Goal: Task Accomplishment & Management: Use online tool/utility

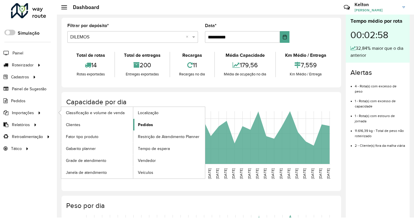
click at [143, 124] on span "Pedidos" at bounding box center [145, 124] width 15 height 6
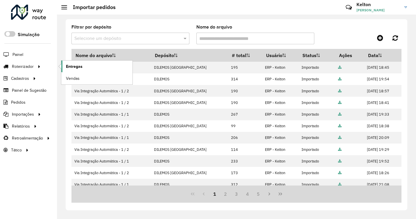
click at [75, 65] on span "Entregas" at bounding box center [74, 66] width 17 height 6
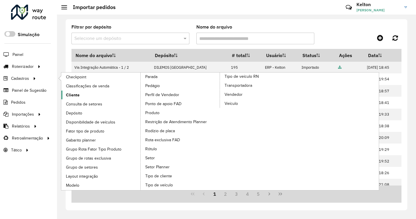
click at [73, 94] on span "Cliente" at bounding box center [73, 95] width 14 height 6
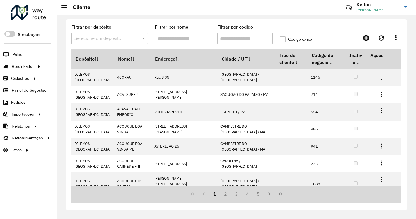
click at [225, 37] on input "Filtrar por código" at bounding box center [245, 39] width 56 height 12
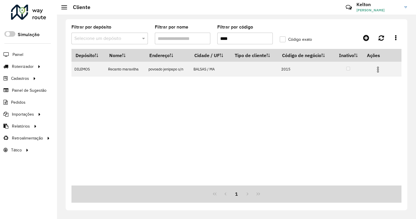
type input "****"
click at [339, 117] on div "Depósito Nome Endereço Cidade / UF Tipo de cliente Código de negócio Inativo Aç…" at bounding box center [236, 117] width 330 height 136
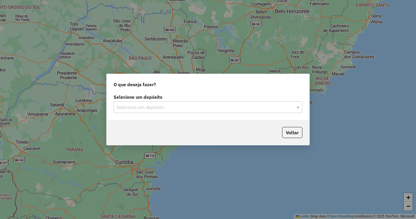
click at [171, 102] on div "Selecione um depósito" at bounding box center [208, 107] width 189 height 12
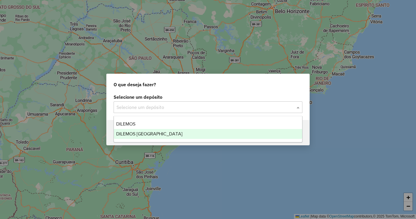
click at [146, 131] on span "DILEMOS [GEOGRAPHIC_DATA]" at bounding box center [149, 133] width 66 height 5
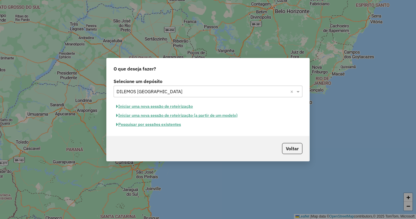
click at [154, 106] on button "Iniciar uma nova sessão de roteirização" at bounding box center [155, 106] width 82 height 9
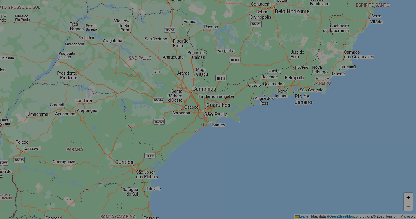
select select "*"
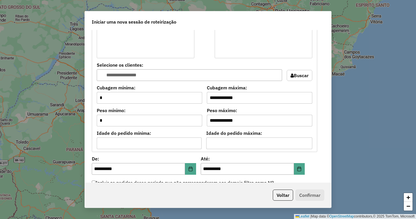
scroll to position [523, 0]
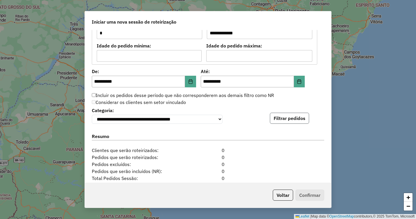
click at [280, 118] on button "Filtrar pedidos" at bounding box center [289, 117] width 39 height 11
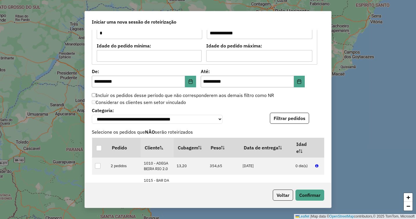
click at [330, 137] on div "**********" at bounding box center [208, 106] width 246 height 153
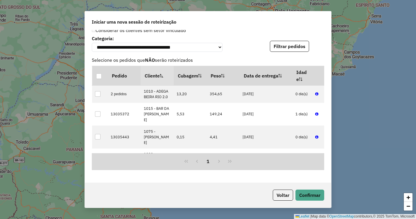
scroll to position [597, 0]
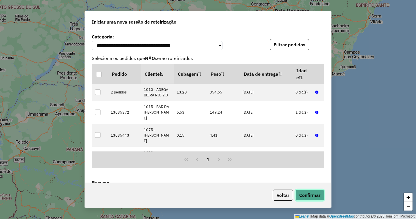
click at [310, 194] on button "Confirmar" at bounding box center [310, 194] width 29 height 11
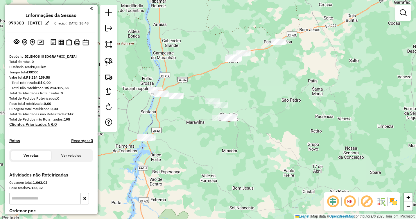
drag, startPoint x: 321, startPoint y: 125, endPoint x: 273, endPoint y: 109, distance: 50.8
click at [275, 109] on div "Janela de atendimento Grade de atendimento Capacidade Transportadoras Veículos …" at bounding box center [208, 109] width 416 height 219
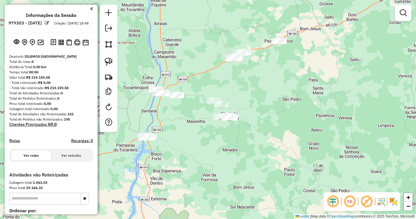
drag, startPoint x: 188, startPoint y: 123, endPoint x: 255, endPoint y: 85, distance: 76.7
click at [255, 85] on div "Janela de atendimento Grade de atendimento Capacidade Transportadoras Veículos …" at bounding box center [208, 109] width 416 height 219
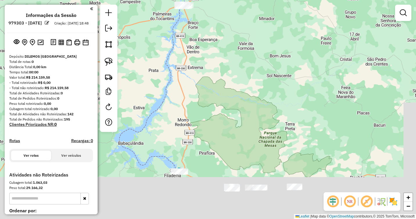
drag, startPoint x: 246, startPoint y: 152, endPoint x: 218, endPoint y: 77, distance: 80.6
click at [217, 56] on div "Janela de atendimento Grade de atendimento Capacidade Transportadoras Veículos …" at bounding box center [208, 109] width 416 height 219
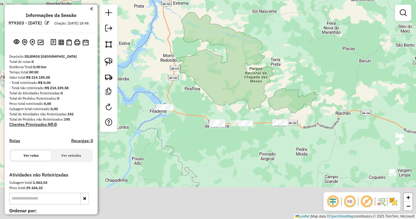
drag, startPoint x: 243, startPoint y: 124, endPoint x: 241, endPoint y: 75, distance: 48.6
click at [241, 75] on div "Janela de atendimento Grade de atendimento Capacidade Transportadoras Veículos …" at bounding box center [208, 109] width 416 height 219
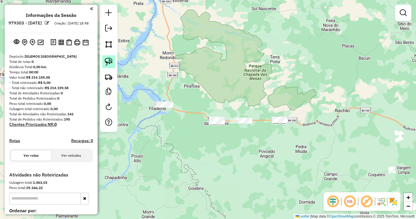
click at [112, 57] on link at bounding box center [108, 61] width 13 height 13
drag, startPoint x: 283, startPoint y: 99, endPoint x: 299, endPoint y: 122, distance: 27.7
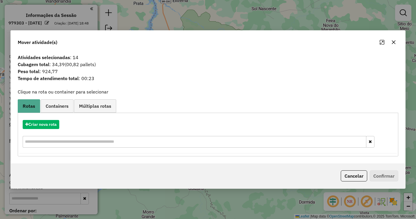
click at [397, 44] on button "button" at bounding box center [393, 41] width 9 height 9
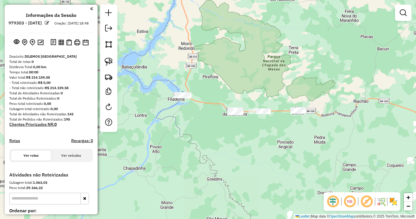
drag, startPoint x: 248, startPoint y: 131, endPoint x: 230, endPoint y: 123, distance: 19.5
click at [236, 125] on div "Janela de atendimento Grade de atendimento Capacidade Transportadoras Veículos …" at bounding box center [208, 109] width 416 height 219
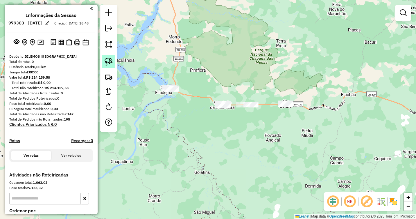
click at [110, 61] on img at bounding box center [109, 62] width 8 height 8
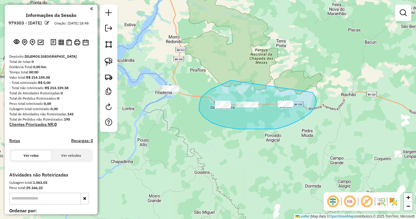
drag, startPoint x: 226, startPoint y: 82, endPoint x: 312, endPoint y: 92, distance: 86.9
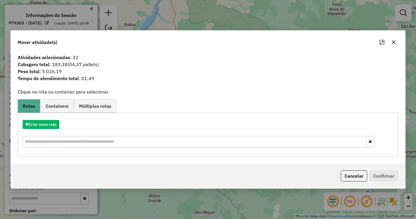
click at [394, 40] on icon "button" at bounding box center [393, 42] width 5 height 5
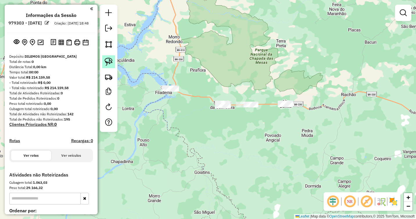
click at [106, 58] on img at bounding box center [109, 62] width 8 height 8
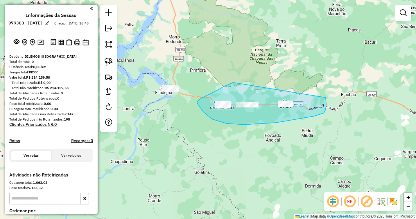
drag, startPoint x: 210, startPoint y: 94, endPoint x: 323, endPoint y: 94, distance: 113.6
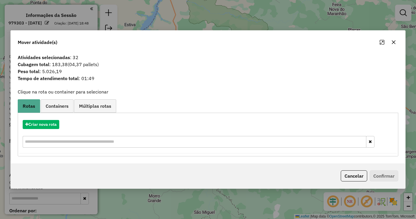
click at [396, 42] on button "button" at bounding box center [393, 41] width 9 height 9
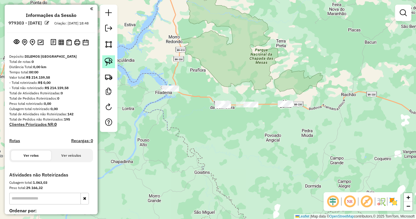
click at [107, 64] on img at bounding box center [109, 62] width 8 height 8
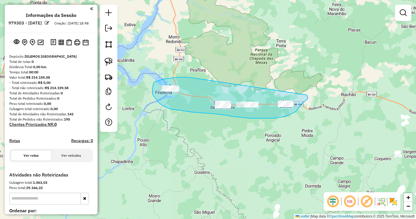
drag, startPoint x: 190, startPoint y: 77, endPoint x: 306, endPoint y: 95, distance: 117.8
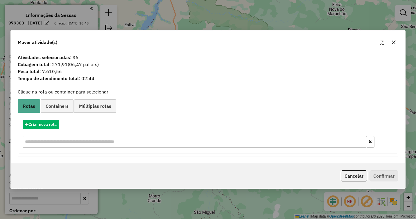
click at [393, 42] on icon "button" at bounding box center [393, 42] width 5 height 5
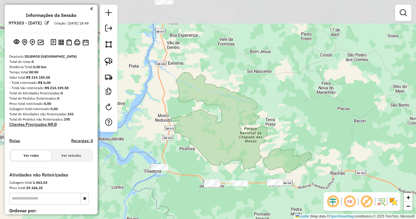
drag, startPoint x: 229, startPoint y: 62, endPoint x: 217, endPoint y: 144, distance: 83.4
click at [217, 144] on div "Janela de atendimento Grade de atendimento Capacidade Transportadoras Veículos …" at bounding box center [208, 109] width 416 height 219
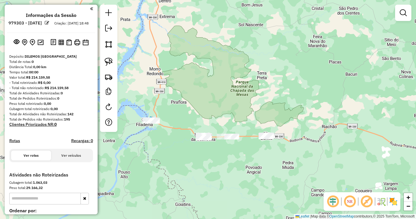
drag, startPoint x: 227, startPoint y: 144, endPoint x: 220, endPoint y: 93, distance: 51.0
click at [220, 93] on div "Janela de atendimento Grade de atendimento Capacidade Transportadoras Veículos …" at bounding box center [208, 109] width 416 height 219
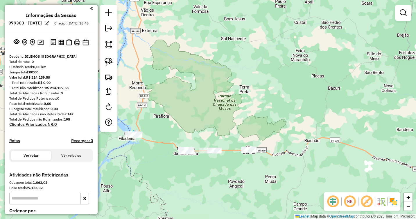
drag, startPoint x: 239, startPoint y: 82, endPoint x: 223, endPoint y: 99, distance: 23.0
click at [223, 98] on div "Janela de atendimento Grade de atendimento Capacidade Transportadoras Veículos …" at bounding box center [208, 109] width 416 height 219
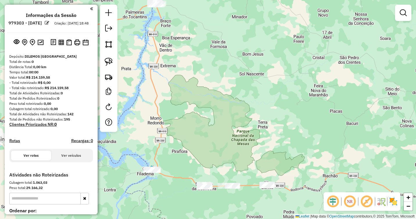
drag, startPoint x: 212, startPoint y: 79, endPoint x: 224, endPoint y: 117, distance: 39.8
click at [224, 117] on div "Janela de atendimento Grade de atendimento Capacidade Transportadoras Veículos …" at bounding box center [208, 109] width 416 height 219
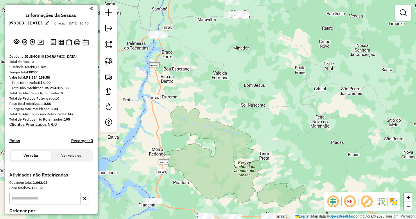
drag, startPoint x: 254, startPoint y: 120, endPoint x: 254, endPoint y: 140, distance: 19.5
click at [254, 140] on div "Janela de atendimento Grade de atendimento Capacidade Transportadoras Veículos …" at bounding box center [208, 109] width 416 height 219
click at [106, 61] on img at bounding box center [109, 62] width 8 height 8
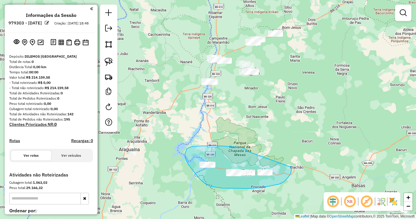
drag, startPoint x: 237, startPoint y: 147, endPoint x: 291, endPoint y: 167, distance: 57.7
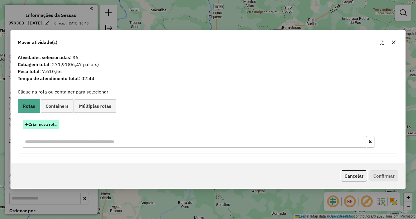
click at [36, 121] on button "Criar nova rota" at bounding box center [41, 124] width 37 height 9
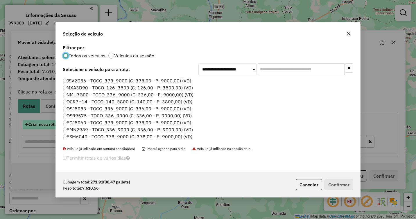
scroll to position [3, 2]
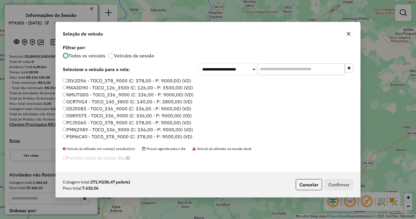
click at [75, 80] on label "JSV2D56 - TOCO_378_9000 (C: 378,00 - P: 9000,00) (VD)" at bounding box center [127, 80] width 128 height 7
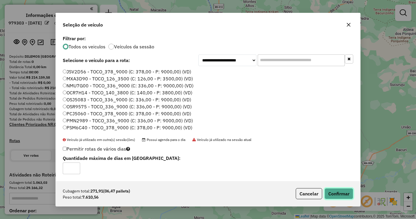
click at [337, 192] on button "Confirmar" at bounding box center [339, 193] width 29 height 11
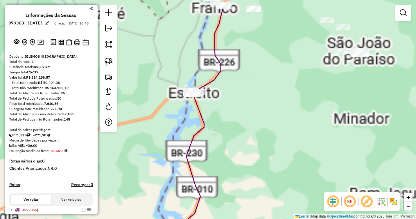
drag, startPoint x: 246, startPoint y: 113, endPoint x: 281, endPoint y: 145, distance: 47.3
click at [281, 145] on div "Janela de atendimento Grade de atendimento Capacidade Transportadoras Veículos …" at bounding box center [208, 109] width 416 height 219
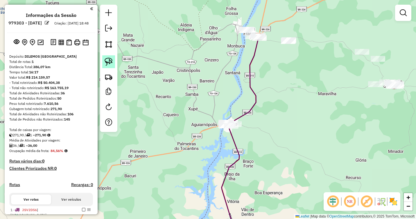
drag, startPoint x: 110, startPoint y: 60, endPoint x: 113, endPoint y: 61, distance: 3.6
click at [110, 60] on img at bounding box center [109, 62] width 8 height 8
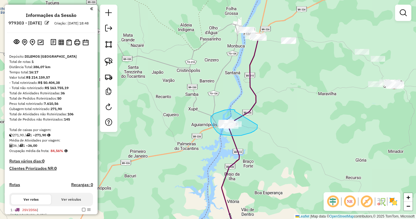
drag, startPoint x: 235, startPoint y: 111, endPoint x: 257, endPoint y: 125, distance: 26.5
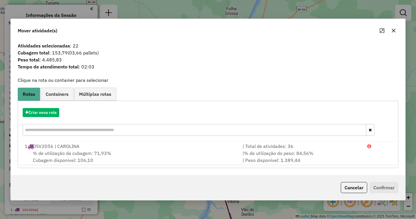
click at [392, 31] on icon "button" at bounding box center [393, 30] width 5 height 5
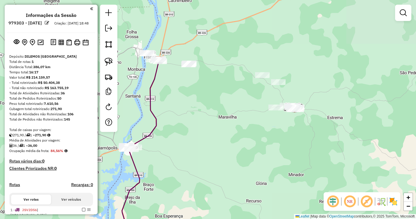
drag, startPoint x: 390, startPoint y: 49, endPoint x: 287, endPoint y: 80, distance: 107.9
click at [287, 80] on div "Janela de atendimento Grade de atendimento Capacidade Transportadoras Veículos …" at bounding box center [208, 109] width 416 height 219
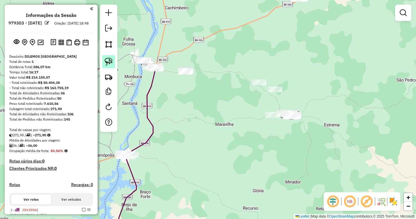
click at [108, 61] on img at bounding box center [109, 62] width 8 height 8
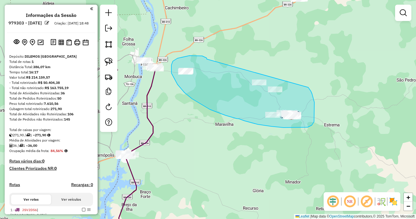
drag, startPoint x: 205, startPoint y: 57, endPoint x: 308, endPoint y: 87, distance: 107.5
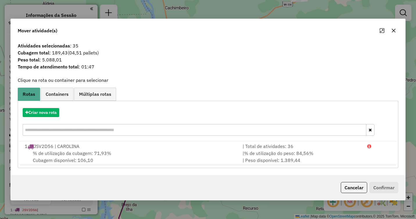
click at [393, 30] on icon "button" at bounding box center [393, 30] width 5 height 5
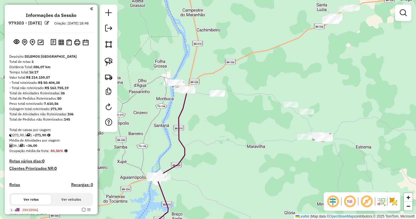
drag, startPoint x: 240, startPoint y: 50, endPoint x: 287, endPoint y: 81, distance: 56.4
click at [287, 81] on div "Janela de atendimento Grade de atendimento Capacidade Transportadoras Veículos …" at bounding box center [208, 109] width 416 height 219
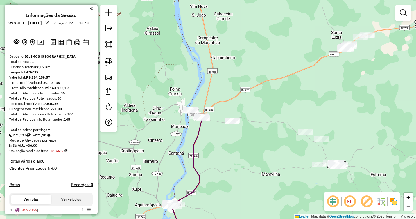
drag, startPoint x: 263, startPoint y: 83, endPoint x: 235, endPoint y: 119, distance: 46.0
click at [235, 119] on div "Janela de atendimento Grade de atendimento Capacidade Transportadoras Veículos …" at bounding box center [208, 109] width 416 height 219
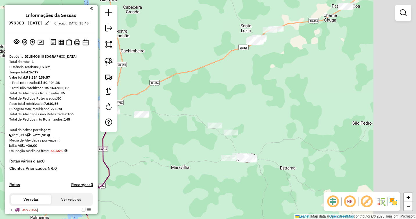
drag, startPoint x: 289, startPoint y: 121, endPoint x: 218, endPoint y: 112, distance: 72.1
click at [218, 112] on div "Janela de atendimento Grade de atendimento Capacidade Transportadoras Veículos …" at bounding box center [208, 109] width 416 height 219
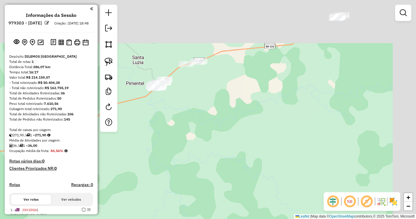
drag, startPoint x: 284, startPoint y: 77, endPoint x: 178, endPoint y: 173, distance: 143.2
click at [178, 173] on div "Janela de atendimento Grade de atendimento Capacidade Transportadoras Veículos …" at bounding box center [208, 109] width 416 height 219
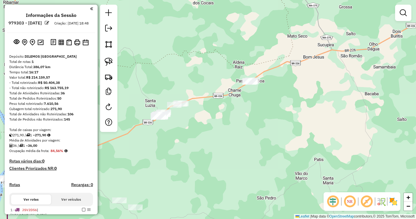
drag, startPoint x: 272, startPoint y: 114, endPoint x: 241, endPoint y: 121, distance: 31.5
click at [241, 121] on div "Janela de atendimento Grade de atendimento Capacidade Transportadoras Veículos …" at bounding box center [208, 109] width 416 height 219
click at [110, 62] on img at bounding box center [109, 62] width 8 height 8
drag, startPoint x: 257, startPoint y: 65, endPoint x: 271, endPoint y: 74, distance: 15.9
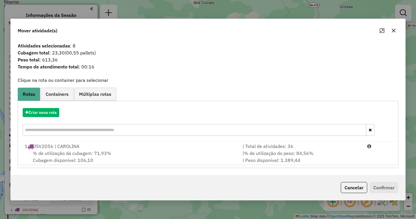
click at [393, 30] on icon "button" at bounding box center [393, 30] width 5 height 5
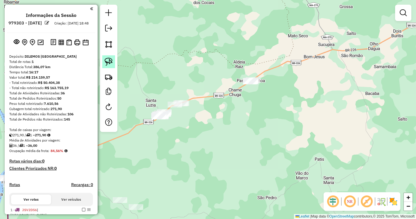
drag, startPoint x: 105, startPoint y: 60, endPoint x: 109, endPoint y: 61, distance: 4.4
click at [105, 61] on img at bounding box center [109, 62] width 8 height 8
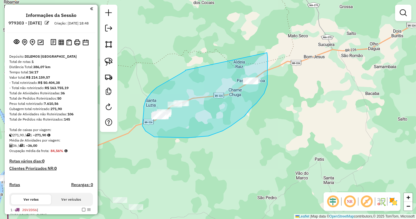
drag, startPoint x: 185, startPoint y: 70, endPoint x: 264, endPoint y: 51, distance: 80.7
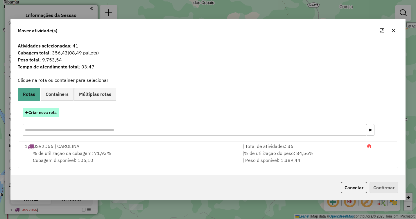
click at [35, 112] on button "Criar nova rota" at bounding box center [41, 112] width 37 height 9
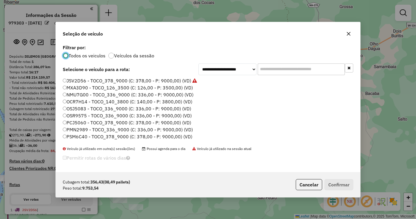
click at [77, 79] on label "JSV2D56 - TOCO_378_9000 (C: 378,00 - P: 9000,00) (VD)" at bounding box center [130, 80] width 134 height 7
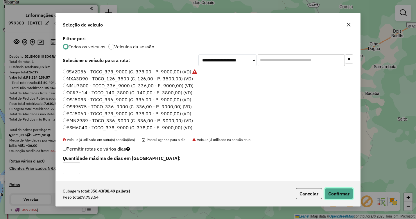
click at [339, 191] on button "Confirmar" at bounding box center [339, 193] width 29 height 11
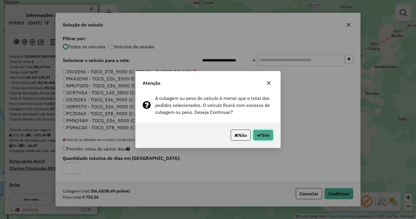
click at [266, 133] on button "Sim" at bounding box center [263, 134] width 20 height 11
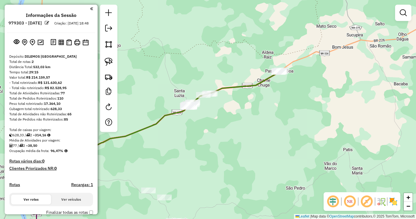
drag, startPoint x: 189, startPoint y: 146, endPoint x: 271, endPoint y: 108, distance: 90.0
click at [271, 108] on div "Janela de atendimento Grade de atendimento Capacidade Transportadoras Veículos …" at bounding box center [208, 109] width 416 height 219
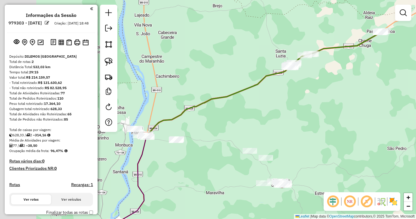
drag, startPoint x: 234, startPoint y: 121, endPoint x: 289, endPoint y: 103, distance: 58.8
click at [289, 103] on div "Janela de atendimento Grade de atendimento Capacidade Transportadoras Veículos …" at bounding box center [208, 109] width 416 height 219
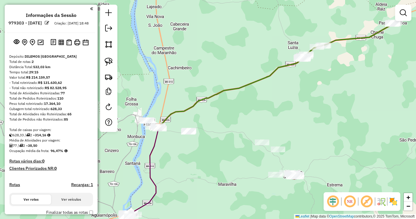
drag, startPoint x: 254, startPoint y: 113, endPoint x: 236, endPoint y: 97, distance: 23.9
click at [236, 97] on div "Janela de atendimento Grade de atendimento Capacidade Transportadoras Veículos …" at bounding box center [208, 109] width 416 height 219
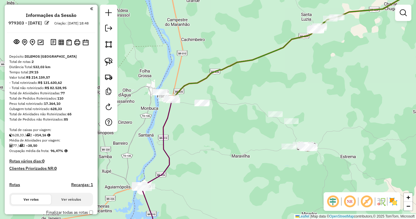
drag, startPoint x: 212, startPoint y: 110, endPoint x: 258, endPoint y: 85, distance: 52.1
click at [258, 85] on div "Janela de atendimento Grade de atendimento Capacidade Transportadoras Veículos …" at bounding box center [208, 109] width 416 height 219
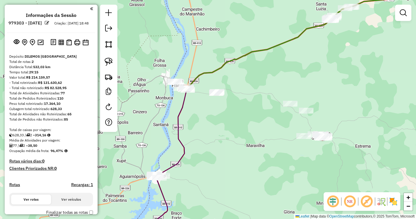
drag, startPoint x: 232, startPoint y: 144, endPoint x: 223, endPoint y: 81, distance: 64.1
click at [225, 81] on div "Janela de atendimento Grade de atendimento Capacidade Transportadoras Veículos …" at bounding box center [208, 109] width 416 height 219
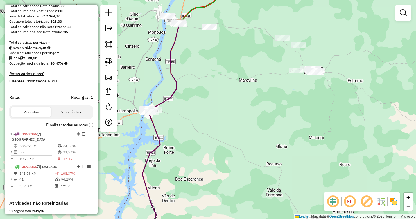
scroll to position [116, 0]
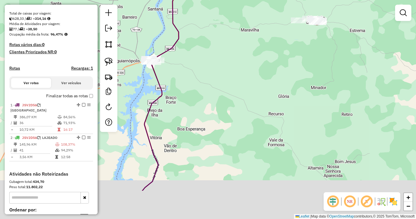
drag, startPoint x: 202, startPoint y: 159, endPoint x: 197, endPoint y: 64, distance: 94.9
click at [198, 67] on div "Janela de atendimento Grade de atendimento Capacidade Transportadoras Veículos …" at bounding box center [208, 109] width 416 height 219
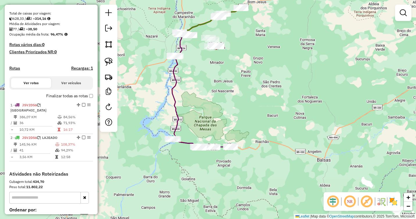
drag, startPoint x: 215, startPoint y: 146, endPoint x: 197, endPoint y: 100, distance: 49.1
click at [197, 100] on div "Janela de atendimento Grade de atendimento Capacidade Transportadoras Veículos …" at bounding box center [208, 109] width 416 height 219
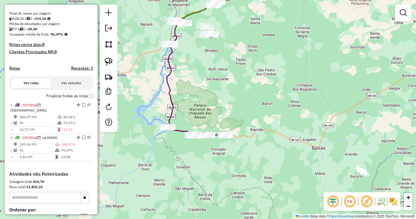
select select "**********"
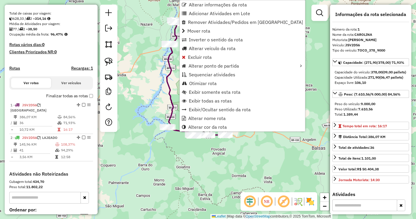
scroll to position [178, 0]
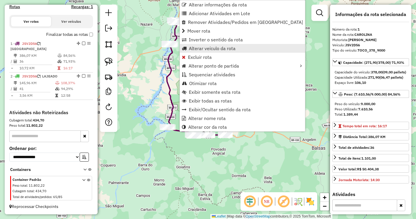
click at [208, 46] on span "Alterar veículo da rota" at bounding box center [212, 48] width 47 height 5
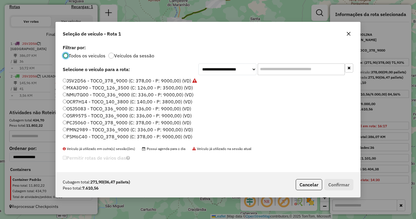
scroll to position [3, 2]
click at [72, 114] on label "OSR9575 - TOCO_336_9000 (C: 336,00 - P: 9000,00) (VD)" at bounding box center [127, 115] width 129 height 7
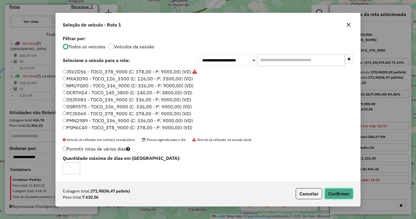
click at [342, 190] on button "Confirmar" at bounding box center [339, 193] width 29 height 11
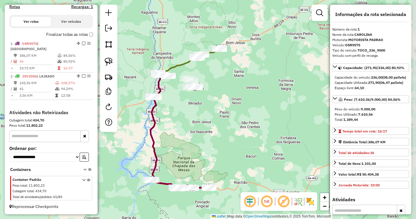
drag, startPoint x: 229, startPoint y: 57, endPoint x: 213, endPoint y: 117, distance: 62.6
click at [213, 117] on div "Janela de atendimento Grade de atendimento Capacidade Transportadoras Veículos …" at bounding box center [208, 109] width 416 height 219
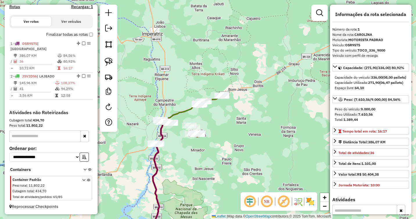
drag, startPoint x: 216, startPoint y: 93, endPoint x: 219, endPoint y: 131, distance: 38.4
click at [219, 131] on div "Janela de atendimento Grade de atendimento Capacidade Transportadoras Veículos …" at bounding box center [208, 109] width 416 height 219
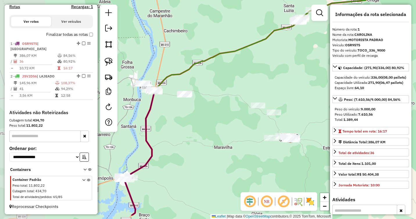
drag, startPoint x: 195, startPoint y: 115, endPoint x: 235, endPoint y: 102, distance: 42.4
click at [257, 89] on div "Janela de atendimento Grade de atendimento Capacidade Transportadoras Veículos …" at bounding box center [208, 109] width 416 height 219
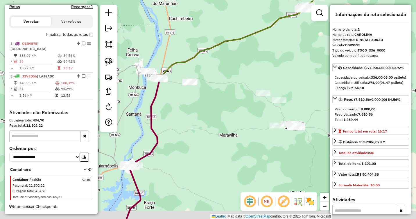
drag, startPoint x: 211, startPoint y: 126, endPoint x: 220, endPoint y: 105, distance: 22.3
click at [220, 105] on div "Janela de atendimento Grade de atendimento Capacidade Transportadoras Veículos …" at bounding box center [208, 109] width 416 height 219
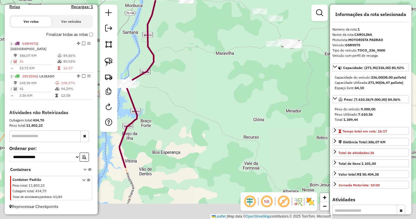
drag, startPoint x: 227, startPoint y: 108, endPoint x: 221, endPoint y: 35, distance: 73.5
click at [221, 35] on div "Janela de atendimento Grade de atendimento Capacidade Transportadoras Veículos …" at bounding box center [208, 109] width 416 height 219
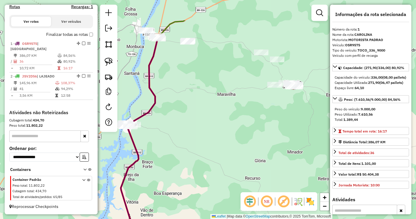
drag, startPoint x: 214, startPoint y: 103, endPoint x: 233, endPoint y: 177, distance: 76.6
click at [220, 191] on div "Janela de atendimento Grade de atendimento Capacidade Transportadoras Veículos …" at bounding box center [208, 109] width 416 height 219
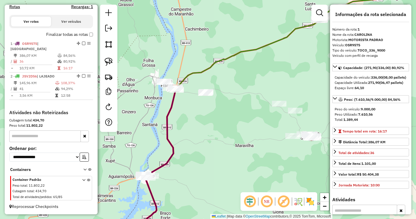
drag, startPoint x: 201, startPoint y: 120, endPoint x: 213, endPoint y: 124, distance: 13.0
click at [213, 124] on div "Janela de atendimento Grade de atendimento Capacidade Transportadoras Veículos …" at bounding box center [208, 109] width 416 height 219
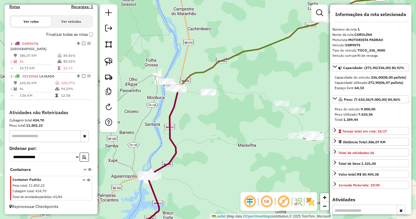
drag, startPoint x: 253, startPoint y: 137, endPoint x: 256, endPoint y: 136, distance: 3.6
click at [256, 136] on div "Janela de atendimento Grade de atendimento Capacidade Transportadoras Veículos …" at bounding box center [208, 109] width 416 height 219
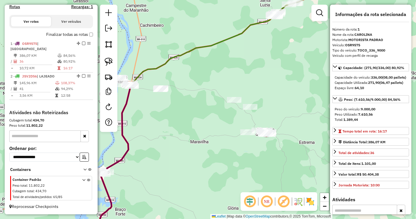
drag, startPoint x: 256, startPoint y: 135, endPoint x: 207, endPoint y: 132, distance: 48.9
click at [207, 132] on div "Janela de atendimento Grade de atendimento Capacidade Transportadoras Veículos …" at bounding box center [208, 109] width 416 height 219
drag, startPoint x: 182, startPoint y: 109, endPoint x: 200, endPoint y: 109, distance: 17.7
click at [200, 109] on div "Janela de atendimento Grade de atendimento Capacidade Transportadoras Veículos …" at bounding box center [208, 109] width 416 height 219
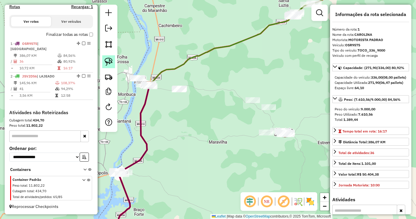
click at [113, 64] on link at bounding box center [108, 61] width 13 height 13
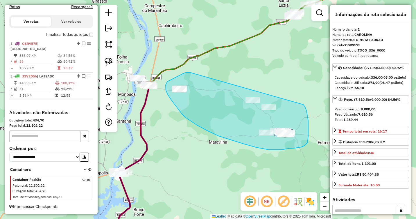
drag, startPoint x: 190, startPoint y: 72, endPoint x: 303, endPoint y: 104, distance: 117.5
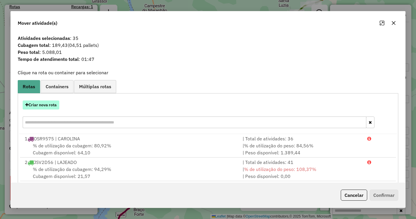
click at [48, 103] on button "Criar nova rota" at bounding box center [41, 104] width 37 height 9
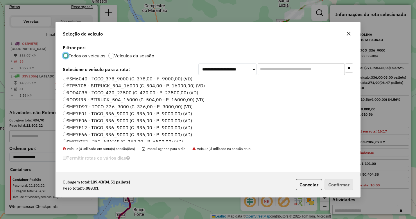
scroll to position [58, 0]
click at [74, 115] on label "SMP7E01 - TOCO_336_9000 (C: 336,00 - P: 9000,00) (VD)" at bounding box center [127, 113] width 129 height 7
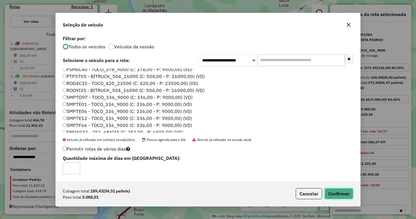
click at [336, 193] on button "Confirmar" at bounding box center [339, 193] width 29 height 11
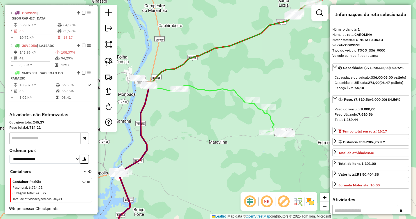
scroll to position [210, 0]
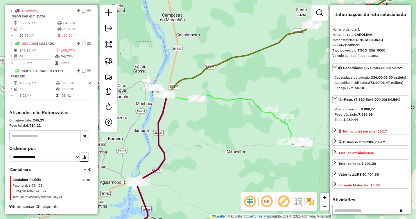
drag, startPoint x: 201, startPoint y: 119, endPoint x: 198, endPoint y: 137, distance: 18.0
click at [198, 137] on div "Janela de atendimento Grade de atendimento Capacidade Transportadoras Veículos …" at bounding box center [208, 109] width 416 height 219
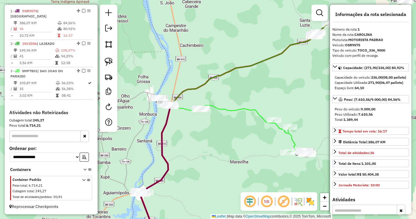
drag, startPoint x: 192, startPoint y: 134, endPoint x: 233, endPoint y: 137, distance: 41.9
click at [233, 137] on div "Janela de atendimento Grade de atendimento Capacidade Transportadoras Veículos …" at bounding box center [208, 109] width 416 height 219
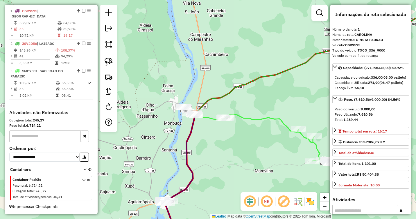
drag, startPoint x: 226, startPoint y: 139, endPoint x: 234, endPoint y: 146, distance: 10.1
click at [234, 146] on div "Janela de atendimento Grade de atendimento Capacidade Transportadoras Veículos …" at bounding box center [208, 109] width 416 height 219
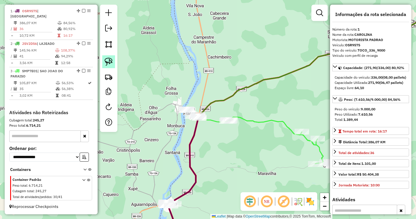
click at [108, 63] on img at bounding box center [109, 62] width 8 height 8
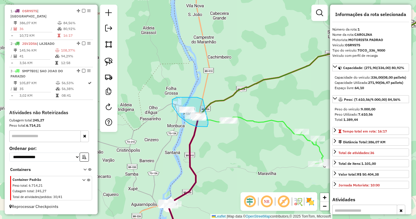
drag, startPoint x: 196, startPoint y: 97, endPoint x: 208, endPoint y: 121, distance: 27.0
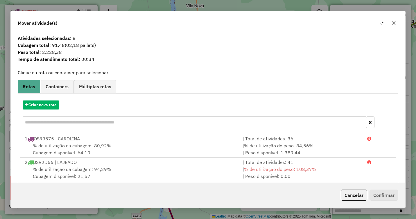
click at [395, 23] on icon "button" at bounding box center [393, 23] width 5 height 5
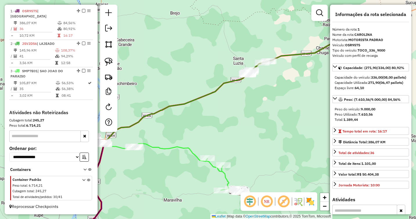
drag, startPoint x: 294, startPoint y: 97, endPoint x: 158, endPoint y: 139, distance: 142.2
click at [158, 139] on div "Janela de atendimento Grade de atendimento Capacidade Transportadoras Veículos …" at bounding box center [208, 109] width 416 height 219
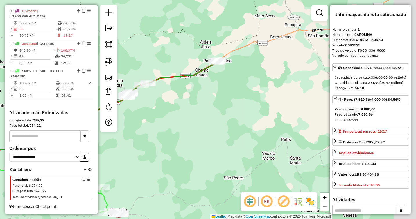
drag, startPoint x: 271, startPoint y: 108, endPoint x: 270, endPoint y: 64, distance: 43.6
click at [270, 64] on div "Janela de atendimento Grade de atendimento Capacidade Transportadoras Veículos …" at bounding box center [208, 109] width 416 height 219
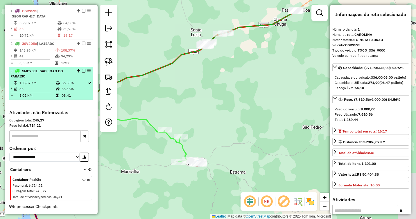
scroll to position [181, 0]
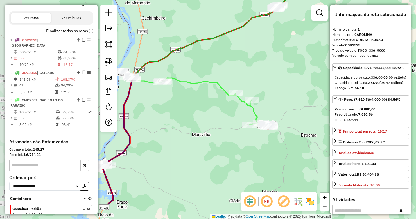
drag, startPoint x: 184, startPoint y: 94, endPoint x: 255, endPoint y: 57, distance: 79.9
click at [255, 57] on div "Janela de atendimento Grade de atendimento Capacidade Transportadoras Veículos …" at bounding box center [208, 109] width 416 height 219
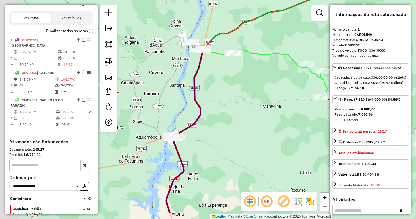
drag, startPoint x: 238, startPoint y: 117, endPoint x: 262, endPoint y: 107, distance: 25.9
click at [262, 107] on div "Janela de atendimento Grade de atendimento Capacidade Transportadoras Veículos …" at bounding box center [208, 109] width 416 height 219
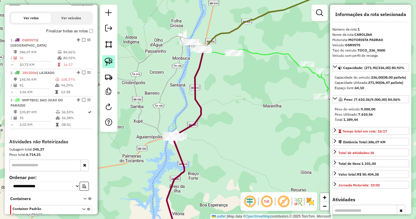
click at [107, 63] on img at bounding box center [109, 62] width 8 height 8
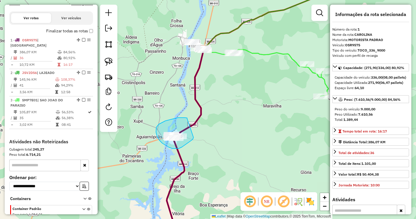
drag, startPoint x: 187, startPoint y: 118, endPoint x: 194, endPoint y: 137, distance: 19.9
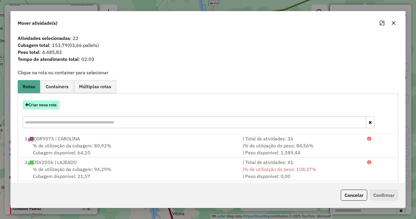
click at [49, 101] on button "Criar nova rota" at bounding box center [41, 104] width 37 height 9
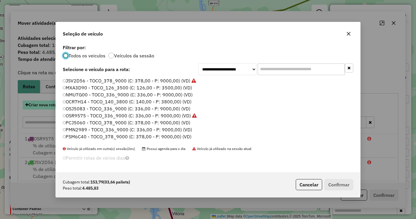
scroll to position [3, 2]
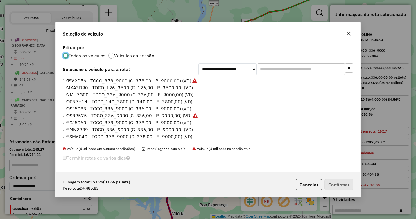
click at [74, 102] on label "OCR7H14 - TOCO_140_3800 (C: 140,00 - P: 3800,00) (VD)" at bounding box center [128, 101] width 130 height 7
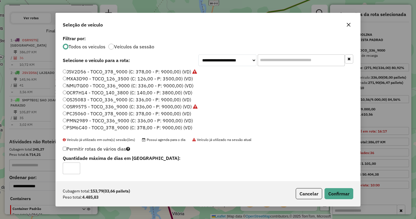
scroll to position [62, 0]
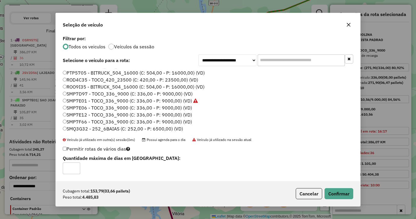
click at [69, 128] on label "SMQ3G32 - 252_6BAIAS (C: 252,00 - P: 6500,00) (VD)" at bounding box center [123, 128] width 120 height 7
click at [346, 193] on button "Confirmar" at bounding box center [339, 193] width 29 height 11
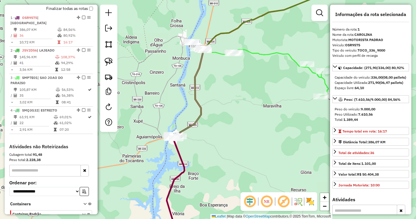
scroll to position [218, 0]
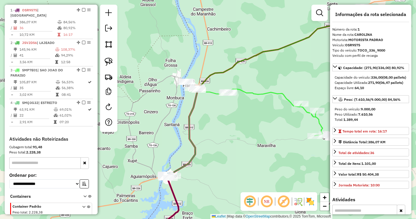
drag, startPoint x: 223, startPoint y: 94, endPoint x: 217, endPoint y: 133, distance: 39.9
click at [217, 133] on div "Janela de atendimento Grade de atendimento Capacidade Transportadoras Veículos …" at bounding box center [208, 109] width 416 height 219
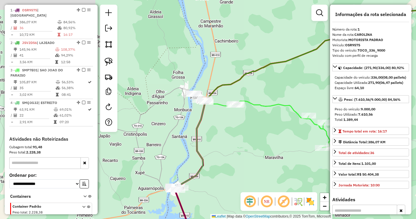
drag, startPoint x: 175, startPoint y: 112, endPoint x: 189, endPoint y: 125, distance: 18.9
click at [185, 125] on div "Janela de atendimento Grade de atendimento Capacidade Transportadoras Veículos …" at bounding box center [208, 109] width 416 height 219
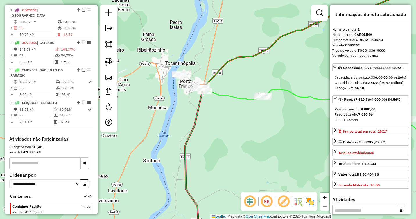
drag, startPoint x: 108, startPoint y: 60, endPoint x: 134, endPoint y: 65, distance: 26.6
click at [108, 60] on img at bounding box center [109, 62] width 8 height 8
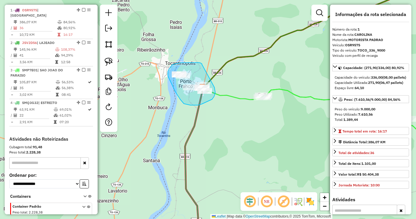
drag, startPoint x: 202, startPoint y: 64, endPoint x: 214, endPoint y: 87, distance: 26.1
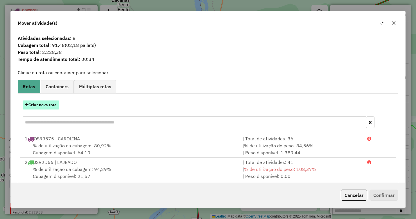
click at [40, 102] on button "Criar nova rota" at bounding box center [41, 104] width 37 height 9
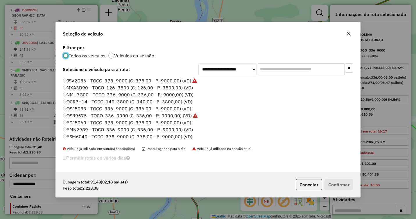
scroll to position [3, 2]
click at [70, 102] on label "OCR7H14 - TOCO_140_3800 (C: 140,00 - P: 3800,00) (VD)" at bounding box center [128, 101] width 130 height 7
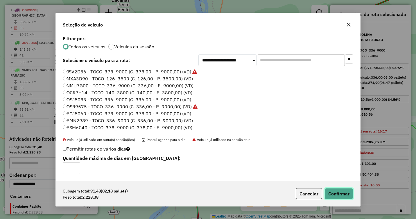
click at [337, 192] on button "Confirmar" at bounding box center [339, 193] width 29 height 11
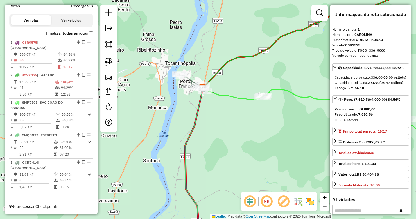
scroll to position [180, 0]
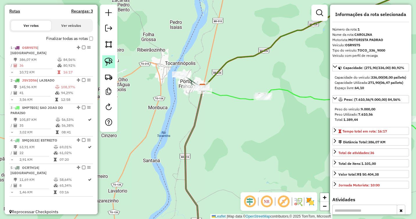
click at [110, 62] on img at bounding box center [109, 62] width 8 height 8
drag, startPoint x: 273, startPoint y: 85, endPoint x: 277, endPoint y: 95, distance: 10.9
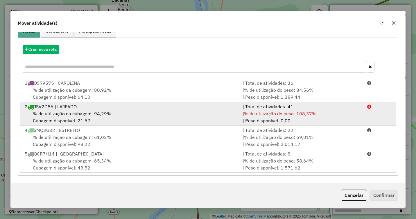
scroll to position [0, 0]
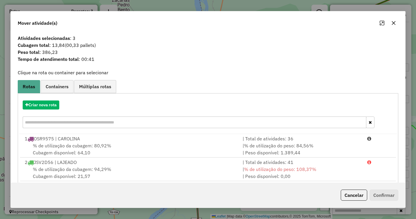
click at [394, 23] on icon "button" at bounding box center [394, 23] width 4 height 4
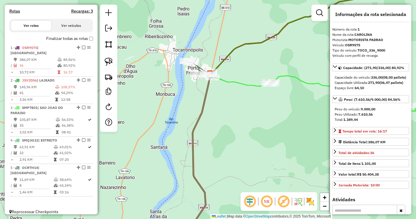
drag, startPoint x: 237, startPoint y: 132, endPoint x: 249, endPoint y: 104, distance: 30.1
click at [249, 104] on div "Janela de atendimento Grade de atendimento Capacidade Transportadoras Veículos …" at bounding box center [208, 109] width 416 height 219
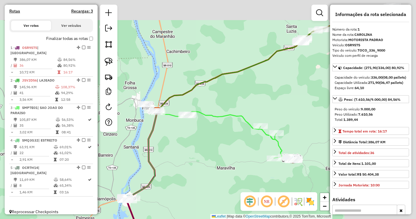
drag, startPoint x: 309, startPoint y: 71, endPoint x: 219, endPoint y: 95, distance: 93.6
click at [219, 95] on div "Janela de atendimento Grade de atendimento Capacidade Transportadoras Veículos …" at bounding box center [208, 109] width 416 height 219
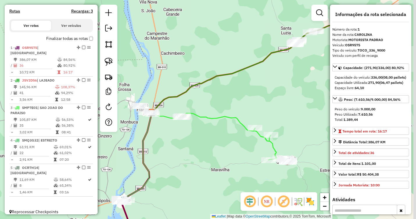
drag, startPoint x: 269, startPoint y: 88, endPoint x: 261, endPoint y: 92, distance: 9.2
click at [261, 92] on div "Janela de atendimento Grade de atendimento Capacidade Transportadoras Veículos …" at bounding box center [208, 109] width 416 height 219
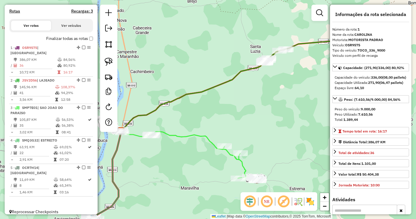
drag, startPoint x: 290, startPoint y: 84, endPoint x: 262, endPoint y: 100, distance: 32.9
click at [262, 100] on div "Janela de atendimento Grade de atendimento Capacidade Transportadoras Veículos …" at bounding box center [208, 109] width 416 height 219
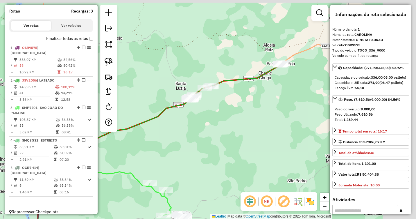
drag, startPoint x: 297, startPoint y: 79, endPoint x: 210, endPoint y: 124, distance: 97.1
click at [210, 124] on div "Janela de atendimento Grade de atendimento Capacidade Transportadoras Veículos …" at bounding box center [208, 109] width 416 height 219
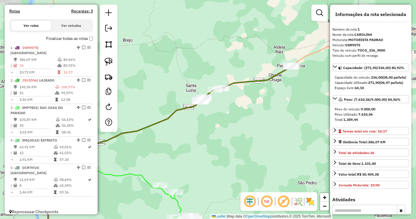
drag, startPoint x: 222, startPoint y: 101, endPoint x: 245, endPoint y: 95, distance: 24.0
click at [245, 95] on div "Janela de atendimento Grade de atendimento Capacidade Transportadoras Veículos …" at bounding box center [208, 109] width 416 height 219
click at [110, 62] on img at bounding box center [109, 62] width 8 height 8
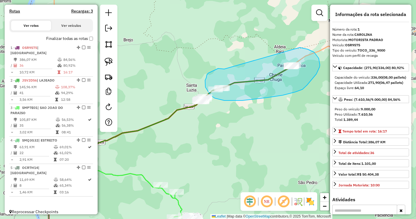
drag, startPoint x: 224, startPoint y: 69, endPoint x: 299, endPoint y: 47, distance: 77.7
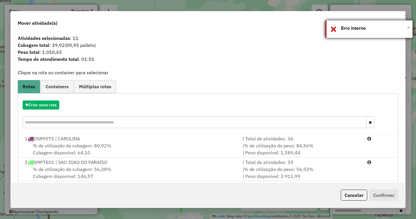
click at [408, 28] on span "×" at bounding box center [408, 27] width 3 height 6
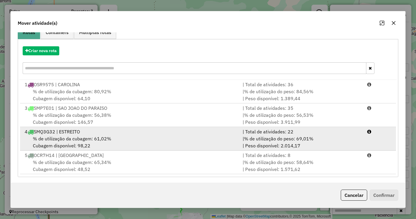
scroll to position [56, 0]
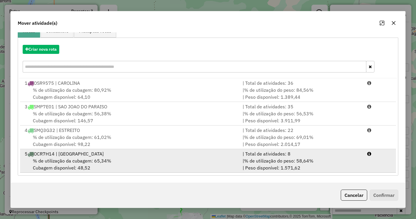
click at [89, 158] on span "% de utilização da cubagem: 65,34%" at bounding box center [72, 161] width 78 height 6
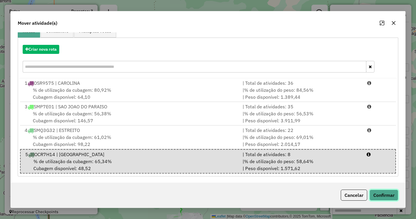
click at [382, 192] on button "Confirmar" at bounding box center [384, 194] width 29 height 11
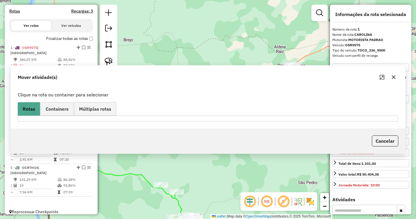
scroll to position [0, 0]
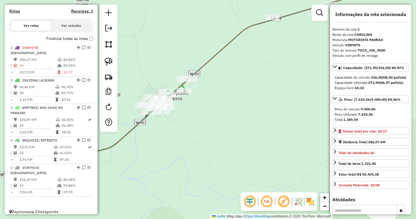
drag, startPoint x: 202, startPoint y: 90, endPoint x: 212, endPoint y: 90, distance: 10.8
click at [212, 90] on div "Janela de atendimento Grade de atendimento Capacidade Transportadoras Veículos …" at bounding box center [208, 109] width 416 height 219
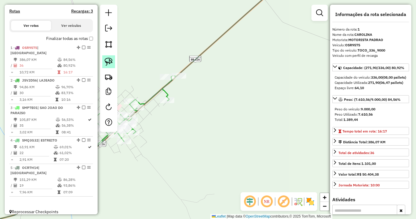
click at [105, 63] on img at bounding box center [109, 62] width 8 height 8
drag, startPoint x: 180, startPoint y: 65, endPoint x: 191, endPoint y: 78, distance: 16.7
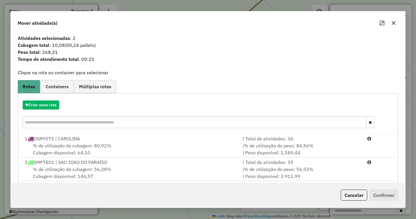
click at [392, 20] on button "button" at bounding box center [393, 22] width 9 height 9
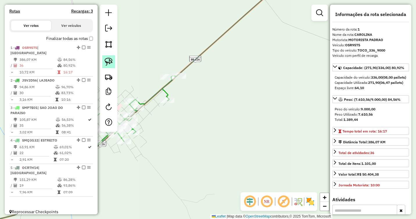
click at [109, 60] on img at bounding box center [109, 62] width 8 height 8
drag, startPoint x: 181, startPoint y: 65, endPoint x: 187, endPoint y: 76, distance: 13.2
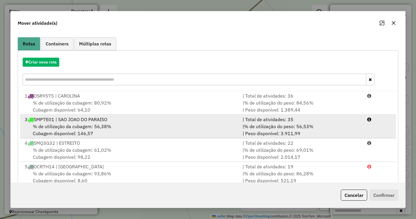
scroll to position [56, 0]
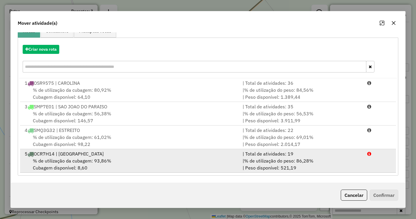
click at [105, 159] on span "% de utilização da cubagem: 93,86%" at bounding box center [72, 161] width 78 height 6
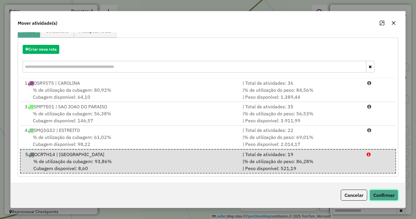
click at [382, 190] on button "Confirmar" at bounding box center [384, 194] width 29 height 11
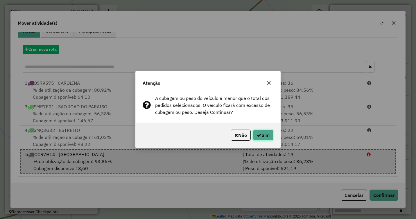
click at [265, 134] on button "Sim" at bounding box center [263, 134] width 20 height 11
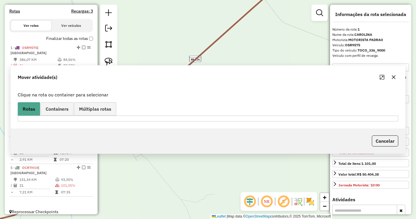
scroll to position [0, 0]
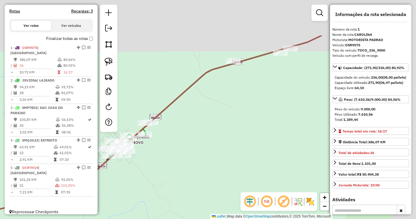
drag, startPoint x: 268, startPoint y: 55, endPoint x: 202, endPoint y: 113, distance: 88.1
click at [202, 113] on div "Janela de atendimento Grade de atendimento Capacidade Transportadoras Veículos …" at bounding box center [208, 109] width 416 height 219
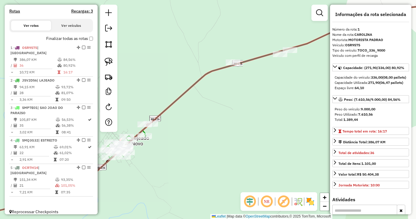
drag, startPoint x: 270, startPoint y: 85, endPoint x: 196, endPoint y: 88, distance: 73.9
click at [196, 88] on div "Janela de atendimento Grade de atendimento Capacidade Transportadoras Veículos …" at bounding box center [208, 109] width 416 height 219
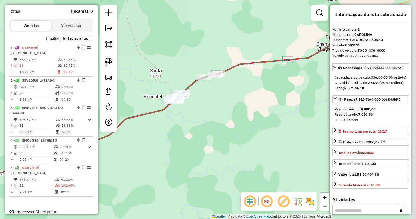
drag, startPoint x: 296, startPoint y: 79, endPoint x: 153, endPoint y: 109, distance: 145.5
click at [153, 109] on div "Janela de atendimento Grade de atendimento Capacidade Transportadoras Veículos …" at bounding box center [208, 109] width 416 height 219
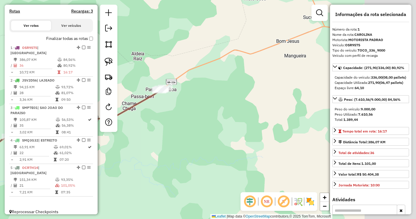
drag, startPoint x: 237, startPoint y: 87, endPoint x: 164, endPoint y: 120, distance: 79.6
click at [164, 120] on div "Janela de atendimento Grade de atendimento Capacidade Transportadoras Veículos …" at bounding box center [208, 109] width 416 height 219
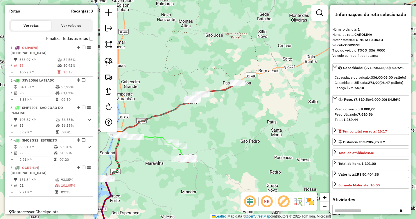
drag, startPoint x: 223, startPoint y: 111, endPoint x: 258, endPoint y: 90, distance: 41.2
click at [268, 88] on div "Janela de atendimento Grade de atendimento Capacidade Transportadoras Veículos …" at bounding box center [208, 109] width 416 height 219
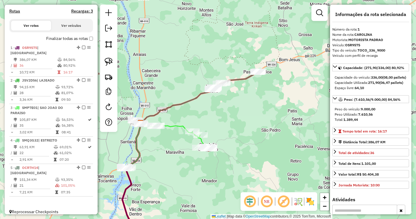
drag, startPoint x: 186, startPoint y: 117, endPoint x: 220, endPoint y: 103, distance: 36.8
click at [220, 103] on div "Janela de atendimento Grade de atendimento Capacidade Transportadoras Veículos …" at bounding box center [208, 109] width 416 height 219
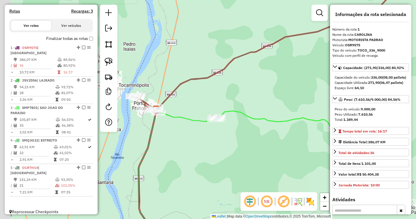
drag, startPoint x: 191, startPoint y: 106, endPoint x: 260, endPoint y: 87, distance: 71.4
click at [260, 87] on div "Janela de atendimento Grade de atendimento Capacidade Transportadoras Veículos …" at bounding box center [208, 109] width 416 height 219
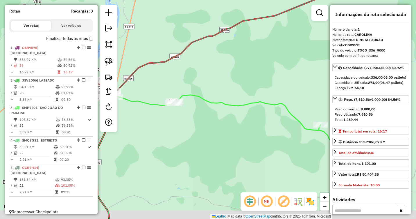
drag, startPoint x: 262, startPoint y: 83, endPoint x: 203, endPoint y: 75, distance: 59.8
click at [203, 75] on div "Janela de atendimento Grade de atendimento Capacidade Transportadoras Veículos …" at bounding box center [208, 109] width 416 height 219
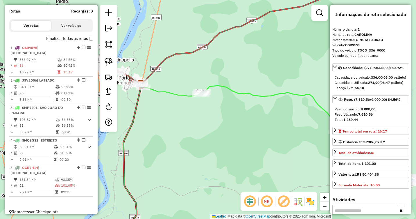
drag, startPoint x: 196, startPoint y: 78, endPoint x: 253, endPoint y: 70, distance: 57.2
click at [253, 70] on div "Janela de atendimento Grade de atendimento Capacidade Transportadoras Veículos …" at bounding box center [208, 109] width 416 height 219
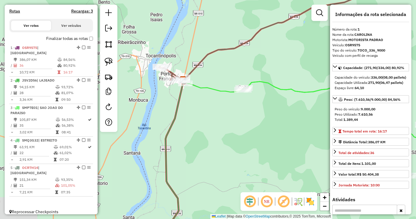
drag, startPoint x: 225, startPoint y: 70, endPoint x: 272, endPoint y: 65, distance: 47.9
click at [272, 65] on div "Janela de atendimento Grade de atendimento Capacidade Transportadoras Veículos …" at bounding box center [208, 109] width 416 height 219
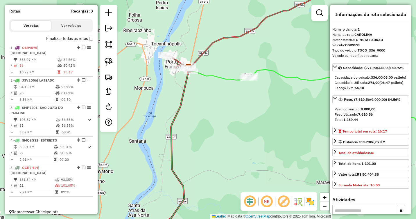
drag, startPoint x: 245, startPoint y: 151, endPoint x: 214, endPoint y: 65, distance: 91.8
click at [216, 51] on div "Janela de atendimento Grade de atendimento Capacidade Transportadoras Veículos …" at bounding box center [208, 109] width 416 height 219
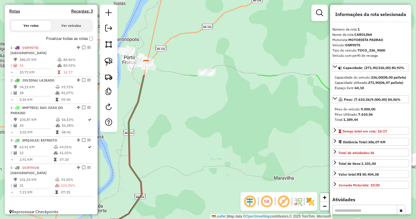
drag, startPoint x: 224, startPoint y: 86, endPoint x: 214, endPoint y: 180, distance: 94.7
click at [212, 182] on div "Janela de atendimento Grade de atendimento Capacidade Transportadoras Veículos …" at bounding box center [208, 109] width 416 height 219
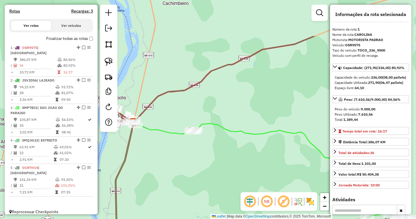
drag, startPoint x: 235, startPoint y: 51, endPoint x: 222, endPoint y: 109, distance: 59.3
click at [222, 109] on div "Janela de atendimento Grade de atendimento Capacidade Transportadoras Veículos …" at bounding box center [208, 109] width 416 height 219
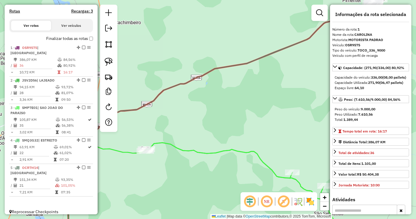
drag, startPoint x: 273, startPoint y: 92, endPoint x: 173, endPoint y: 125, distance: 106.0
click at [173, 125] on div "Janela de atendimento Grade de atendimento Capacidade Transportadoras Veículos …" at bounding box center [208, 109] width 416 height 219
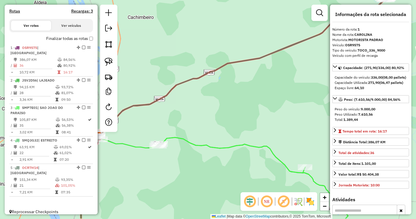
drag, startPoint x: 168, startPoint y: 127, endPoint x: 259, endPoint y: 100, distance: 94.5
click at [265, 99] on div "Janela de atendimento Grade de atendimento Capacidade Transportadoras Veículos …" at bounding box center [208, 109] width 416 height 219
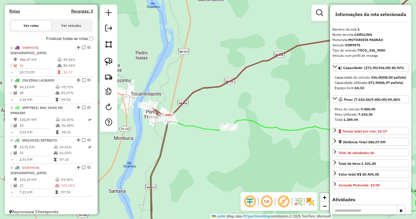
drag, startPoint x: 195, startPoint y: 115, endPoint x: 244, endPoint y: 102, distance: 51.0
click at [244, 102] on div "Janela de atendimento Grade de atendimento Capacidade Transportadoras Veículos …" at bounding box center [208, 109] width 416 height 219
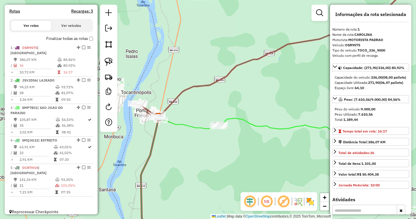
drag, startPoint x: 264, startPoint y: 99, endPoint x: 232, endPoint y: 99, distance: 32.0
click at [232, 99] on div "Janela de atendimento Grade de atendimento Capacidade Transportadoras Veículos …" at bounding box center [208, 109] width 416 height 219
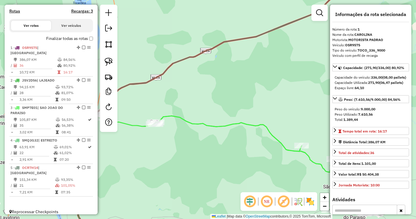
drag, startPoint x: 286, startPoint y: 99, endPoint x: 239, endPoint y: 97, distance: 46.5
click at [239, 97] on div "Janela de atendimento Grade de atendimento Capacidade Transportadoras Veículos …" at bounding box center [208, 109] width 416 height 219
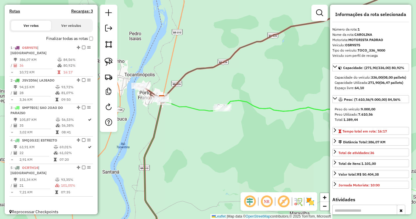
drag, startPoint x: 204, startPoint y: 97, endPoint x: 286, endPoint y: 79, distance: 83.6
click at [286, 79] on div "Janela de atendimento Grade de atendimento Capacidade Transportadoras Veículos …" at bounding box center [208, 109] width 416 height 219
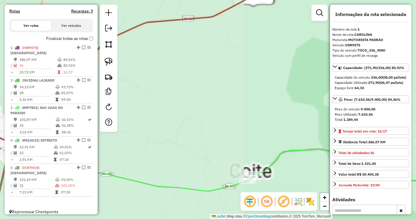
drag, startPoint x: 192, startPoint y: 86, endPoint x: 326, endPoint y: 80, distance: 134.4
click at [326, 80] on div "Janela de atendimento Grade de atendimento Capacidade Transportadoras Veículos …" at bounding box center [208, 109] width 416 height 219
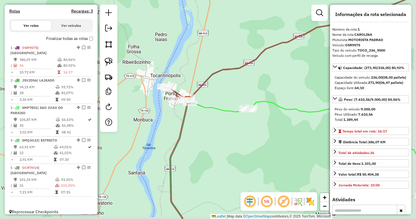
drag, startPoint x: 267, startPoint y: 86, endPoint x: 257, endPoint y: 86, distance: 10.2
click at [257, 86] on div "Janela de atendimento Grade de atendimento Capacidade Transportadoras Veículos …" at bounding box center [208, 109] width 416 height 219
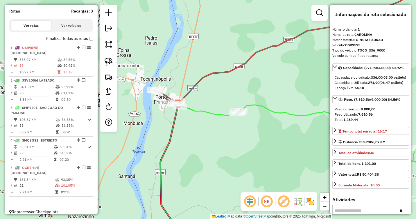
drag, startPoint x: 279, startPoint y: 85, endPoint x: 264, endPoint y: 92, distance: 16.5
click at [264, 92] on div "Janela de atendimento Grade de atendimento Capacidade Transportadoras Veículos …" at bounding box center [208, 109] width 416 height 219
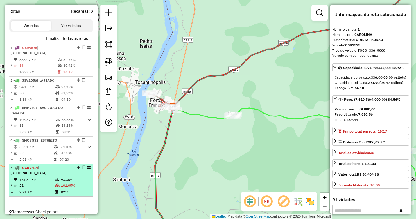
click at [57, 176] on td at bounding box center [58, 179] width 6 height 6
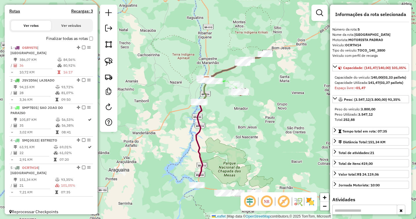
drag, startPoint x: 270, startPoint y: 166, endPoint x: 270, endPoint y: 102, distance: 63.9
click at [270, 102] on div "Janela de atendimento Grade de atendimento Capacidade Transportadoras Veículos …" at bounding box center [208, 109] width 416 height 219
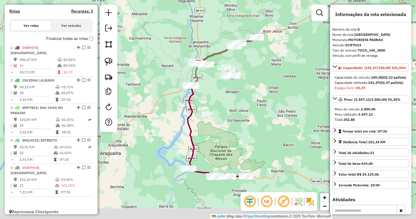
drag, startPoint x: 285, startPoint y: 131, endPoint x: 271, endPoint y: 109, distance: 26.9
click at [271, 109] on div "Janela de atendimento Grade de atendimento Capacidade Transportadoras Veículos …" at bounding box center [208, 109] width 416 height 219
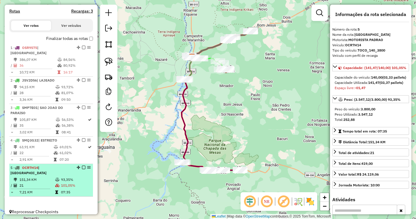
click at [48, 182] on td "21" at bounding box center [37, 185] width 36 height 6
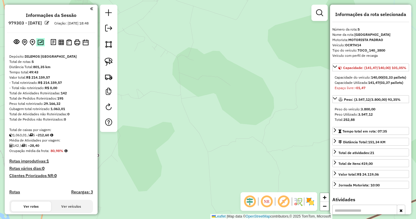
click at [37, 45] on img at bounding box center [40, 43] width 6 height 6
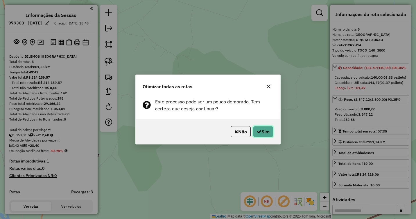
click at [263, 135] on button "Sim" at bounding box center [263, 131] width 20 height 11
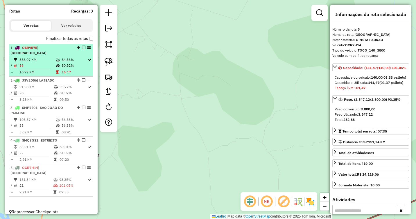
scroll to position [35, 0]
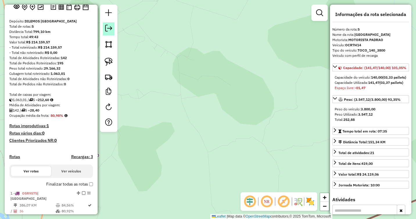
click at [107, 31] on em at bounding box center [108, 28] width 7 height 7
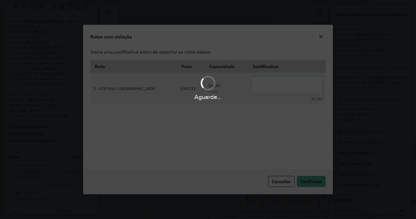
scroll to position [0, 0]
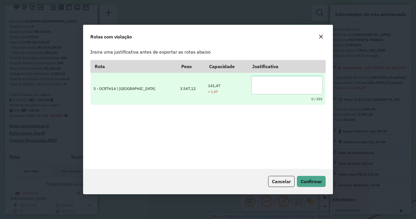
click at [263, 90] on textarea at bounding box center [286, 85] width 71 height 19
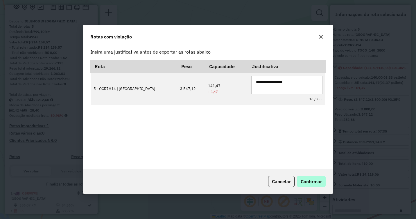
type textarea "**********"
click at [317, 179] on span "Confirmar" at bounding box center [311, 181] width 21 height 6
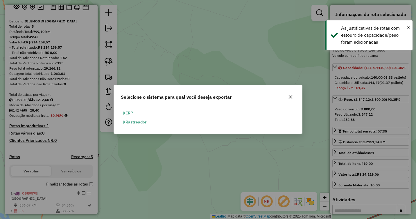
click at [131, 112] on button "ERP" at bounding box center [128, 112] width 15 height 9
select select "**"
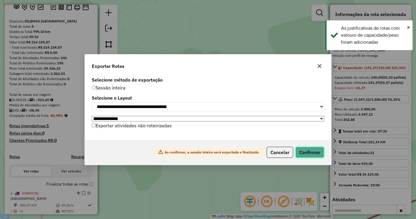
click at [313, 152] on button "Confirmar" at bounding box center [310, 151] width 29 height 11
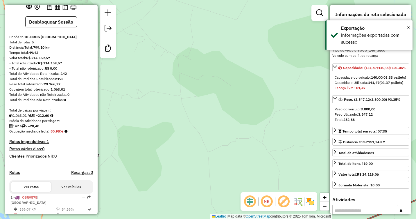
scroll to position [171, 0]
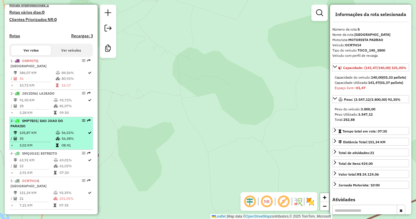
click at [58, 135] on td at bounding box center [59, 138] width 6 height 6
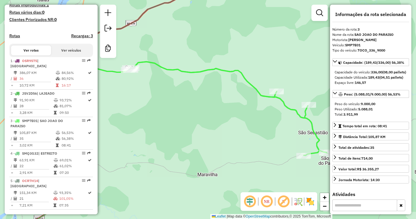
drag, startPoint x: 374, startPoint y: 119, endPoint x: 362, endPoint y: 119, distance: 12.8
click at [362, 112] on div "Peso Utilizado: 5.088,01" at bounding box center [371, 108] width 72 height 5
drag, startPoint x: 362, startPoint y: 119, endPoint x: 371, endPoint y: 123, distance: 9.9
click at [371, 117] on div "Total: 3.911,99" at bounding box center [371, 114] width 72 height 5
click at [258, 79] on div "Janela de atendimento Grade de atendimento Capacidade Transportadoras Veículos …" at bounding box center [208, 109] width 416 height 219
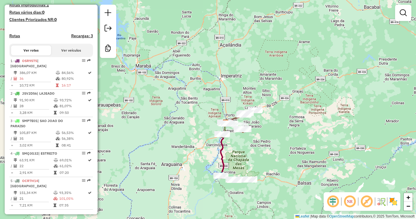
drag, startPoint x: 268, startPoint y: 152, endPoint x: 239, endPoint y: 126, distance: 38.9
click at [239, 126] on div "Janela de atendimento Grade de atendimento Capacidade Transportadoras Veículos …" at bounding box center [208, 109] width 416 height 219
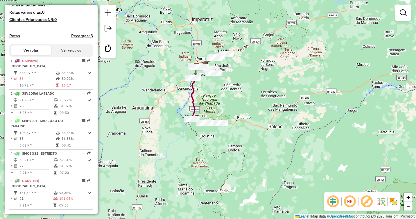
drag, startPoint x: 217, startPoint y: 138, endPoint x: 217, endPoint y: 107, distance: 30.8
click at [217, 107] on div "Janela de atendimento Grade de atendimento Capacidade Transportadoras Veículos …" at bounding box center [208, 109] width 416 height 219
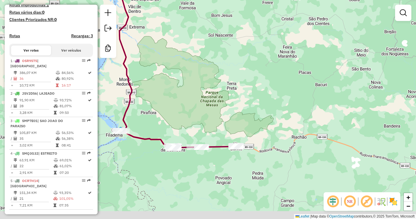
drag, startPoint x: 189, startPoint y: 124, endPoint x: 202, endPoint y: 103, distance: 25.3
click at [200, 103] on div "Janela de atendimento Grade de atendimento Capacidade Transportadoras Veículos …" at bounding box center [208, 109] width 416 height 219
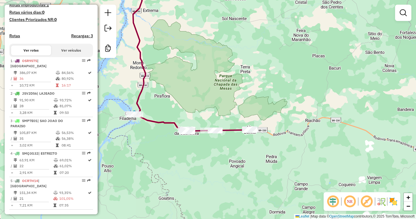
drag, startPoint x: 179, startPoint y: 104, endPoint x: 223, endPoint y: 99, distance: 44.2
click at [223, 99] on div "Janela de atendimento Grade de atendimento Capacidade Transportadoras Veículos …" at bounding box center [208, 109] width 416 height 219
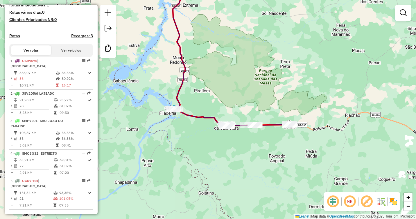
click at [288, 50] on div "Janela de atendimento Grade de atendimento Capacidade Transportadoras Veículos …" at bounding box center [208, 109] width 416 height 219
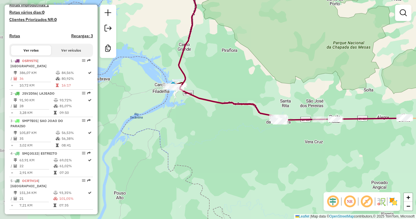
drag, startPoint x: 144, startPoint y: 139, endPoint x: 234, endPoint y: 145, distance: 90.0
click at [234, 145] on div "Janela de atendimento Grade de atendimento Capacidade Transportadoras Veículos …" at bounding box center [208, 109] width 416 height 219
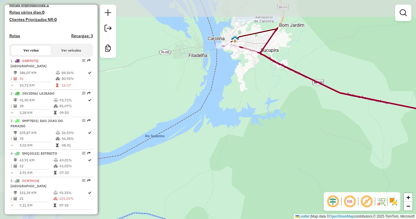
drag, startPoint x: 153, startPoint y: 101, endPoint x: 304, endPoint y: 150, distance: 158.6
click at [304, 150] on div "Janela de atendimento Grade de atendimento Capacidade Transportadoras Veículos …" at bounding box center [208, 109] width 416 height 219
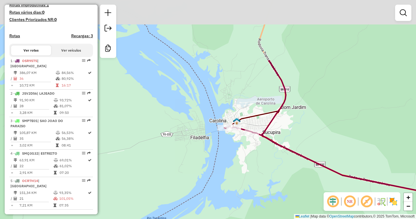
drag, startPoint x: 268, startPoint y: 76, endPoint x: 270, endPoint y: 158, distance: 82.0
click at [270, 158] on div "Janela de atendimento Grade de atendimento Capacidade Transportadoras Veículos …" at bounding box center [208, 109] width 416 height 219
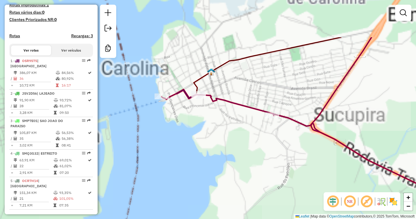
drag, startPoint x: 205, startPoint y: 84, endPoint x: 278, endPoint y: 143, distance: 93.6
click at [278, 143] on div "Janela de atendimento Grade de atendimento Capacidade Transportadoras Veículos …" at bounding box center [208, 109] width 416 height 219
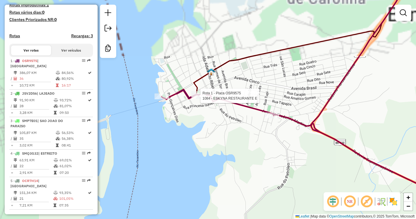
select select "**********"
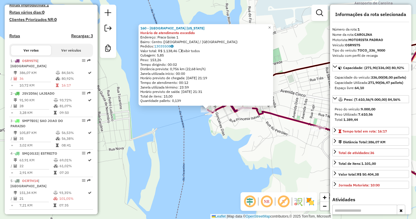
drag, startPoint x: 285, startPoint y: 129, endPoint x: 256, endPoint y: 123, distance: 29.9
click at [256, 123] on div "160 - Lanchonete California Horário de atendimento excedido Endereço: Praca Goi…" at bounding box center [208, 109] width 416 height 219
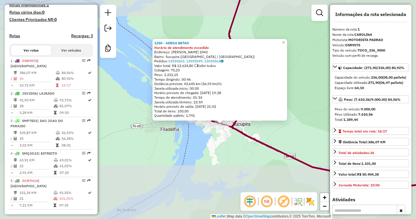
click at [244, 149] on div "1250 - ADEGA BETAO Horário de atendimento excedido Endereço: FREDERICO MARTINS …" at bounding box center [208, 109] width 416 height 219
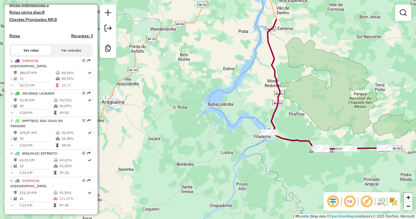
drag, startPoint x: 288, startPoint y: 57, endPoint x: 284, endPoint y: 182, distance: 125.0
click at [284, 182] on div "Janela de atendimento Grade de atendimento Capacidade Transportadoras Veículos …" at bounding box center [208, 109] width 416 height 219
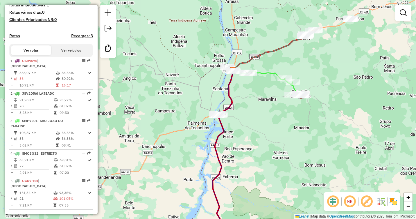
drag, startPoint x: 303, startPoint y: 94, endPoint x: 265, endPoint y: 104, distance: 38.6
click at [265, 104] on div "Janela de atendimento Grade de atendimento Capacidade Transportadoras Veículos …" at bounding box center [208, 109] width 416 height 219
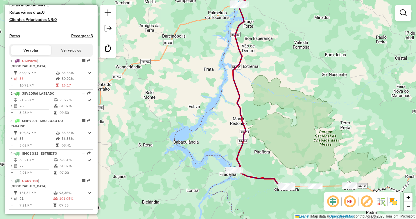
drag, startPoint x: 265, startPoint y: 196, endPoint x: 271, endPoint y: 114, distance: 82.1
click at [271, 116] on div "Janela de atendimento Grade de atendimento Capacidade Transportadoras Veículos …" at bounding box center [208, 109] width 416 height 219
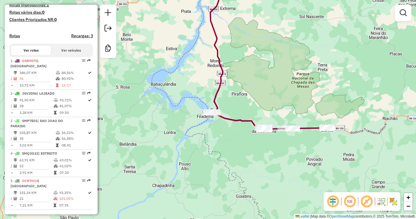
drag, startPoint x: 287, startPoint y: 141, endPoint x: 260, endPoint y: 139, distance: 27.7
click at [260, 139] on div "Janela de atendimento Grade de atendimento Capacidade Transportadoras Veículos …" at bounding box center [208, 109] width 416 height 219
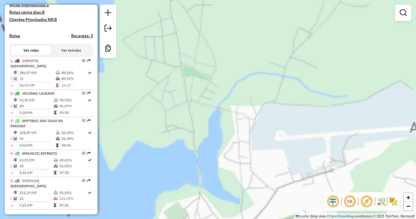
drag, startPoint x: 246, startPoint y: 122, endPoint x: 231, endPoint y: 9, distance: 114.0
click at [231, 12] on div "Janela de atendimento Grade de atendimento Capacidade Transportadoras Veículos …" at bounding box center [208, 109] width 416 height 219
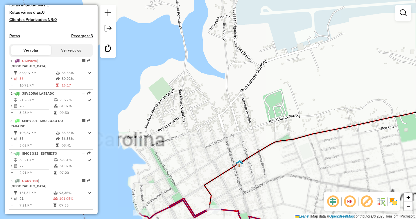
drag, startPoint x: 260, startPoint y: 125, endPoint x: 250, endPoint y: 48, distance: 78.0
click at [258, 81] on div "Janela de atendimento Grade de atendimento Capacidade Transportadoras Veículos …" at bounding box center [208, 109] width 416 height 219
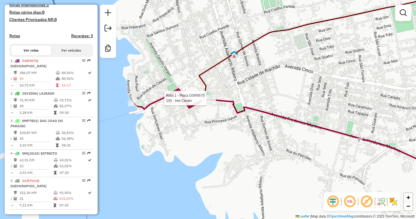
select select "**********"
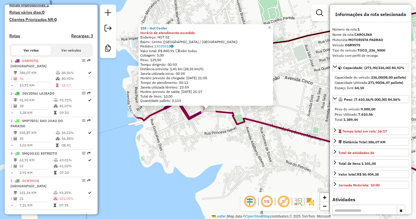
click at [271, 28] on span "×" at bounding box center [269, 27] width 3 height 5
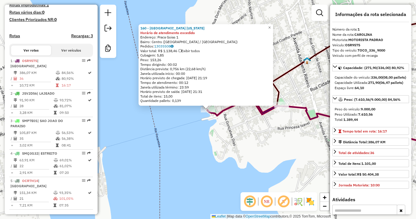
click at [258, 131] on div "160 - Lanchonete California Horário de atendimento excedido Endereço: Praca Goi…" at bounding box center [208, 109] width 416 height 219
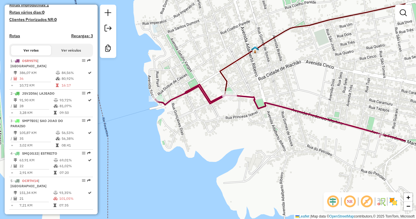
drag, startPoint x: 262, startPoint y: 132, endPoint x: 158, endPoint y: 90, distance: 112.0
click at [193, 109] on div "Janela de atendimento Grade de atendimento Capacidade Transportadoras Veículos …" at bounding box center [208, 109] width 416 height 219
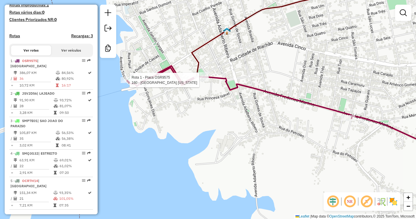
select select "**********"
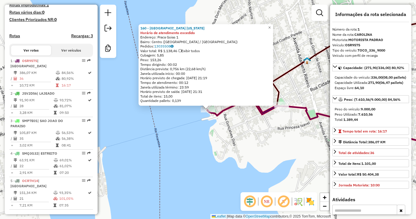
click at [280, 140] on div "160 - Lanchonete California Horário de atendimento excedido Endereço: Praca Goi…" at bounding box center [208, 109] width 416 height 219
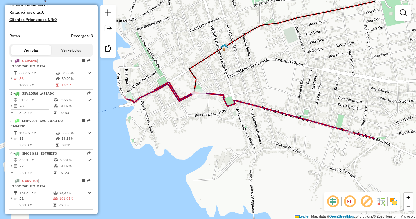
drag, startPoint x: 281, startPoint y: 139, endPoint x: 237, endPoint y: 101, distance: 57.9
click at [198, 125] on div "Janela de atendimento Grade de atendimento Capacidade Transportadoras Veículos …" at bounding box center [208, 109] width 416 height 219
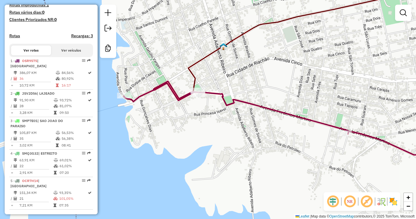
click at [343, 136] on div at bounding box center [344, 133] width 15 height 6
select select "**********"
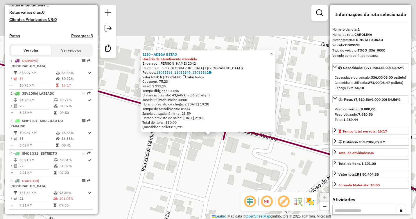
drag, startPoint x: 208, startPoint y: 99, endPoint x: 237, endPoint y: 148, distance: 56.5
click at [237, 148] on div "1250 - ADEGA BETAO Horário de atendimento excedido Endereço: FREDERICO MARTINS …" at bounding box center [208, 109] width 416 height 219
click at [229, 146] on div "1250 - ADEGA BETAO Horário de atendimento excedido Endereço: FREDERICO MARTINS …" at bounding box center [208, 109] width 416 height 219
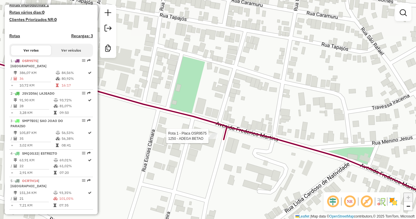
select select "**********"
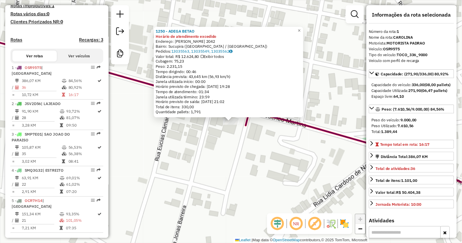
scroll to position [0, 0]
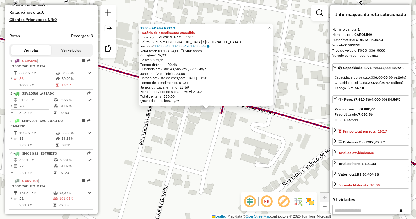
click at [230, 122] on div "1250 - ADEGA BETAO Horário de atendimento excedido Endereço: FREDERICO MARTINS …" at bounding box center [208, 109] width 416 height 219
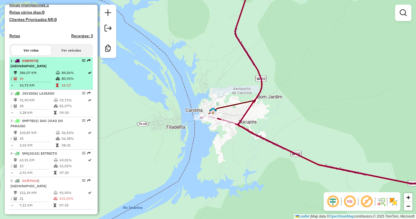
click at [45, 75] on td "386,07 KM" at bounding box center [37, 73] width 36 height 6
select select "**********"
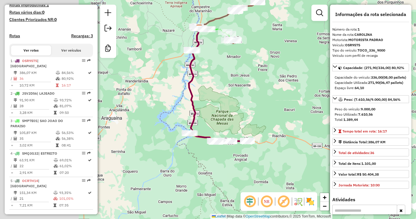
drag, startPoint x: 156, startPoint y: 92, endPoint x: 253, endPoint y: 90, distance: 96.5
click at [253, 90] on div "Janela de atendimento Grade de atendimento Capacidade Transportadoras Veículos …" at bounding box center [208, 109] width 416 height 219
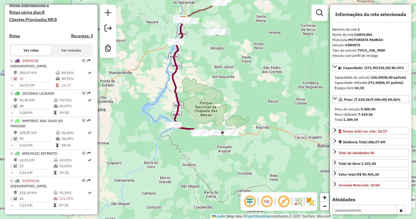
drag, startPoint x: 249, startPoint y: 94, endPoint x: 222, endPoint y: 89, distance: 27.8
click at [230, 85] on div "Janela de atendimento Grade de atendimento Capacidade Transportadoras Veículos …" at bounding box center [208, 109] width 416 height 219
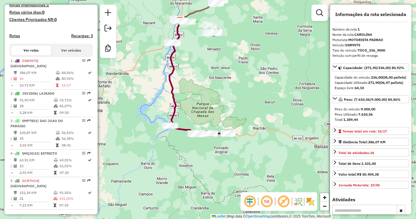
drag, startPoint x: 256, startPoint y: 104, endPoint x: 255, endPoint y: 108, distance: 4.4
click at [255, 108] on div "Janela de atendimento Grade de atendimento Capacidade Transportadoras Veículos …" at bounding box center [208, 109] width 416 height 219
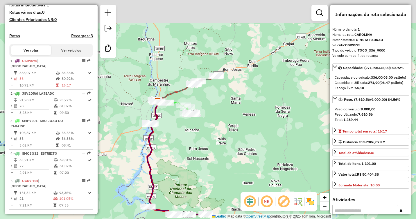
drag, startPoint x: 242, startPoint y: 56, endPoint x: 219, endPoint y: 121, distance: 69.1
click at [219, 125] on div "Janela de atendimento Grade de atendimento Capacidade Transportadoras Veículos …" at bounding box center [208, 109] width 416 height 219
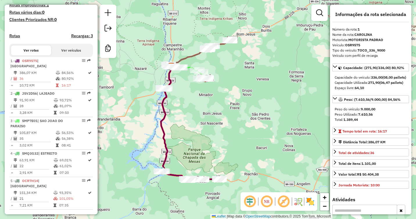
drag, startPoint x: 218, startPoint y: 79, endPoint x: 231, endPoint y: 98, distance: 23.5
click at [231, 98] on div "Janela de atendimento Grade de atendimento Capacidade Transportadoras Veículos …" at bounding box center [208, 109] width 416 height 219
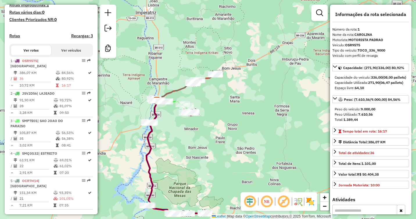
drag, startPoint x: 246, startPoint y: 84, endPoint x: 231, endPoint y: 118, distance: 37.0
click at [231, 118] on div "Janela de atendimento Grade de atendimento Capacidade Transportadoras Veículos …" at bounding box center [208, 109] width 416 height 219
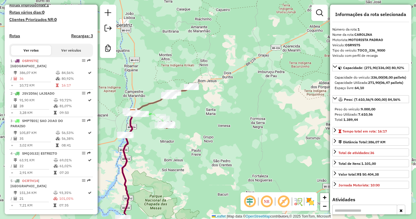
drag, startPoint x: 268, startPoint y: 85, endPoint x: 244, endPoint y: 98, distance: 27.2
click at [244, 98] on div "Janela de atendimento Grade de atendimento Capacidade Transportadoras Veículos …" at bounding box center [208, 109] width 416 height 219
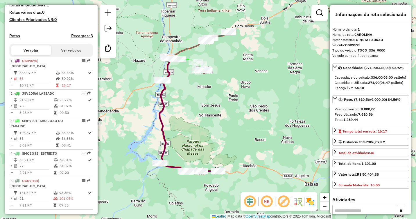
drag, startPoint x: 204, startPoint y: 149, endPoint x: 241, endPoint y: 95, distance: 65.9
click at [241, 95] on div "Janela de atendimento Grade de atendimento Capacidade Transportadoras Veículos …" at bounding box center [208, 109] width 416 height 219
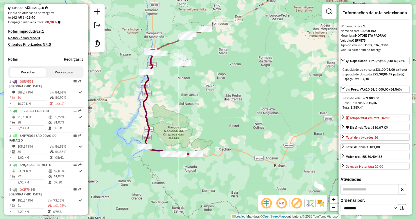
scroll to position [142, 0]
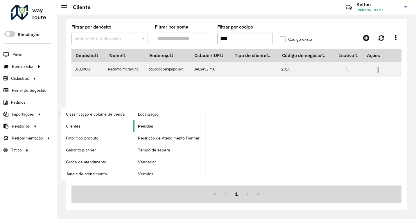
click at [151, 128] on span "Pedidos" at bounding box center [145, 126] width 15 height 6
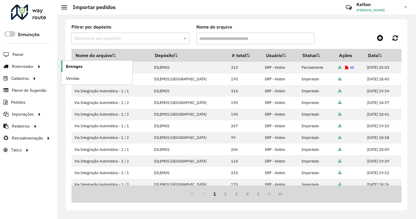
click at [66, 66] on span "Entregas" at bounding box center [74, 66] width 17 height 6
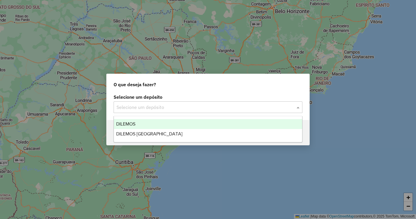
click at [150, 105] on input "text" at bounding box center [202, 107] width 171 height 7
click at [129, 123] on span "DILEMOS" at bounding box center [125, 123] width 19 height 5
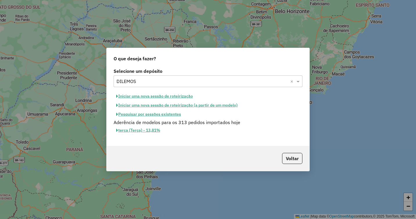
click at [154, 96] on button "Iniciar uma nova sessão de roteirização" at bounding box center [155, 96] width 82 height 9
select select "*"
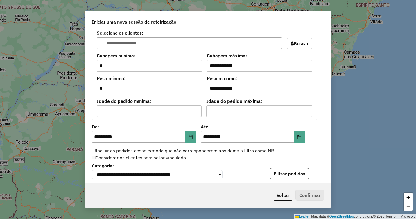
scroll to position [494, 0]
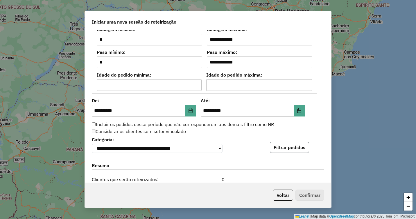
click at [279, 148] on button "Filtrar pedidos" at bounding box center [289, 147] width 39 height 11
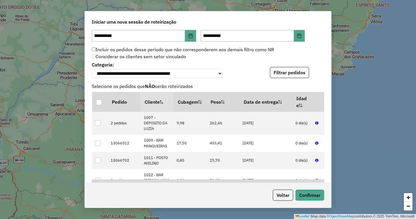
scroll to position [668, 0]
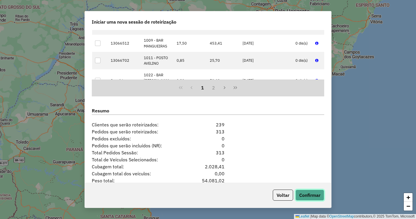
click at [305, 192] on button "Confirmar" at bounding box center [310, 194] width 29 height 11
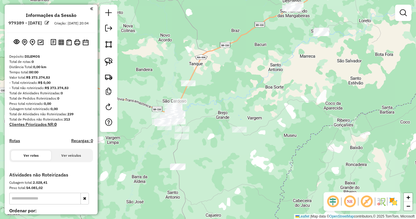
drag, startPoint x: 273, startPoint y: 156, endPoint x: 235, endPoint y: 161, distance: 37.5
click at [235, 161] on div "Janela de atendimento Grade de atendimento Capacidade Transportadoras Veículos …" at bounding box center [208, 109] width 416 height 219
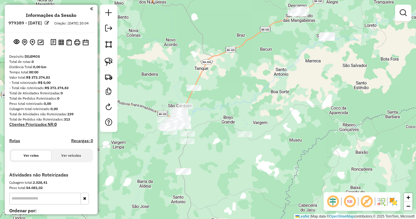
drag, startPoint x: 219, startPoint y: 156, endPoint x: 227, endPoint y: 162, distance: 9.9
click at [227, 162] on div "Janela de atendimento Grade de atendimento Capacidade Transportadoras Veículos …" at bounding box center [208, 109] width 416 height 219
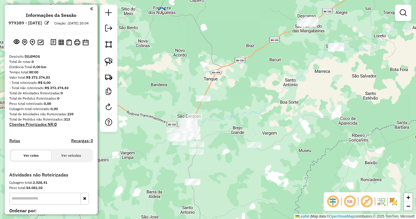
drag, startPoint x: 220, startPoint y: 149, endPoint x: 227, endPoint y: 158, distance: 11.2
click at [227, 158] on div "Janela de atendimento Grade de atendimento Capacidade Transportadoras Veículos …" at bounding box center [208, 109] width 416 height 219
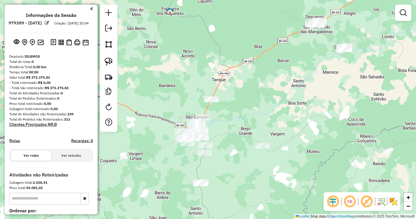
drag, startPoint x: 222, startPoint y: 136, endPoint x: 233, endPoint y: 137, distance: 11.1
click at [232, 137] on div "Janela de atendimento Grade de atendimento Capacidade Transportadoras Veículos …" at bounding box center [208, 109] width 416 height 219
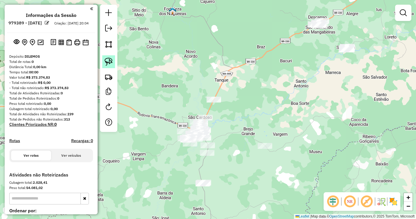
click at [105, 63] on img at bounding box center [109, 62] width 8 height 8
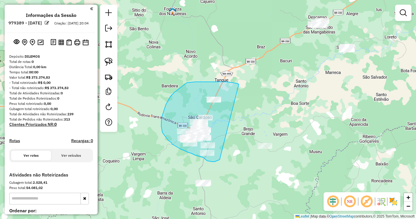
drag, startPoint x: 237, startPoint y: 83, endPoint x: 220, endPoint y: 158, distance: 77.0
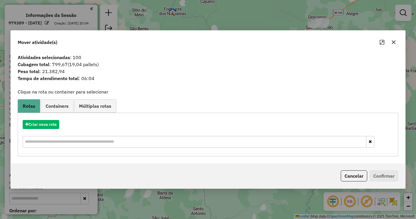
click at [394, 43] on icon "button" at bounding box center [394, 42] width 4 height 4
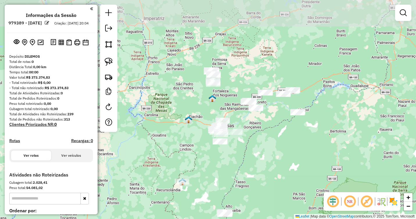
drag, startPoint x: 279, startPoint y: 102, endPoint x: 265, endPoint y: 131, distance: 32.5
click at [265, 131] on div "Janela de atendimento Grade de atendimento Capacidade Transportadoras Veículos …" at bounding box center [208, 109] width 416 height 219
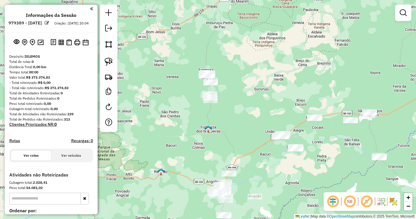
drag, startPoint x: 223, startPoint y: 87, endPoint x: 234, endPoint y: 102, distance: 18.4
click at [234, 102] on div "Janela de atendimento Grade de atendimento Capacidade Transportadoras Veículos …" at bounding box center [208, 109] width 416 height 219
click at [108, 62] on img at bounding box center [109, 62] width 8 height 8
drag, startPoint x: 223, startPoint y: 63, endPoint x: 224, endPoint y: 100, distance: 36.9
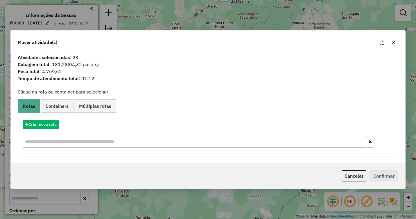
click at [393, 42] on icon "button" at bounding box center [393, 42] width 5 height 5
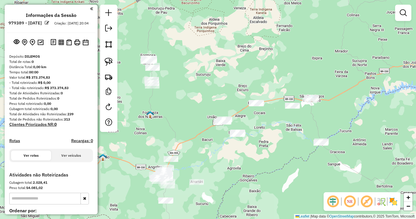
drag, startPoint x: 296, startPoint y: 83, endPoint x: 238, endPoint y: 71, distance: 59.7
click at [238, 71] on div "Janela de atendimento Grade de atendimento Capacidade Transportadoras Veículos …" at bounding box center [208, 109] width 416 height 219
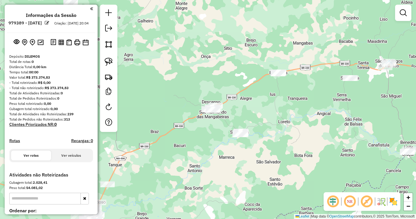
drag, startPoint x: 240, startPoint y: 123, endPoint x: 224, endPoint y: 111, distance: 19.7
click at [247, 112] on div "Janela de atendimento Grade de atendimento Capacidade Transportadoras Veículos …" at bounding box center [208, 109] width 416 height 219
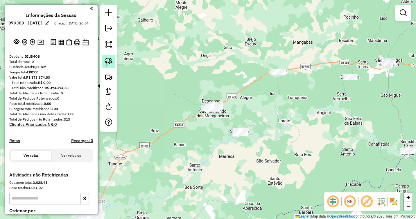
click at [103, 63] on link at bounding box center [108, 61] width 13 height 13
drag, startPoint x: 222, startPoint y: 93, endPoint x: 225, endPoint y: 110, distance: 17.1
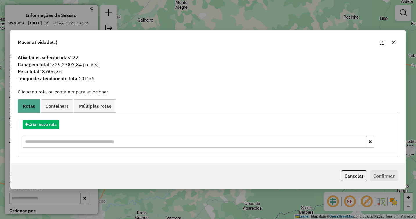
click at [394, 42] on icon "button" at bounding box center [394, 42] width 4 height 4
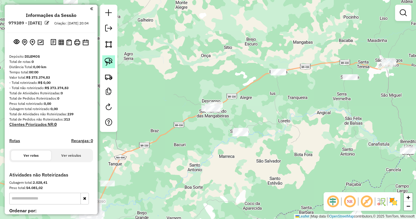
click at [109, 65] on img at bounding box center [109, 62] width 8 height 8
drag, startPoint x: 241, startPoint y: 120, endPoint x: 254, endPoint y: 128, distance: 15.0
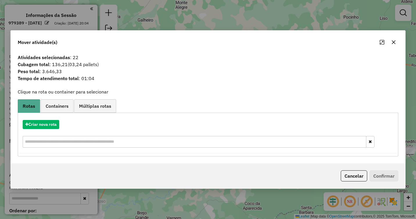
click at [393, 41] on icon "button" at bounding box center [394, 42] width 4 height 4
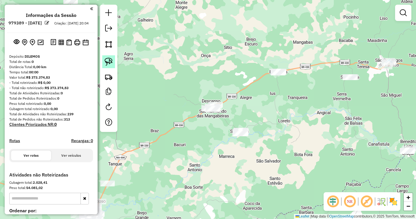
click at [108, 62] on img at bounding box center [109, 62] width 8 height 8
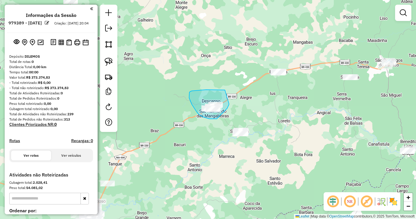
drag, startPoint x: 225, startPoint y: 90, endPoint x: 229, endPoint y: 103, distance: 14.3
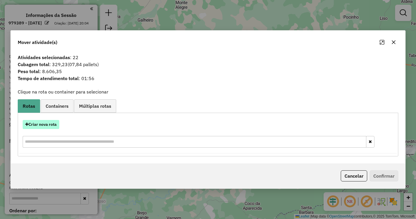
click at [42, 124] on button "Criar nova rota" at bounding box center [41, 124] width 37 height 9
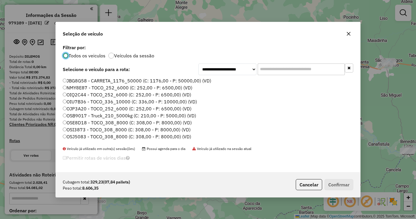
scroll to position [29, 0]
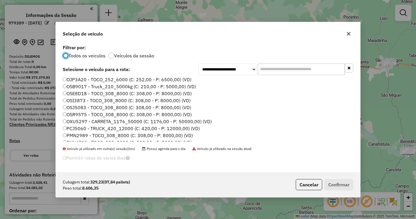
click at [77, 94] on label "OSE8D18 - TOCO_308_8000 (C: 308,00 - P: 8000,00) (VD)" at bounding box center [127, 93] width 129 height 7
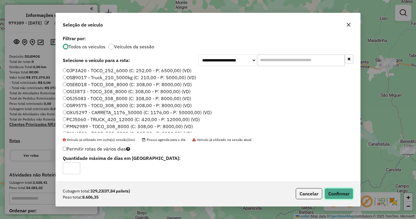
click at [338, 191] on button "Confirmar" at bounding box center [339, 193] width 29 height 11
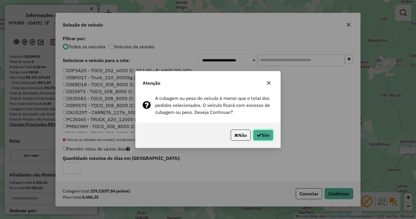
click at [271, 140] on button "Sim" at bounding box center [263, 134] width 20 height 11
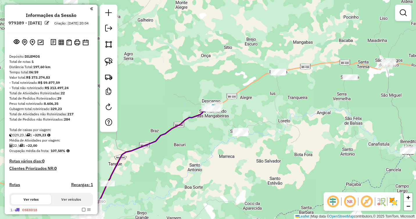
scroll to position [87, 0]
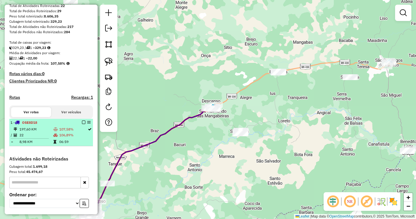
click at [59, 132] on td "107,58%" at bounding box center [73, 129] width 28 height 6
select select "**********"
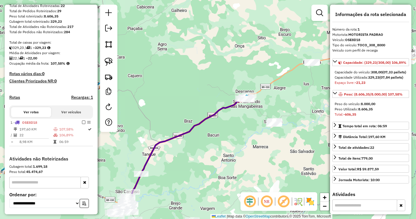
drag, startPoint x: 263, startPoint y: 87, endPoint x: 238, endPoint y: 130, distance: 49.9
click at [239, 129] on div "Janela de atendimento Grade de atendimento Capacidade Transportadoras Veículos …" at bounding box center [208, 109] width 416 height 219
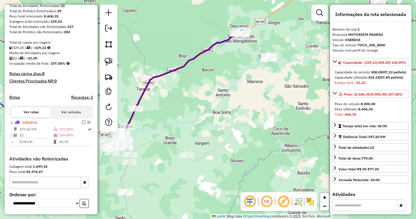
drag, startPoint x: 227, startPoint y: 144, endPoint x: 220, endPoint y: 41, distance: 103.7
click at [220, 42] on div "Janela de atendimento Grade de atendimento Capacidade Transportadoras Veículos …" at bounding box center [208, 109] width 416 height 219
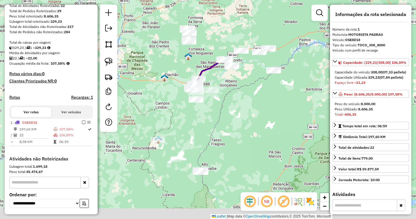
drag, startPoint x: 215, startPoint y: 111, endPoint x: 219, endPoint y: 88, distance: 23.7
click at [219, 88] on div "Janela de atendimento Grade de atendimento Capacidade Transportadoras Veículos …" at bounding box center [208, 109] width 416 height 219
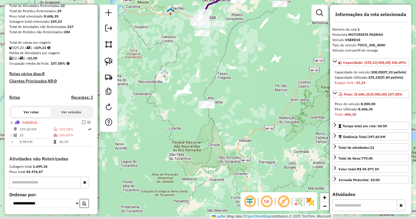
drag, startPoint x: 235, startPoint y: 100, endPoint x: 235, endPoint y: 95, distance: 5.0
click at [235, 95] on div "Janela de atendimento Grade de atendimento Capacidade Transportadoras Veículos …" at bounding box center [208, 109] width 416 height 219
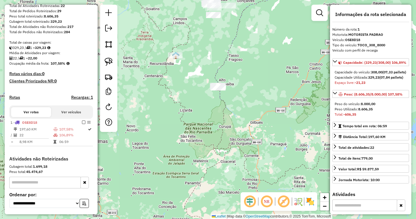
drag, startPoint x: 234, startPoint y: 99, endPoint x: 245, endPoint y: 83, distance: 19.4
click at [245, 83] on div "Janela de atendimento Grade de atendimento Capacidade Transportadoras Veículos …" at bounding box center [208, 109] width 416 height 219
click at [106, 59] on img at bounding box center [109, 62] width 8 height 8
drag, startPoint x: 220, startPoint y: 70, endPoint x: 232, endPoint y: 90, distance: 22.6
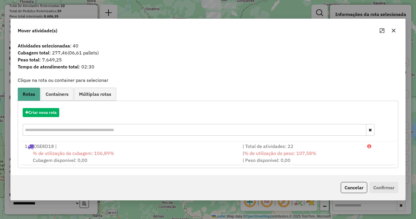
click at [395, 30] on icon "button" at bounding box center [393, 30] width 5 height 5
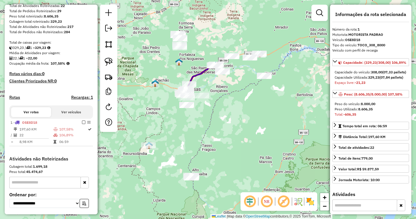
drag, startPoint x: 284, startPoint y: 49, endPoint x: 257, endPoint y: 139, distance: 93.4
click at [257, 139] on div "Janela de atendimento Grade de atendimento Capacidade Transportadoras Veículos …" at bounding box center [208, 109] width 416 height 219
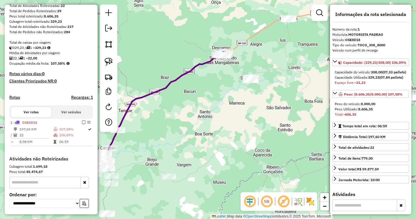
drag, startPoint x: 232, startPoint y: 62, endPoint x: 250, endPoint y: 46, distance: 24.5
click at [250, 46] on div "Janela de atendimento Grade de atendimento Capacidade Transportadoras Veículos …" at bounding box center [208, 109] width 416 height 219
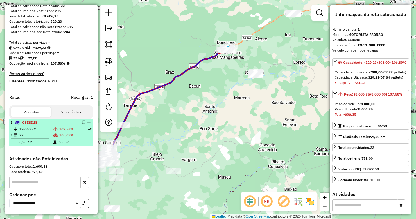
click at [53, 137] on td at bounding box center [56, 135] width 6 height 6
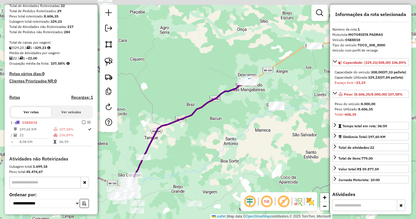
drag, startPoint x: 251, startPoint y: 116, endPoint x: 231, endPoint y: 139, distance: 31.1
click at [231, 139] on div "Janela de atendimento Grade de atendimento Capacidade Transportadoras Veículos …" at bounding box center [208, 109] width 416 height 219
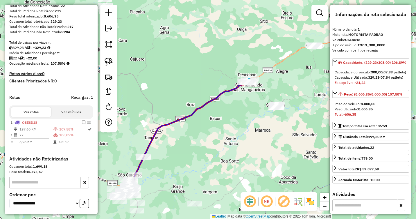
drag, startPoint x: 229, startPoint y: 129, endPoint x: 229, endPoint y: 124, distance: 5.3
click at [229, 124] on div "Janela de atendimento Grade de atendimento Capacidade Transportadoras Veículos …" at bounding box center [208, 109] width 416 height 219
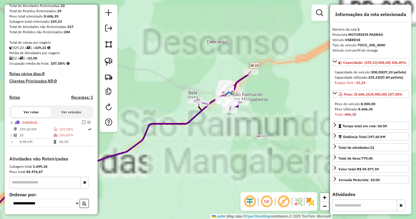
drag, startPoint x: 248, startPoint y: 90, endPoint x: 251, endPoint y: 151, distance: 61.1
click at [251, 151] on div "Janela de atendimento Grade de atendimento Capacidade Transportadoras Veículos …" at bounding box center [208, 109] width 416 height 219
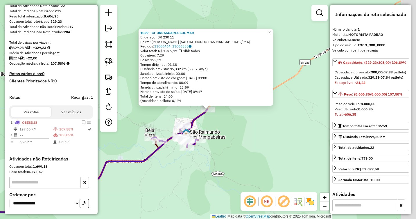
scroll to position [139, 0]
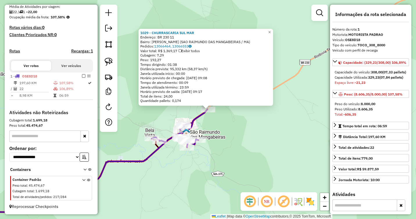
click at [235, 114] on div "1029 - CHURRASCARIA SUL MAR Endereço: BR 230 11 Bairro: Lot Gonzaga Martins (SA…" at bounding box center [208, 109] width 416 height 219
drag, startPoint x: 214, startPoint y: 129, endPoint x: 221, endPoint y: 126, distance: 7.3
click at [220, 127] on div "1029 - CHURRASCARIA SUL MAR Endereço: BR 230 11 Bairro: Lot Gonzaga Martins (SA…" at bounding box center [208, 109] width 416 height 219
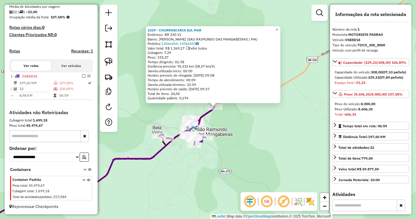
click at [226, 120] on div "1029 - CHURRASCARIA SUL MAR Endereço: BR 230 11 Bairro: Lot Gonzaga Martins (SA…" at bounding box center [208, 109] width 416 height 219
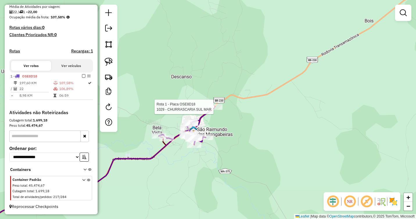
select select "**********"
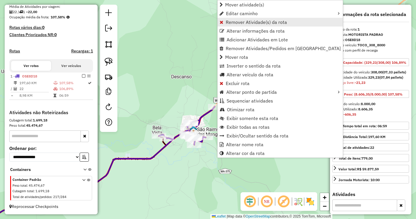
click at [236, 24] on span "Remover Atividade(s) da rota" at bounding box center [256, 22] width 61 height 5
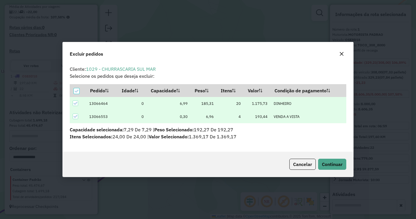
scroll to position [3, 2]
click at [331, 165] on span "Continuar" at bounding box center [332, 164] width 21 height 6
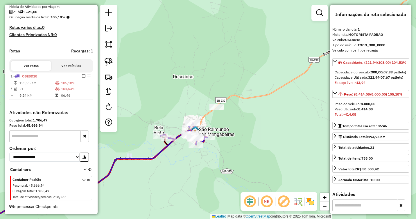
drag, startPoint x: 223, startPoint y: 131, endPoint x: 249, endPoint y: 127, distance: 26.2
click at [249, 127] on div "Janela de atendimento Grade de atendimento Capacidade Transportadoras Veículos …" at bounding box center [208, 109] width 416 height 219
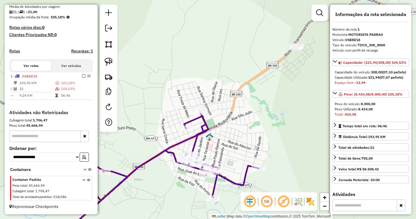
click at [194, 143] on icon at bounding box center [165, 152] width 187 height 87
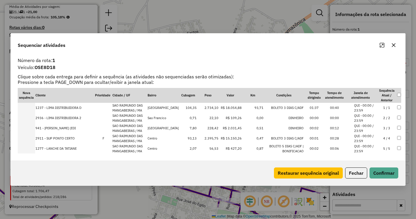
click at [392, 45] on icon "button" at bounding box center [393, 45] width 5 height 5
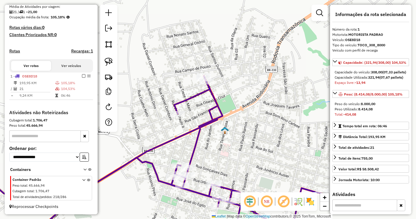
click at [192, 153] on icon at bounding box center [140, 158] width 364 height 164
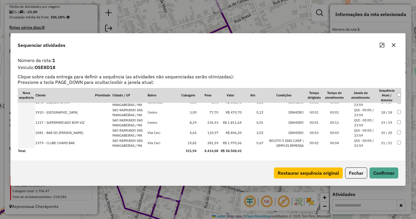
scroll to position [139, 0]
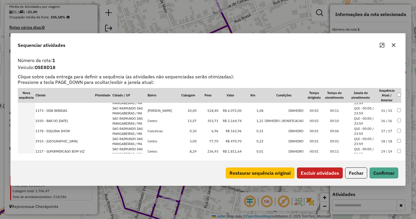
click at [322, 169] on button "Excluir atividades" at bounding box center [320, 172] width 46 height 11
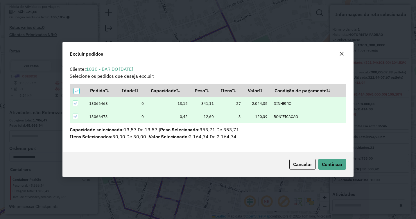
scroll to position [0, 0]
click at [330, 163] on span "Continuar" at bounding box center [332, 164] width 21 height 6
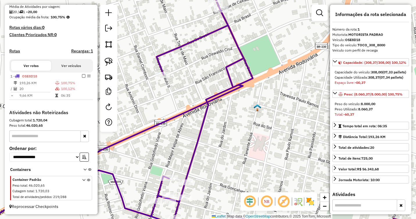
click at [195, 146] on icon at bounding box center [206, 119] width 494 height 241
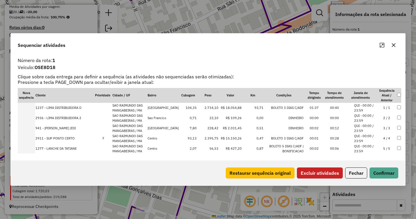
click at [320, 174] on button "Excluir atividades" at bounding box center [320, 172] width 46 height 11
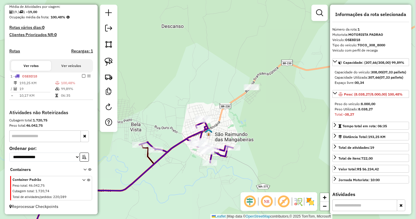
drag, startPoint x: 295, startPoint y: 107, endPoint x: 218, endPoint y: 140, distance: 83.8
click at [217, 139] on div "Janela de atendimento Grade de atendimento Capacidade Transportadoras Veículos …" at bounding box center [208, 109] width 416 height 219
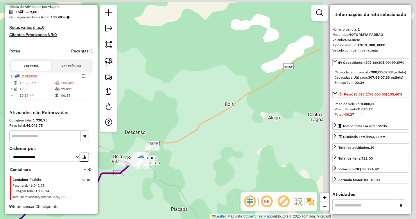
drag, startPoint x: 297, startPoint y: 127, endPoint x: 168, endPoint y: 159, distance: 132.9
click at [168, 159] on div "Janela de atendimento Grade de atendimento Capacidade Transportadoras Veículos …" at bounding box center [208, 109] width 416 height 219
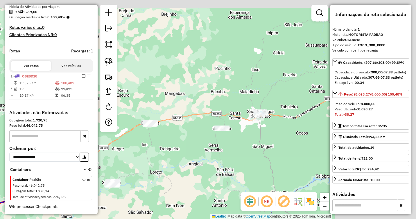
drag, startPoint x: 278, startPoint y: 133, endPoint x: 187, endPoint y: 149, distance: 93.3
click at [187, 149] on div "Janela de atendimento Grade de atendimento Capacidade Transportadoras Veículos …" at bounding box center [208, 109] width 416 height 219
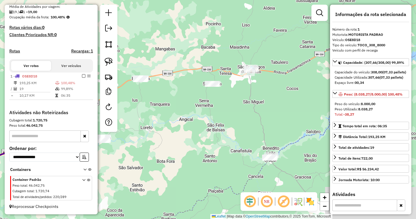
drag, startPoint x: 229, startPoint y: 165, endPoint x: 227, endPoint y: 115, distance: 50.3
click at [212, 102] on div "Janela de atendimento Grade de atendimento Capacidade Transportadoras Veículos …" at bounding box center [208, 109] width 416 height 219
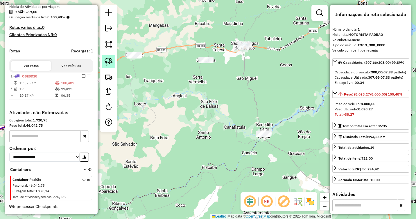
click at [106, 63] on img at bounding box center [109, 62] width 8 height 8
drag, startPoint x: 262, startPoint y: 114, endPoint x: 278, endPoint y: 134, distance: 25.7
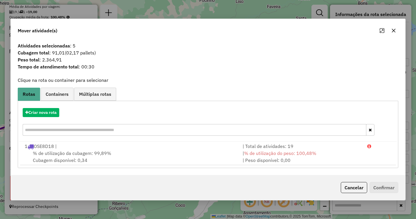
click at [393, 31] on icon "button" at bounding box center [393, 30] width 5 height 5
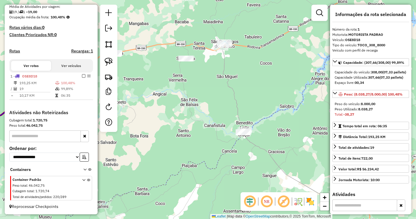
drag, startPoint x: 257, startPoint y: 35, endPoint x: 241, endPoint y: 34, distance: 16.6
click at [241, 34] on div "Janela de atendimento Grade de atendimento Capacidade Transportadoras Veículos …" at bounding box center [208, 109] width 416 height 219
click at [106, 60] on img at bounding box center [109, 62] width 8 height 8
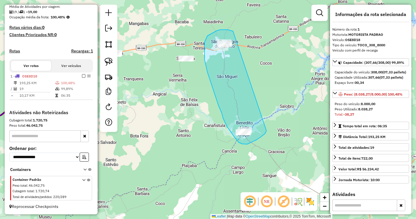
drag, startPoint x: 223, startPoint y: 30, endPoint x: 266, endPoint y: 130, distance: 109.7
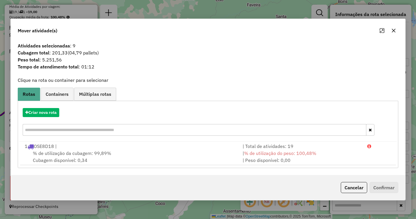
click at [395, 31] on icon "button" at bounding box center [393, 30] width 5 height 5
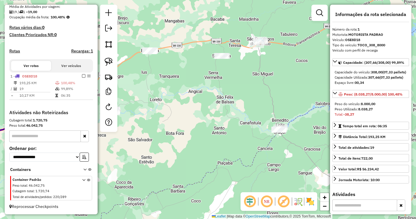
drag, startPoint x: 213, startPoint y: 110, endPoint x: 252, endPoint y: 108, distance: 39.0
click at [252, 108] on div "Janela de atendimento Grade de atendimento Capacidade Transportadoras Veículos …" at bounding box center [208, 109] width 416 height 219
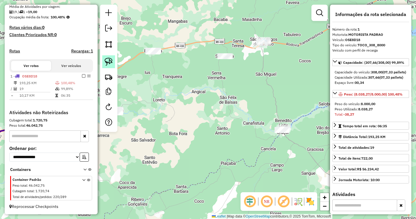
click at [108, 62] on img at bounding box center [109, 62] width 8 height 8
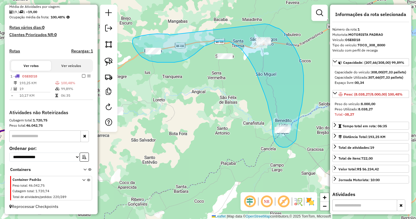
drag, startPoint x: 169, startPoint y: 35, endPoint x: 265, endPoint y: 24, distance: 96.5
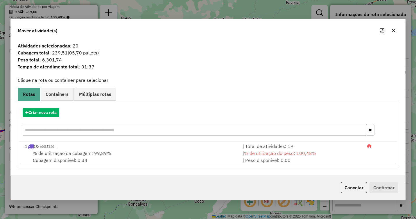
click at [393, 31] on icon "button" at bounding box center [393, 30] width 5 height 5
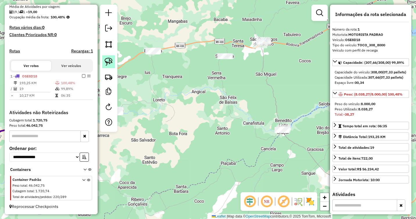
click at [108, 61] on img at bounding box center [109, 62] width 8 height 8
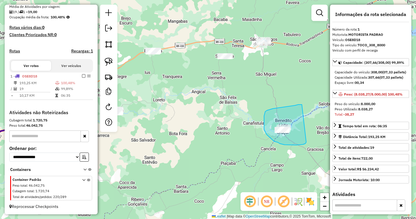
drag, startPoint x: 298, startPoint y: 104, endPoint x: 306, endPoint y: 142, distance: 38.3
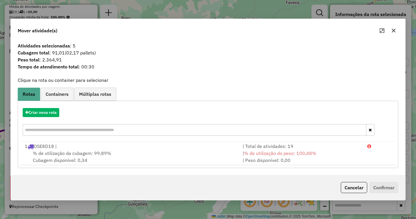
click at [393, 31] on icon "button" at bounding box center [394, 30] width 4 height 4
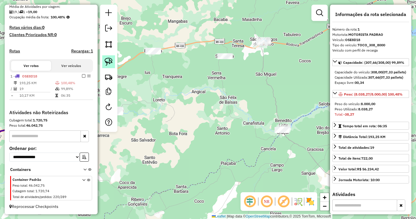
click at [112, 63] on img at bounding box center [109, 62] width 8 height 8
drag, startPoint x: 266, startPoint y: 33, endPoint x: 278, endPoint y: 43, distance: 15.7
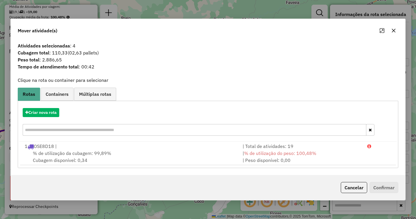
click at [395, 29] on icon "button" at bounding box center [394, 30] width 4 height 4
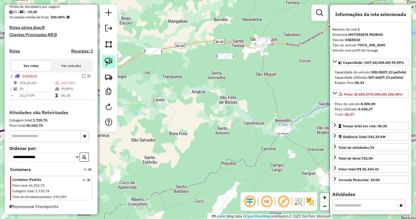
click at [111, 64] on img at bounding box center [109, 62] width 8 height 8
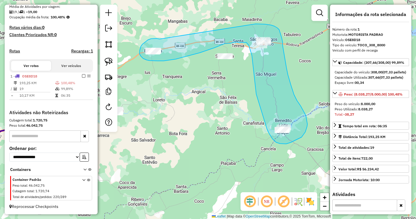
drag, startPoint x: 160, startPoint y: 39, endPoint x: 256, endPoint y: 24, distance: 97.1
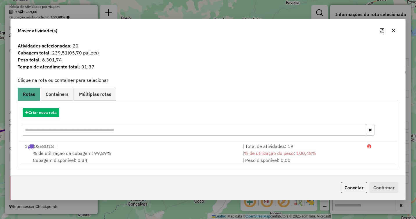
click at [394, 29] on icon "button" at bounding box center [393, 30] width 5 height 5
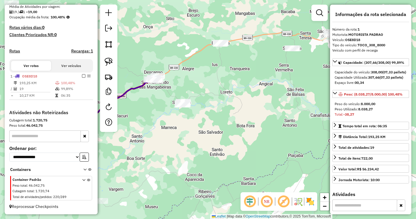
drag, startPoint x: 182, startPoint y: 122, endPoint x: 262, endPoint y: 110, distance: 80.3
click at [262, 110] on div "Janela de atendimento Grade de atendimento Capacidade Transportadoras Veículos …" at bounding box center [208, 109] width 416 height 219
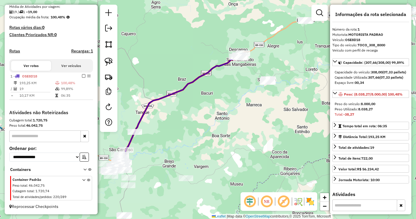
drag, startPoint x: 183, startPoint y: 137, endPoint x: 234, endPoint y: 119, distance: 53.8
click at [237, 118] on div "Janela de atendimento Grade de atendimento Capacidade Transportadoras Veículos …" at bounding box center [208, 109] width 416 height 219
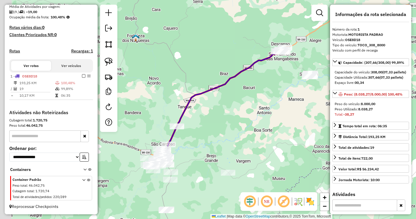
drag, startPoint x: 203, startPoint y: 125, endPoint x: 245, endPoint y: 120, distance: 41.6
click at [245, 120] on div "Janela de atendimento Grade de atendimento Capacidade Transportadoras Veículos …" at bounding box center [208, 109] width 416 height 219
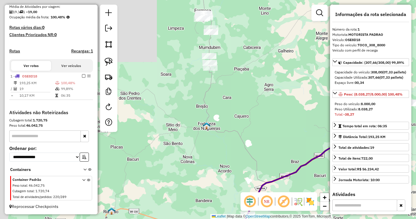
drag, startPoint x: 192, startPoint y: 70, endPoint x: 254, endPoint y: 148, distance: 100.5
click at [257, 175] on div "Janela de atendimento Grade de atendimento Capacidade Transportadoras Veículos …" at bounding box center [208, 109] width 416 height 219
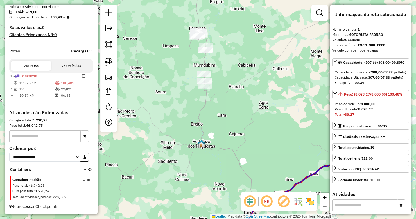
drag, startPoint x: 247, startPoint y: 93, endPoint x: 241, endPoint y: 126, distance: 33.1
click at [240, 122] on div "Janela de atendimento Grade de atendimento Capacidade Transportadoras Veículos …" at bounding box center [208, 109] width 416 height 219
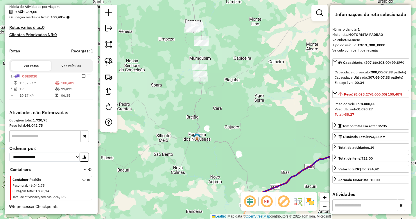
drag, startPoint x: 229, startPoint y: 121, endPoint x: 225, endPoint y: 93, distance: 27.6
click at [225, 94] on div "Janela de atendimento Grade de atendimento Capacidade Transportadoras Veículos …" at bounding box center [208, 109] width 416 height 219
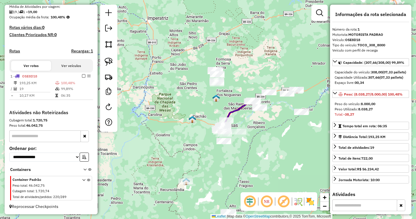
drag, startPoint x: 247, startPoint y: 172, endPoint x: 218, endPoint y: 50, distance: 125.5
click at [218, 50] on div "Janela de atendimento Grade de atendimento Capacidade Transportadoras Veículos …" at bounding box center [208, 109] width 416 height 219
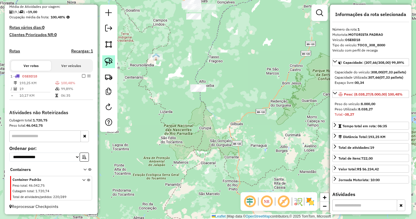
click at [108, 60] on img at bounding box center [109, 62] width 8 height 8
drag, startPoint x: 195, startPoint y: 73, endPoint x: 214, endPoint y: 87, distance: 23.6
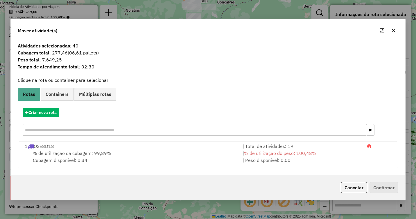
click at [38, 117] on div "Criar nova rota" at bounding box center [208, 122] width 378 height 38
click at [40, 114] on button "Criar nova rota" at bounding box center [41, 112] width 37 height 9
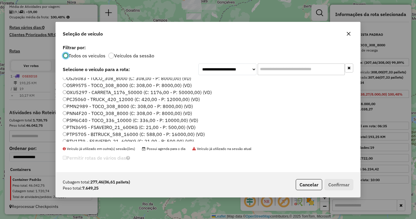
scroll to position [145, 0]
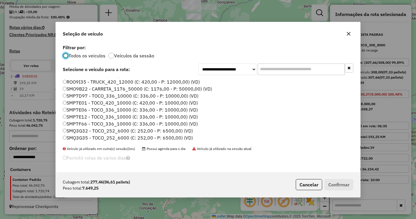
click at [75, 117] on label "SMP7E12 - TOCO_336_10000 (C: 336,00 - P: 10000,00) (VD)" at bounding box center [130, 116] width 135 height 7
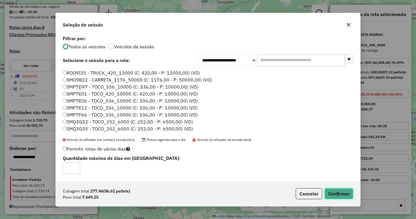
click at [340, 192] on button "Confirmar" at bounding box center [339, 193] width 29 height 11
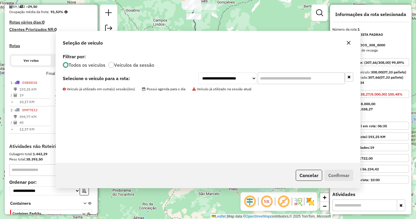
scroll to position [178, 0]
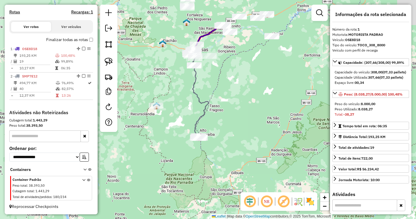
drag, startPoint x: 246, startPoint y: 81, endPoint x: 246, endPoint y: 137, distance: 56.1
click at [246, 137] on div "Janela de atendimento Grade de atendimento Capacidade Transportadoras Veículos …" at bounding box center [208, 109] width 416 height 219
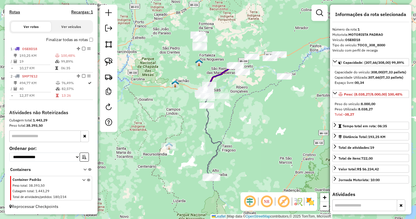
drag, startPoint x: 212, startPoint y: 94, endPoint x: 228, endPoint y: 137, distance: 44.8
click at [228, 137] on div "Janela de atendimento Grade de atendimento Capacidade Transportadoras Veículos …" at bounding box center [208, 109] width 416 height 219
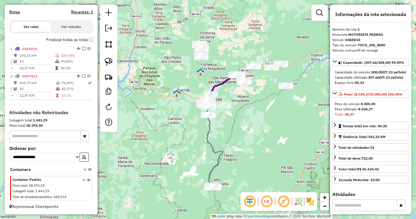
drag, startPoint x: 238, startPoint y: 102, endPoint x: 248, endPoint y: 118, distance: 19.3
click at [248, 118] on div "Janela de atendimento Grade de atendimento Capacidade Transportadoras Veículos …" at bounding box center [208, 109] width 416 height 219
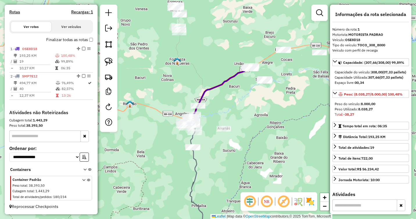
drag, startPoint x: 238, startPoint y: 105, endPoint x: 262, endPoint y: 169, distance: 68.5
click at [262, 169] on div "Janela de atendimento Grade de atendimento Capacidade Transportadoras Veículos …" at bounding box center [208, 109] width 416 height 219
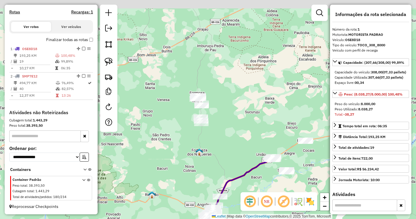
drag, startPoint x: 229, startPoint y: 124, endPoint x: 229, endPoint y: 130, distance: 6.1
click at [229, 130] on div "Janela de atendimento Grade de atendimento Capacidade Transportadoras Veículos …" at bounding box center [208, 109] width 416 height 219
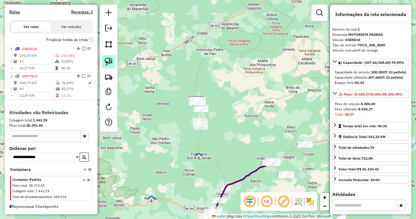
click at [108, 59] on img at bounding box center [109, 62] width 8 height 8
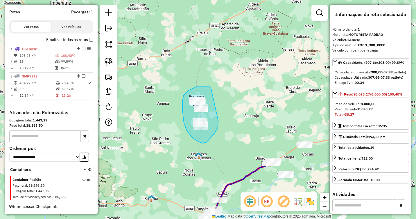
drag, startPoint x: 211, startPoint y: 88, endPoint x: 218, endPoint y: 120, distance: 33.3
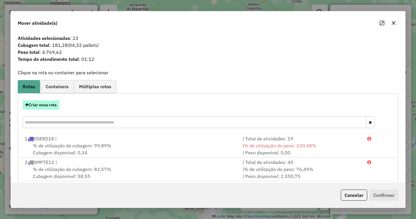
click at [47, 102] on button "Criar nova rota" at bounding box center [41, 104] width 37 height 9
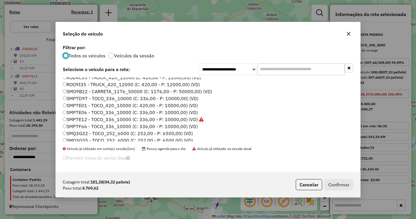
scroll to position [145, 0]
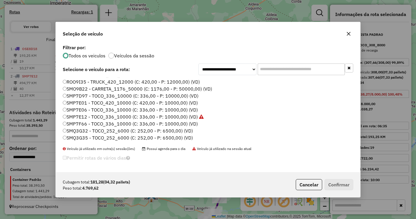
click at [75, 138] on label "SMQ3G35 - TOCO_252_6000 (C: 252,00 - P: 6500,00) (VD)" at bounding box center [128, 137] width 130 height 7
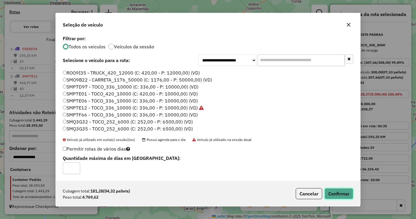
click at [339, 191] on button "Confirmar" at bounding box center [339, 193] width 29 height 11
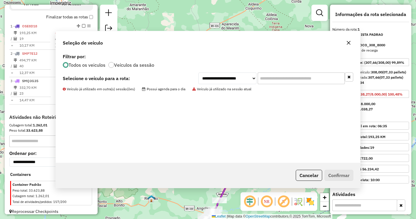
scroll to position [212, 0]
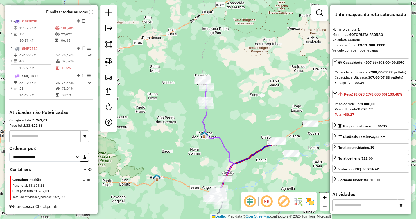
drag, startPoint x: 244, startPoint y: 147, endPoint x: 264, endPoint y: 81, distance: 69.4
click at [264, 81] on div "Janela de atendimento Grade de atendimento Capacidade Transportadoras Veículos …" at bounding box center [208, 109] width 416 height 219
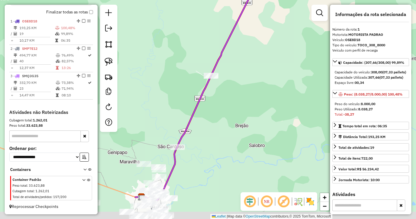
drag, startPoint x: 216, startPoint y: 143, endPoint x: 243, endPoint y: 113, distance: 39.9
click at [243, 113] on div "Janela de atendimento Grade de atendimento Capacidade Transportadoras Veículos …" at bounding box center [208, 109] width 416 height 219
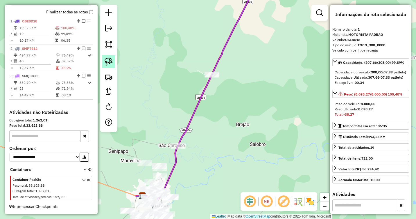
click at [107, 62] on img at bounding box center [109, 62] width 8 height 8
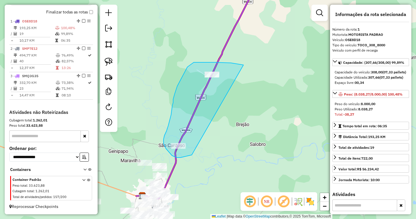
drag, startPoint x: 237, startPoint y: 64, endPoint x: 205, endPoint y: 148, distance: 90.3
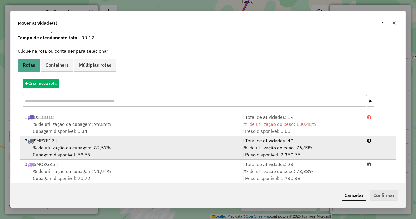
scroll to position [32, 0]
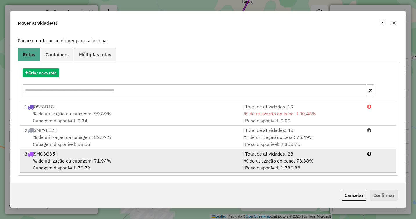
click at [87, 160] on span "% de utilização da cubagem: 71,94%" at bounding box center [72, 161] width 78 height 6
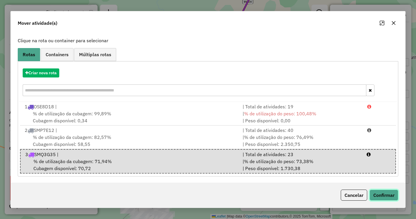
click at [380, 189] on button "Confirmar" at bounding box center [384, 194] width 29 height 11
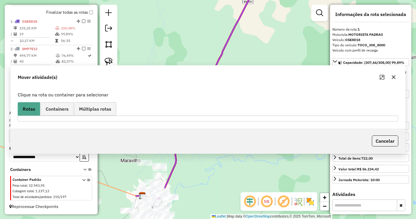
scroll to position [0, 0]
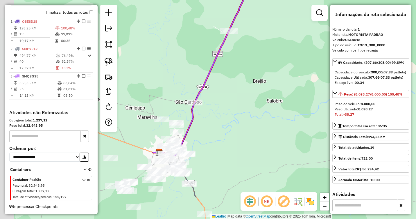
drag, startPoint x: 220, startPoint y: 143, endPoint x: 238, endPoint y: 97, distance: 49.1
click at [238, 97] on div "Janela de atendimento Grade de atendimento Capacidade Transportadoras Veículos …" at bounding box center [208, 109] width 416 height 219
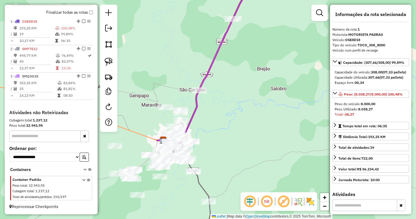
drag, startPoint x: 208, startPoint y: 139, endPoint x: 212, endPoint y: 126, distance: 13.0
click at [212, 126] on div "Janela de atendimento Grade de atendimento Capacidade Transportadoras Veículos …" at bounding box center [208, 109] width 416 height 219
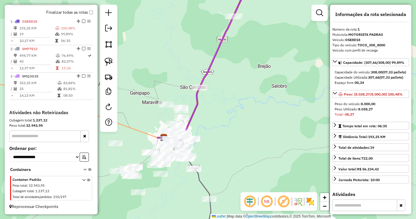
drag, startPoint x: 268, startPoint y: 94, endPoint x: 175, endPoint y: 128, distance: 99.3
click at [175, 128] on div "Janela de atendimento Grade de atendimento Capacidade Transportadoras Veículos …" at bounding box center [208, 109] width 416 height 219
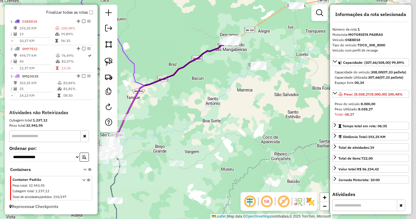
drag, startPoint x: 252, startPoint y: 115, endPoint x: 189, endPoint y: 137, distance: 66.2
click at [189, 137] on div "Janela de atendimento Grade de atendimento Capacidade Transportadoras Veículos …" at bounding box center [208, 109] width 416 height 219
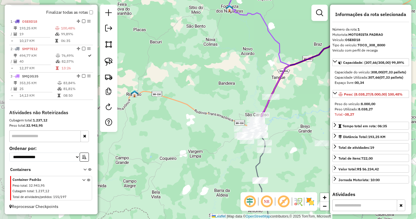
drag, startPoint x: 177, startPoint y: 123, endPoint x: 323, endPoint y: 103, distance: 146.7
click at [323, 103] on div "Janela de atendimento Grade de atendimento Capacidade Transportadoras Veículos …" at bounding box center [208, 109] width 416 height 219
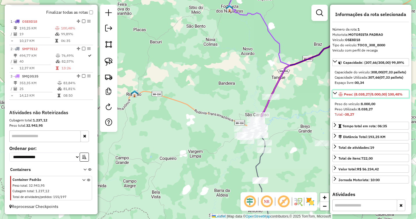
drag, startPoint x: 340, startPoint y: 107, endPoint x: 251, endPoint y: 113, distance: 89.4
click at [251, 113] on hb-router-mapa "Informações da Sessão 979389 - 14/08/2025 Criação: 13/08/2025 20:04 Depósito: D…" at bounding box center [208, 109] width 416 height 219
click at [216, 76] on div "Janela de atendimento Grade de atendimento Capacidade Transportadoras Veículos …" at bounding box center [208, 109] width 416 height 219
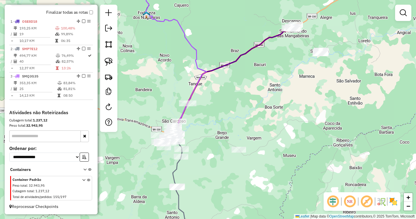
drag, startPoint x: 323, startPoint y: 103, endPoint x: 244, endPoint y: 115, distance: 80.5
click at [240, 114] on div "Janela de atendimento Grade de atendimento Capacidade Transportadoras Veículos …" at bounding box center [208, 109] width 416 height 219
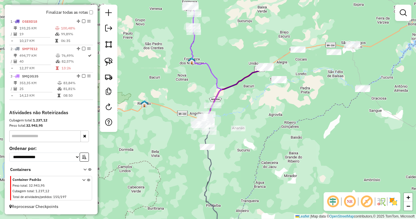
drag, startPoint x: 271, startPoint y: 133, endPoint x: 267, endPoint y: 102, distance: 30.8
click at [267, 102] on div "Janela de atendimento Grade de atendimento Capacidade Transportadoras Veículos …" at bounding box center [208, 109] width 416 height 219
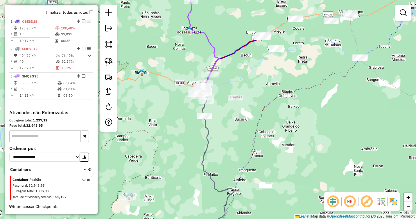
drag, startPoint x: 227, startPoint y: 136, endPoint x: 234, endPoint y: 105, distance: 32.4
click at [233, 105] on div "Janela de atendimento Grade de atendimento Capacidade Transportadoras Veículos …" at bounding box center [208, 109] width 416 height 219
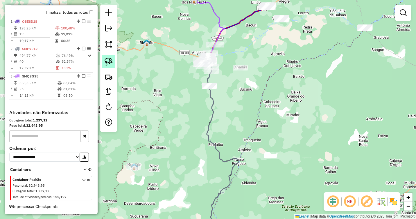
click at [110, 60] on img at bounding box center [109, 62] width 8 height 8
drag, startPoint x: 218, startPoint y: 82, endPoint x: 217, endPoint y: 90, distance: 8.2
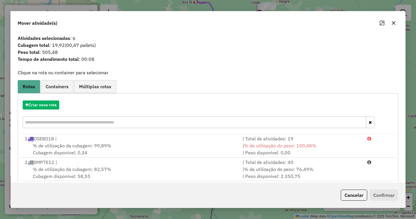
click at [393, 23] on icon "button" at bounding box center [393, 23] width 5 height 5
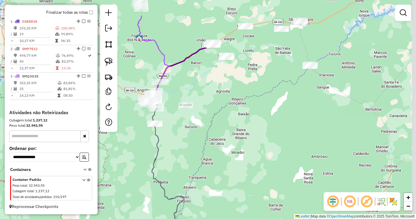
drag, startPoint x: 342, startPoint y: 83, endPoint x: 269, endPoint y: 152, distance: 100.1
click at [269, 151] on div "Janela de atendimento Grade de atendimento Capacidade Transportadoras Veículos …" at bounding box center [208, 109] width 416 height 219
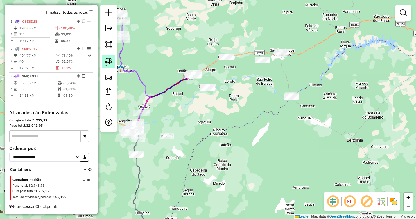
click at [109, 60] on img at bounding box center [109, 62] width 8 height 8
drag, startPoint x: 261, startPoint y: 92, endPoint x: 253, endPoint y: 100, distance: 11.7
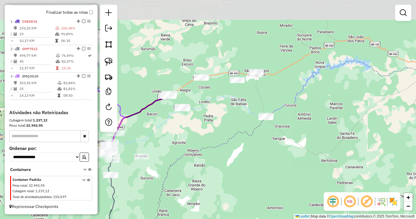
drag, startPoint x: 245, startPoint y: 95, endPoint x: 220, endPoint y: 115, distance: 32.7
click at [220, 115] on div "Janela de atendimento Grade de atendimento Capacidade Transportadoras Veículos …" at bounding box center [208, 109] width 416 height 219
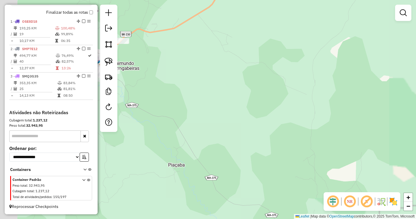
drag, startPoint x: 203, startPoint y: 90, endPoint x: 275, endPoint y: 92, distance: 71.5
click at [275, 92] on div "Janela de atendimento Grade de atendimento Capacidade Transportadoras Veículos …" at bounding box center [208, 109] width 416 height 219
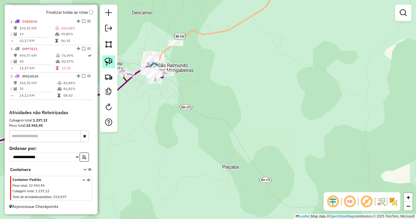
click at [108, 63] on img at bounding box center [109, 62] width 8 height 8
drag, startPoint x: 183, startPoint y: 31, endPoint x: 188, endPoint y: 49, distance: 19.0
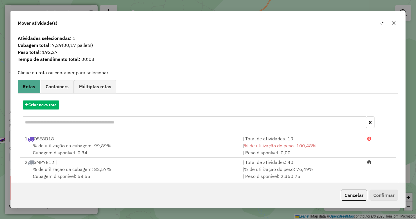
click at [396, 22] on icon "button" at bounding box center [393, 23] width 5 height 5
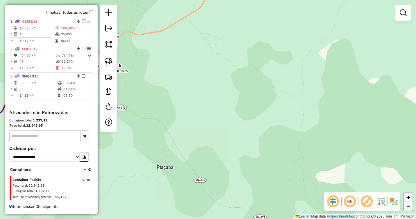
drag, startPoint x: 361, startPoint y: 79, endPoint x: 185, endPoint y: 86, distance: 176.5
click at [185, 85] on div "Janela de atendimento Grade de atendimento Capacidade Transportadoras Veículos …" at bounding box center [208, 109] width 416 height 219
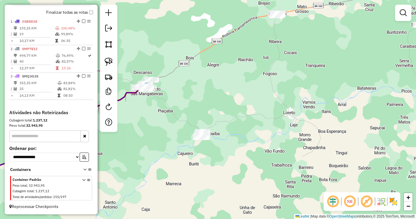
drag, startPoint x: 316, startPoint y: 80, endPoint x: 202, endPoint y: 102, distance: 115.9
click at [202, 102] on div "Janela de atendimento Grade de atendimento Capacidade Transportadoras Veículos …" at bounding box center [208, 109] width 416 height 219
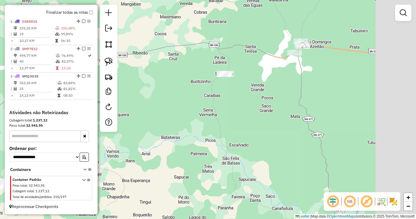
drag, startPoint x: 339, startPoint y: 83, endPoint x: 236, endPoint y: 117, distance: 109.2
click at [236, 117] on div "Janela de atendimento Grade de atendimento Capacidade Transportadoras Veículos …" at bounding box center [208, 109] width 416 height 219
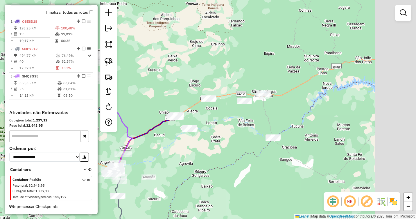
drag, startPoint x: 340, startPoint y: 111, endPoint x: 289, endPoint y: 114, distance: 50.9
click at [289, 114] on div "Janela de atendimento Grade de atendimento Capacidade Transportadoras Veículos …" at bounding box center [208, 109] width 416 height 219
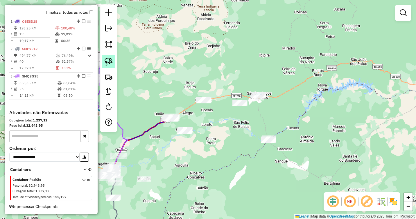
click at [110, 64] on img at bounding box center [109, 62] width 8 height 8
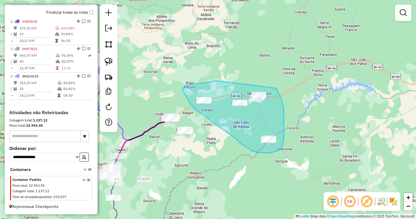
drag, startPoint x: 216, startPoint y: 80, endPoint x: 275, endPoint y: 88, distance: 60.0
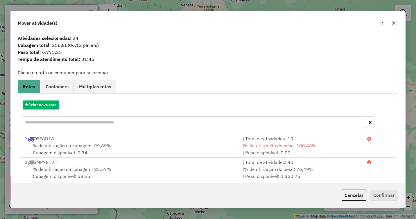
click at [395, 22] on icon "button" at bounding box center [394, 23] width 4 height 4
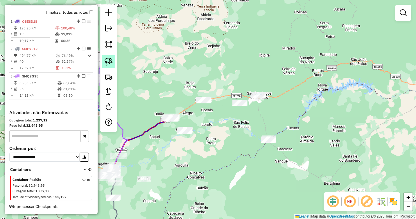
click at [112, 60] on img at bounding box center [109, 62] width 8 height 8
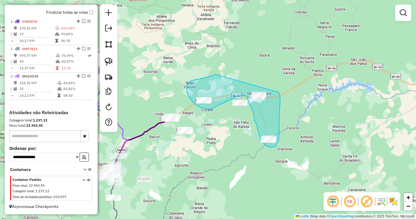
drag, startPoint x: 215, startPoint y: 74, endPoint x: 279, endPoint y: 92, distance: 65.9
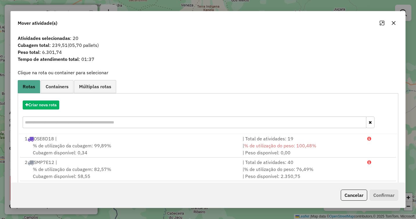
click at [394, 26] on button "button" at bounding box center [393, 22] width 9 height 9
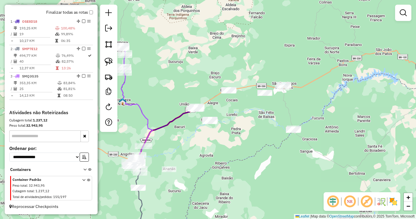
drag, startPoint x: 197, startPoint y: 145, endPoint x: 254, endPoint y: 123, distance: 60.9
click at [254, 123] on div "Janela de atendimento Grade de atendimento Capacidade Transportadoras Veículos …" at bounding box center [208, 109] width 416 height 219
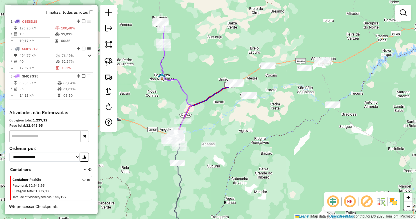
drag, startPoint x: 227, startPoint y: 137, endPoint x: 246, endPoint y: 122, distance: 23.6
click at [241, 122] on div "Janela de atendimento Grade de atendimento Capacidade Transportadoras Veículos …" at bounding box center [208, 109] width 416 height 219
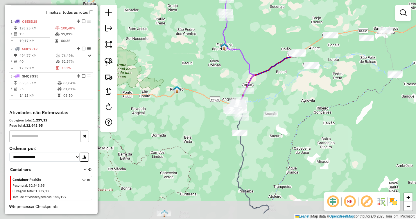
drag, startPoint x: 240, startPoint y: 124, endPoint x: 295, endPoint y: 97, distance: 61.3
click at [295, 97] on div "Janela de atendimento Grade de atendimento Capacidade Transportadoras Veículos …" at bounding box center [208, 109] width 416 height 219
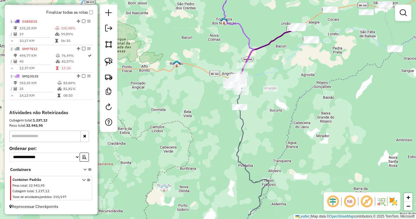
drag, startPoint x: 283, startPoint y: 159, endPoint x: 241, endPoint y: 171, distance: 43.8
click at [241, 171] on div "Janela de atendimento Grade de atendimento Capacidade Transportadoras Veículos …" at bounding box center [208, 109] width 416 height 219
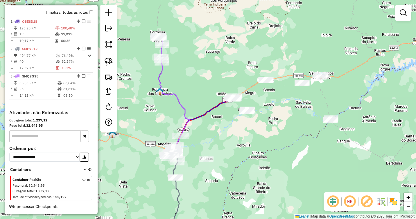
drag, startPoint x: 301, startPoint y: 119, endPoint x: 248, endPoint y: 173, distance: 76.2
click at [248, 173] on div "Janela de atendimento Grade de atendimento Capacidade Transportadoras Veículos …" at bounding box center [208, 109] width 416 height 219
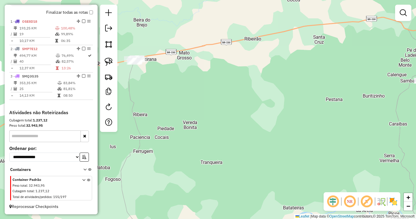
drag, startPoint x: 285, startPoint y: 93, endPoint x: 238, endPoint y: 91, distance: 46.8
click at [238, 91] on div "Janela de atendimento Grade de atendimento Capacidade Transportadoras Veículos …" at bounding box center [208, 109] width 416 height 219
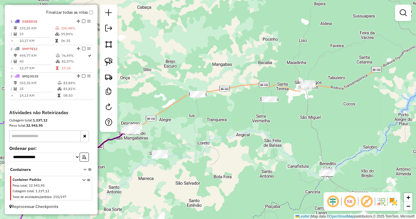
drag, startPoint x: 324, startPoint y: 81, endPoint x: 319, endPoint y: 106, distance: 25.8
click at [328, 116] on div "Janela de atendimento Grade de atendimento Capacidade Transportadoras Veículos …" at bounding box center [208, 109] width 416 height 219
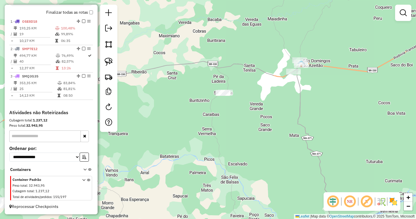
drag, startPoint x: 278, startPoint y: 147, endPoint x: 266, endPoint y: 90, distance: 58.1
click at [266, 90] on div "Janela de atendimento Grade de atendimento Capacidade Transportadoras Veículos …" at bounding box center [208, 109] width 416 height 219
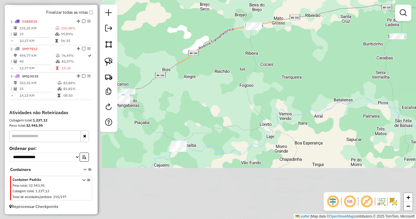
drag, startPoint x: 130, startPoint y: 145, endPoint x: 298, endPoint y: 90, distance: 176.6
click at [304, 91] on div "Janela de atendimento Grade de atendimento Capacidade Transportadoras Veículos …" at bounding box center [208, 109] width 416 height 219
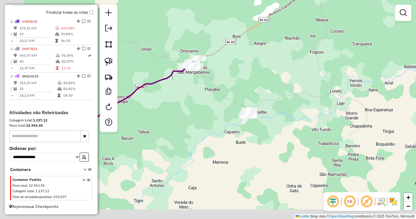
drag, startPoint x: 193, startPoint y: 122, endPoint x: 280, endPoint y: 85, distance: 95.2
click at [280, 85] on div "Janela de atendimento Grade de atendimento Capacidade Transportadoras Veículos …" at bounding box center [208, 109] width 416 height 219
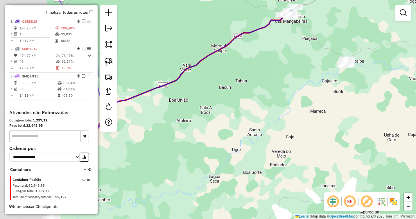
drag, startPoint x: 182, startPoint y: 144, endPoint x: 263, endPoint y: 99, distance: 92.1
click at [263, 99] on div "Janela de atendimento Grade de atendimento Capacidade Transportadoras Veículos …" at bounding box center [208, 109] width 416 height 219
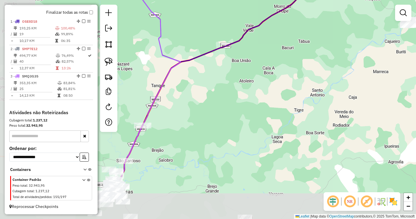
drag, startPoint x: 211, startPoint y: 148, endPoint x: 274, endPoint y: 108, distance: 74.2
click at [274, 108] on div "Janela de atendimento Grade de atendimento Capacidade Transportadoras Veículos …" at bounding box center [208, 109] width 416 height 219
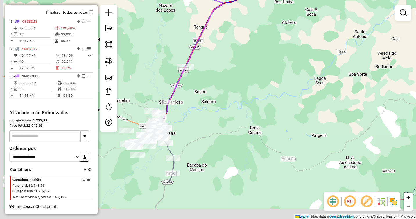
drag, startPoint x: 212, startPoint y: 131, endPoint x: 259, endPoint y: 65, distance: 80.5
click at [259, 65] on div "Janela de atendimento Grade de atendimento Capacidade Transportadoras Veículos …" at bounding box center [208, 109] width 416 height 219
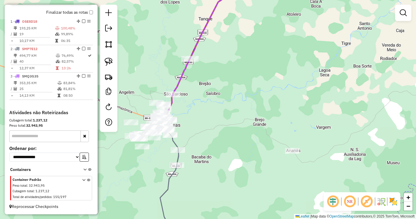
drag, startPoint x: 208, startPoint y: 126, endPoint x: 237, endPoint y: 94, distance: 43.0
click at [237, 94] on div "Janela de atendimento Grade de atendimento Capacidade Transportadoras Veículos …" at bounding box center [208, 109] width 416 height 219
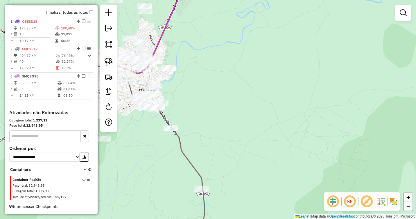
drag, startPoint x: 196, startPoint y: 106, endPoint x: 249, endPoint y: 99, distance: 54.2
click at [249, 99] on div "Janela de atendimento Grade de atendimento Capacidade Transportadoras Veículos …" at bounding box center [208, 109] width 416 height 219
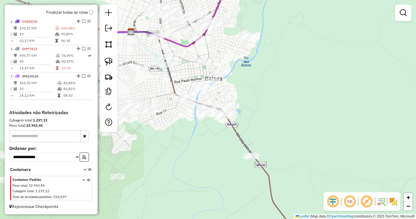
drag, startPoint x: 225, startPoint y: 89, endPoint x: 251, endPoint y: 101, distance: 28.6
click at [251, 101] on div "Janela de atendimento Grade de atendimento Capacidade Transportadoras Veículos …" at bounding box center [208, 109] width 416 height 219
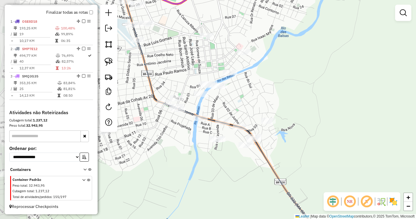
drag, startPoint x: 232, startPoint y: 95, endPoint x: 274, endPoint y: 101, distance: 42.7
click at [274, 101] on div "Janela de atendimento Grade de atendimento Capacidade Transportadoras Veículos …" at bounding box center [208, 109] width 416 height 219
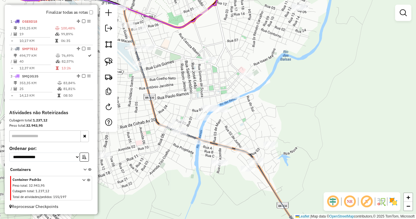
drag, startPoint x: 259, startPoint y: 91, endPoint x: 263, endPoint y: 112, distance: 21.0
click at [263, 112] on div "Janela de atendimento Grade de atendimento Capacidade Transportadoras Veículos …" at bounding box center [208, 109] width 416 height 219
click at [107, 64] on img at bounding box center [109, 62] width 8 height 8
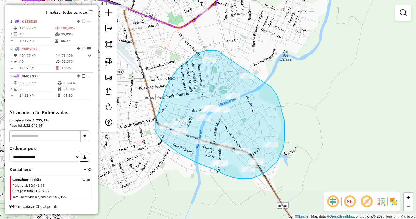
drag, startPoint x: 221, startPoint y: 53, endPoint x: 270, endPoint y: 85, distance: 57.6
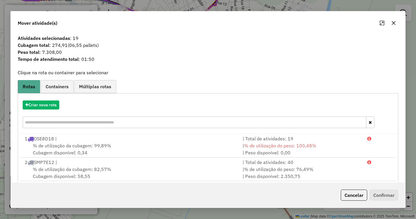
click at [393, 22] on icon "button" at bounding box center [394, 23] width 4 height 4
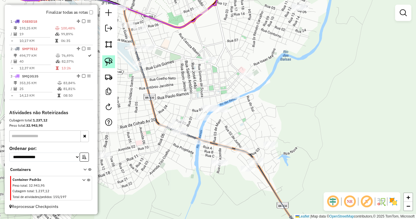
click at [108, 64] on img at bounding box center [109, 62] width 8 height 8
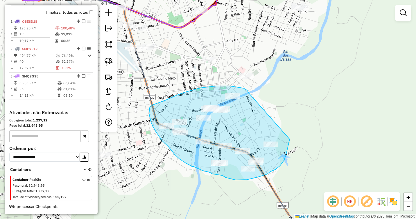
drag, startPoint x: 247, startPoint y: 90, endPoint x: 290, endPoint y: 139, distance: 65.3
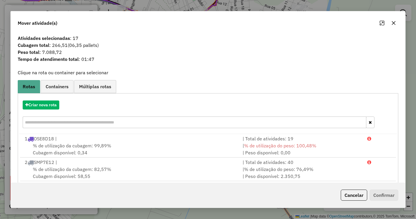
click at [392, 24] on icon "button" at bounding box center [393, 23] width 5 height 5
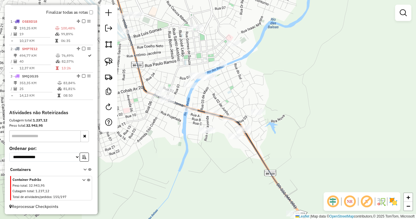
drag, startPoint x: 181, startPoint y: 85, endPoint x: 169, endPoint y: 61, distance: 26.9
click at [169, 61] on div "Janela de atendimento Grade de atendimento Capacidade Transportadoras Veículos …" at bounding box center [208, 109] width 416 height 219
click at [105, 60] on img at bounding box center [109, 62] width 8 height 8
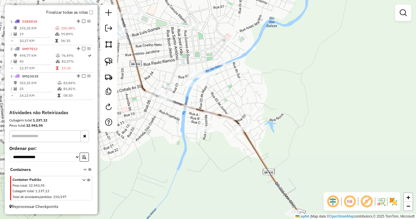
click at [232, 60] on div "Janela de atendimento Grade de atendimento Capacidade Transportadoras Veículos …" at bounding box center [208, 109] width 416 height 219
click at [111, 60] on img at bounding box center [109, 62] width 8 height 8
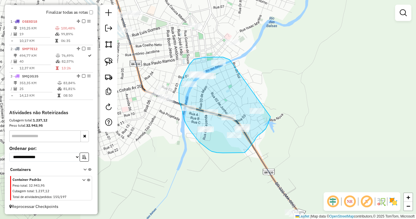
drag, startPoint x: 231, startPoint y: 61, endPoint x: 271, endPoint y: 117, distance: 68.3
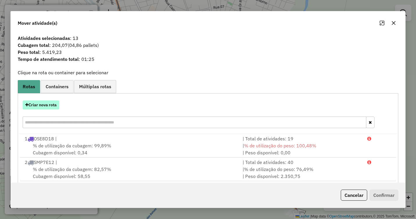
click at [37, 105] on button "Criar nova rota" at bounding box center [41, 104] width 37 height 9
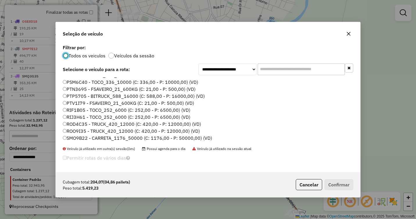
scroll to position [87, 0]
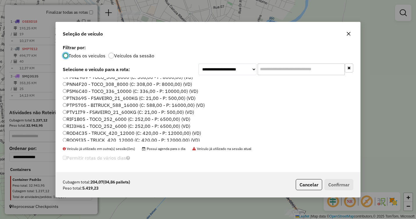
click at [72, 125] on label "RIJ3H61 - TOCO_252_6000 (C: 252,00 - P: 6500,00) (VD)" at bounding box center [127, 125] width 128 height 7
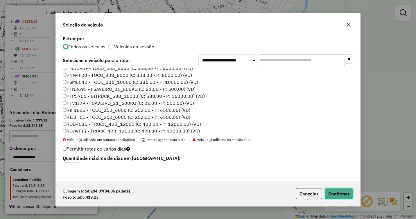
click at [335, 192] on button "Confirmar" at bounding box center [339, 193] width 29 height 11
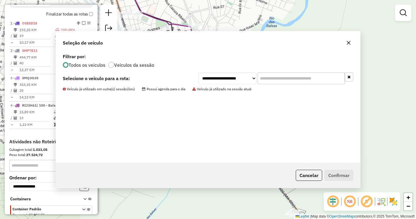
scroll to position [212, 0]
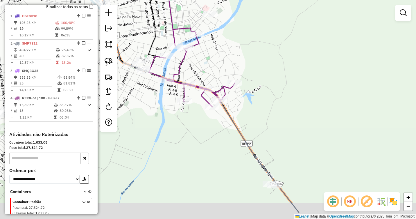
drag, startPoint x: 312, startPoint y: 172, endPoint x: 247, endPoint y: 83, distance: 110.1
click at [251, 89] on div "Janela de atendimento Grade de atendimento Capacidade Transportadoras Veículos …" at bounding box center [208, 109] width 416 height 219
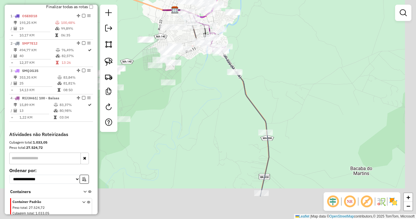
drag, startPoint x: 292, startPoint y: 133, endPoint x: 253, endPoint y: 58, distance: 84.5
click at [254, 59] on div "Janela de atendimento Grade de atendimento Capacidade Transportadoras Veículos …" at bounding box center [208, 109] width 416 height 219
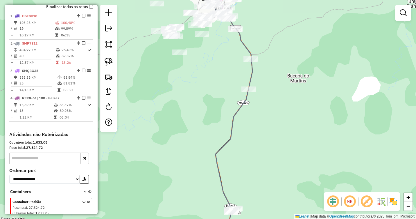
drag, startPoint x: 272, startPoint y: 114, endPoint x: 271, endPoint y: 77, distance: 36.6
click at [275, 75] on div "Janela de atendimento Grade de atendimento Capacidade Transportadoras Veículos …" at bounding box center [208, 109] width 416 height 219
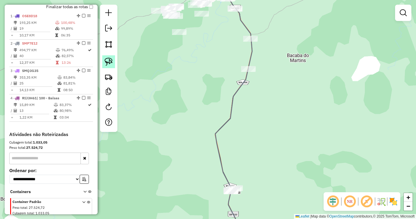
click at [109, 60] on img at bounding box center [109, 62] width 8 height 8
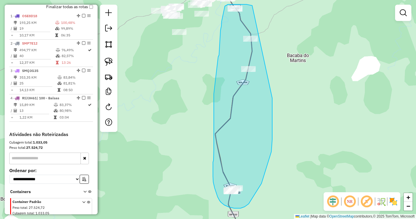
drag, startPoint x: 252, startPoint y: 6, endPoint x: 272, endPoint y: 98, distance: 94.6
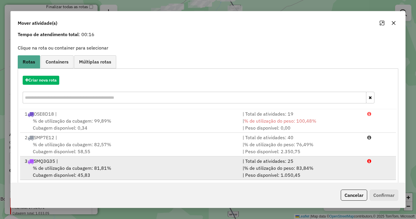
scroll to position [56, 0]
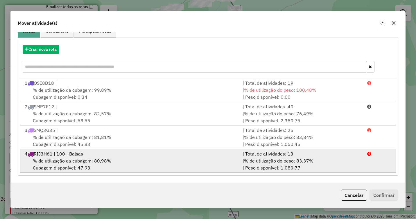
click at [90, 159] on span "% de utilização da cubagem: 80,98%" at bounding box center [72, 161] width 78 height 6
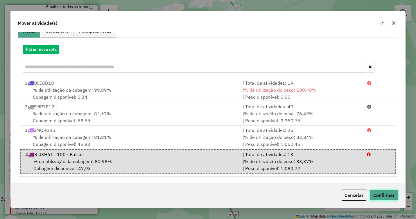
click at [382, 192] on button "Confirmar" at bounding box center [384, 194] width 29 height 11
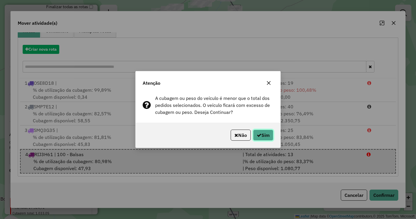
click at [268, 133] on button "Sim" at bounding box center [263, 134] width 20 height 11
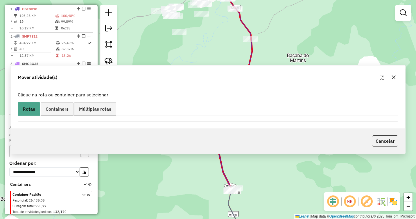
scroll to position [205, 0]
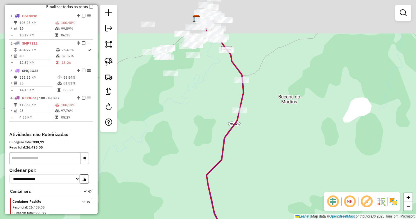
drag, startPoint x: 217, startPoint y: 76, endPoint x: 207, endPoint y: 127, distance: 52.5
click at [207, 127] on div "Janela de atendimento Grade de atendimento Capacidade Transportadoras Veículos …" at bounding box center [208, 109] width 416 height 219
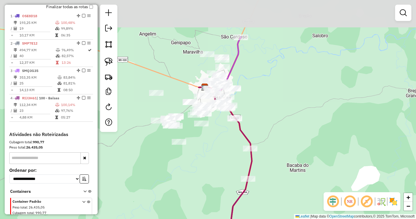
drag, startPoint x: 250, startPoint y: 63, endPoint x: 261, endPoint y: 122, distance: 60.5
click at [261, 122] on div "Janela de atendimento Grade de atendimento Capacidade Transportadoras Veículos …" at bounding box center [208, 109] width 416 height 219
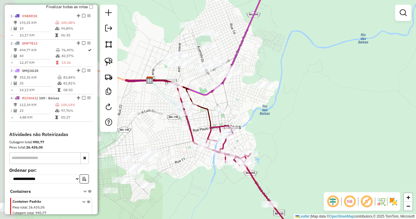
drag, startPoint x: 242, startPoint y: 98, endPoint x: 273, endPoint y: 122, distance: 38.9
click at [273, 122] on div "Janela de atendimento Grade de atendimento Capacidade Transportadoras Veículos …" at bounding box center [208, 109] width 416 height 219
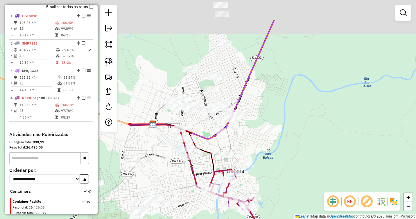
drag, startPoint x: 241, startPoint y: 90, endPoint x: 236, endPoint y: 158, distance: 68.1
click at [236, 158] on div "Janela de atendimento Grade de atendimento Capacidade Transportadoras Veículos …" at bounding box center [208, 109] width 416 height 219
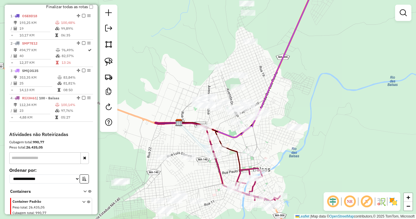
drag, startPoint x: 232, startPoint y: 117, endPoint x: 262, endPoint y: 77, distance: 50.6
click at [262, 77] on div "Janela de atendimento Grade de atendimento Capacidade Transportadoras Veículos …" at bounding box center [208, 109] width 416 height 219
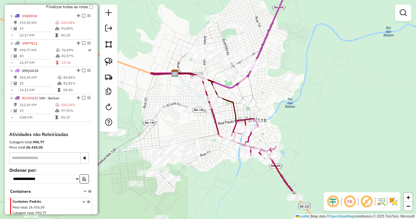
drag, startPoint x: 206, startPoint y: 178, endPoint x: 200, endPoint y: 121, distance: 56.7
click at [200, 121] on div "Janela de atendimento Grade de atendimento Capacidade Transportadoras Veículos …" at bounding box center [208, 109] width 416 height 219
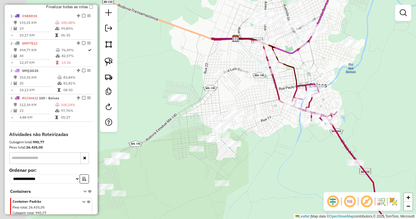
drag, startPoint x: 192, startPoint y: 128, endPoint x: 255, endPoint y: 105, distance: 66.9
click at [255, 105] on div "Janela de atendimento Grade de atendimento Capacidade Transportadoras Veículos …" at bounding box center [208, 109] width 416 height 219
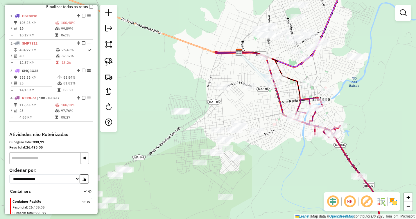
drag, startPoint x: 264, startPoint y: 107, endPoint x: 267, endPoint y: 121, distance: 14.6
click at [267, 121] on div "Janela de atendimento Grade de atendimento Capacidade Transportadoras Veículos …" at bounding box center [208, 109] width 416 height 219
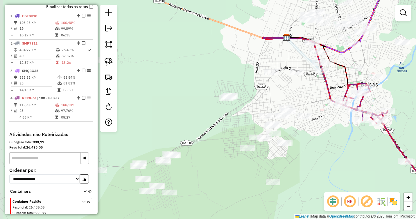
drag, startPoint x: 260, startPoint y: 117, endPoint x: 308, endPoint y: 102, distance: 49.8
click at [308, 102] on div "Janela de atendimento Grade de atendimento Capacidade Transportadoras Veículos …" at bounding box center [208, 109] width 416 height 219
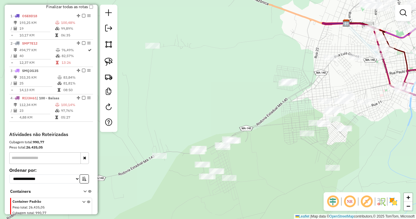
drag, startPoint x: 270, startPoint y: 96, endPoint x: 329, endPoint y: 81, distance: 61.3
click at [329, 81] on div "Janela de atendimento Grade de atendimento Capacidade Transportadoras Veículos …" at bounding box center [208, 109] width 416 height 219
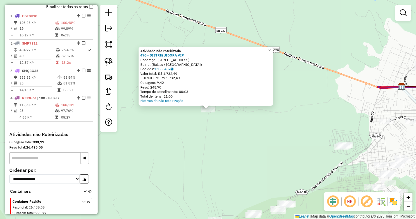
click at [252, 135] on div "Atividade não roteirizada 476 - DISTRIBUIDORA VIP Endereço: Rua Dezoito, 119 Ba…" at bounding box center [208, 109] width 416 height 219
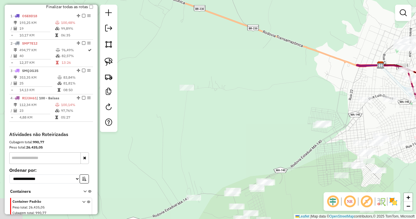
drag, startPoint x: 281, startPoint y: 114, endPoint x: 235, endPoint y: 94, distance: 50.1
click at [237, 94] on div "Janela de atendimento Grade de atendimento Capacidade Transportadoras Veículos …" at bounding box center [208, 109] width 416 height 219
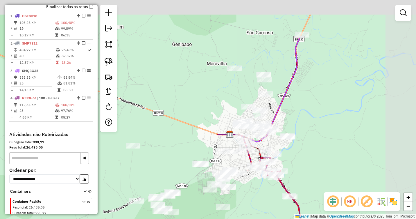
drag, startPoint x: 354, startPoint y: 40, endPoint x: 273, endPoint y: 94, distance: 97.4
click at [291, 99] on div "Janela de atendimento Grade de atendimento Capacidade Transportadoras Veículos …" at bounding box center [208, 109] width 416 height 219
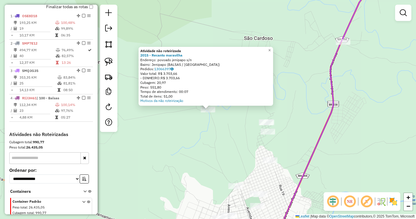
click at [232, 129] on div "Atividade não roteirizada 2015 - Recanto maravilha Endereço: povoado jenipapo s…" at bounding box center [208, 109] width 416 height 219
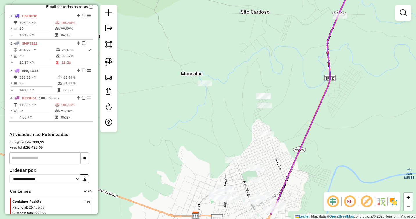
drag, startPoint x: 232, startPoint y: 129, endPoint x: 228, endPoint y: 95, distance: 34.6
click at [228, 95] on div "Janela de atendimento Grade de atendimento Capacidade Transportadoras Veículos …" at bounding box center [208, 109] width 416 height 219
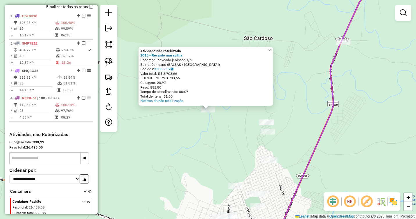
click at [196, 132] on div "Atividade não roteirizada 2015 - Recanto maravilha Endereço: povoado jenipapo s…" at bounding box center [208, 109] width 416 height 219
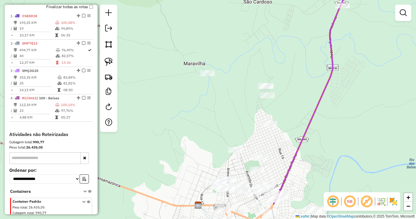
drag, startPoint x: 230, startPoint y: 137, endPoint x: 229, endPoint y: 101, distance: 36.3
click at [229, 101] on div "Janela de atendimento Grade de atendimento Capacidade Transportadoras Veículos …" at bounding box center [208, 109] width 416 height 219
click at [208, 76] on div at bounding box center [207, 73] width 15 height 6
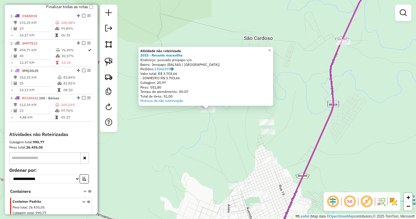
click at [216, 132] on div "Atividade não roteirizada 2015 - Recanto maravilha Endereço: povoado jenipapo s…" at bounding box center [208, 109] width 416 height 219
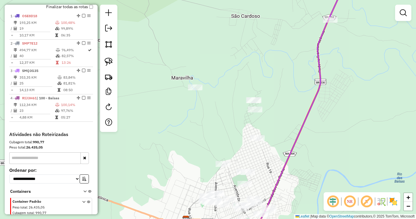
drag, startPoint x: 222, startPoint y: 136, endPoint x: 208, endPoint y: 117, distance: 23.8
click at [208, 117] on div "Janela de atendimento Grade de atendimento Capacidade Transportadoras Veículos …" at bounding box center [208, 109] width 416 height 219
click at [110, 62] on img at bounding box center [109, 62] width 8 height 8
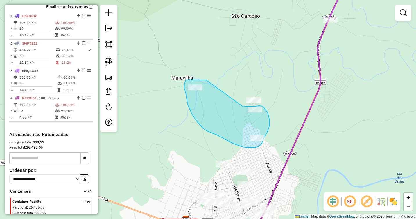
drag, startPoint x: 205, startPoint y: 80, endPoint x: 244, endPoint y: 107, distance: 46.7
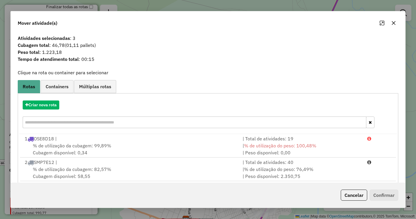
click at [393, 24] on icon "button" at bounding box center [394, 23] width 4 height 4
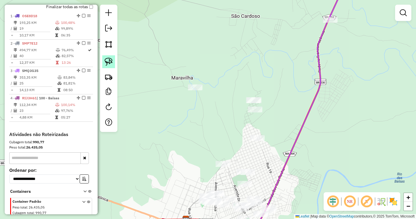
click at [109, 65] on img at bounding box center [109, 62] width 8 height 8
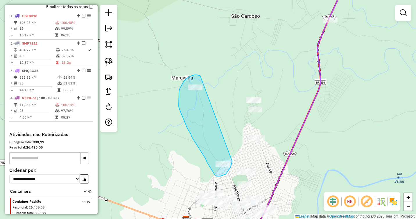
drag, startPoint x: 200, startPoint y: 76, endPoint x: 231, endPoint y: 160, distance: 89.4
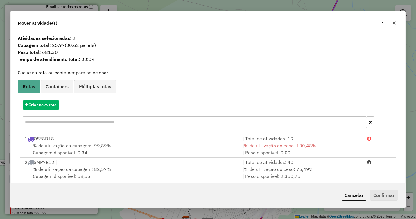
click at [394, 24] on icon "button" at bounding box center [393, 23] width 5 height 5
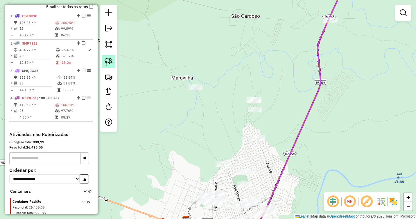
click at [109, 63] on img at bounding box center [109, 62] width 8 height 8
drag, startPoint x: 200, startPoint y: 75, endPoint x: 207, endPoint y: 91, distance: 17.7
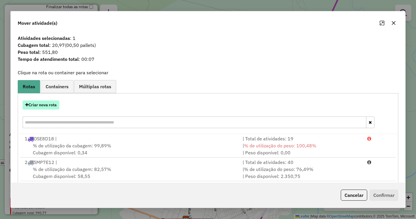
click at [37, 103] on button "Criar nova rota" at bounding box center [41, 104] width 37 height 9
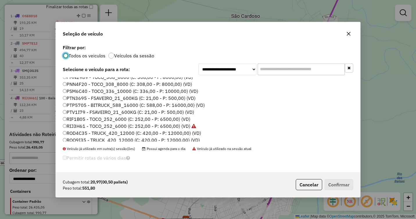
scroll to position [116, 0]
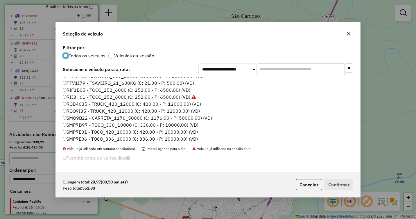
click at [74, 82] on label "PTV1I79 - FSAVEIRO_21_600KG (C: 21,00 - P: 500,00) (VD)" at bounding box center [128, 82] width 131 height 7
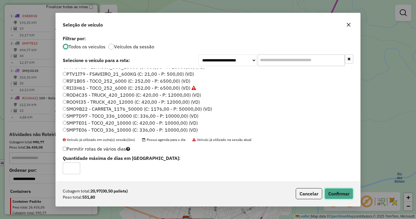
click at [340, 189] on button "Confirmar" at bounding box center [339, 193] width 29 height 11
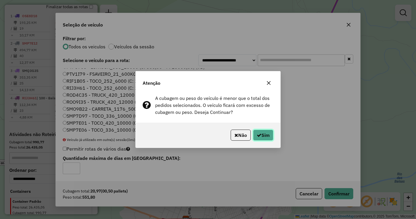
click at [264, 129] on button "Sim" at bounding box center [263, 134] width 20 height 11
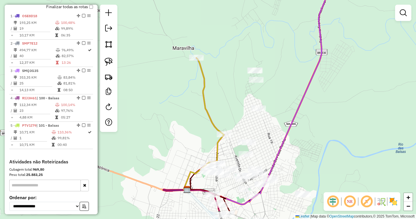
drag, startPoint x: 225, startPoint y: 134, endPoint x: 225, endPoint y: 101, distance: 32.8
click at [225, 101] on div "Janela de atendimento Grade de atendimento Capacidade Transportadoras Veículos …" at bounding box center [208, 109] width 416 height 219
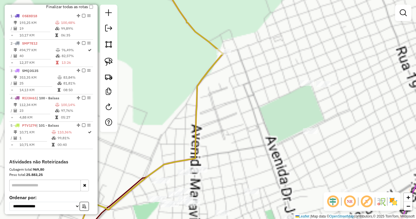
drag, startPoint x: 224, startPoint y: 148, endPoint x: 234, endPoint y: 121, distance: 29.0
click at [234, 121] on div "Janela de atendimento Grade de atendimento Capacidade Transportadoras Veículos …" at bounding box center [208, 109] width 416 height 219
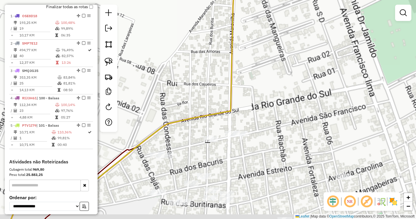
drag, startPoint x: 176, startPoint y: 148, endPoint x: 203, endPoint y: 135, distance: 29.5
click at [202, 135] on div "Janela de atendimento Grade de atendimento Capacidade Transportadoras Veículos …" at bounding box center [208, 109] width 416 height 219
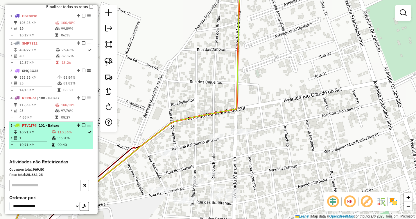
click at [44, 141] on td "1" at bounding box center [35, 138] width 32 height 6
select select "**********"
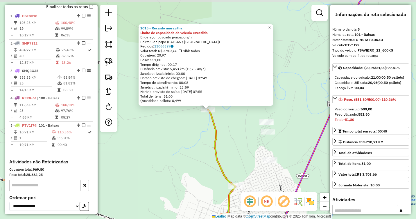
scroll to position [260, 0]
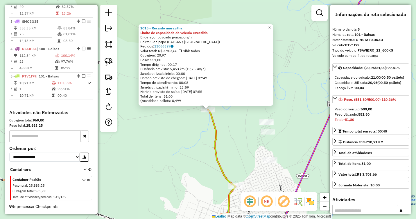
click at [175, 137] on div "2015 - Recanto maravilha Limite de capacidade do veículo excedido Endereço: pov…" at bounding box center [208, 109] width 416 height 219
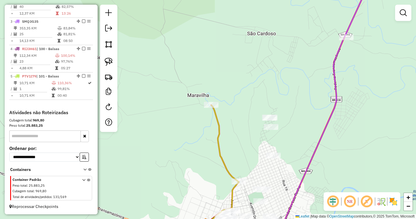
drag, startPoint x: 189, startPoint y: 155, endPoint x: 204, endPoint y: 73, distance: 83.9
click at [201, 76] on div "Janela de atendimento Grade de atendimento Capacidade Transportadoras Veículos …" at bounding box center [208, 109] width 416 height 219
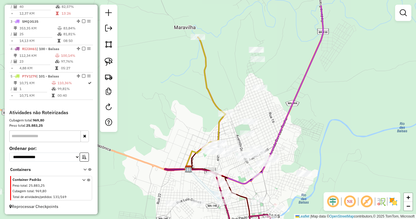
drag, startPoint x: 307, startPoint y: 89, endPoint x: 277, endPoint y: 118, distance: 41.9
click at [277, 117] on div "Janela de atendimento Grade de atendimento Capacidade Transportadoras Veículos …" at bounding box center [208, 109] width 416 height 219
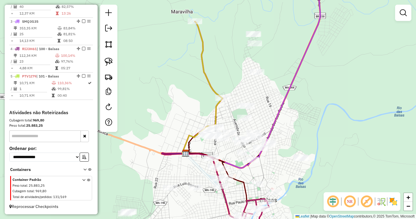
drag, startPoint x: 276, startPoint y: 125, endPoint x: 276, endPoint y: 66, distance: 59.3
click at [275, 63] on div "Janela de atendimento Grade de atendimento Capacidade Transportadoras Veículos …" at bounding box center [208, 109] width 416 height 219
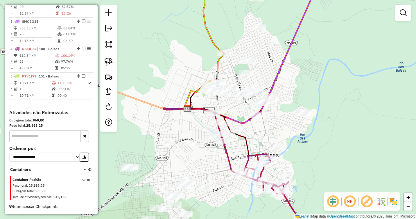
drag, startPoint x: 286, startPoint y: 64, endPoint x: 265, endPoint y: 78, distance: 25.1
click at [265, 78] on icon at bounding box center [242, 50] width 157 height 145
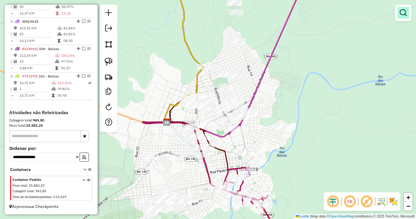
click at [404, 14] on em at bounding box center [403, 12] width 7 height 7
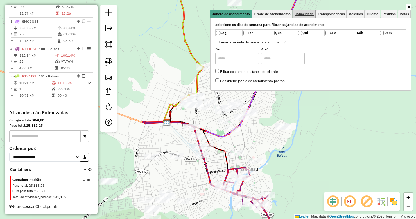
click at [309, 13] on span "Capacidade" at bounding box center [304, 13] width 19 height 3
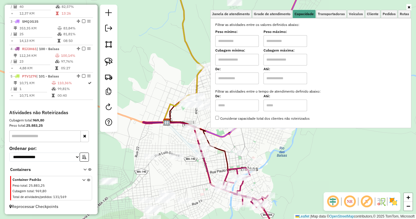
click at [247, 42] on input "text" at bounding box center [237, 41] width 44 height 12
type input "****"
click at [273, 40] on input "text" at bounding box center [286, 41] width 44 height 12
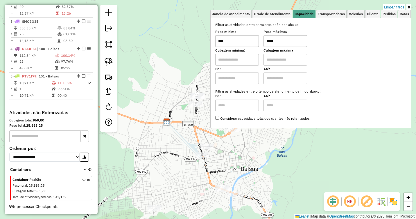
click at [235, 157] on div "Limpar filtros Janela de atendimento Grade de atendimento Capacidade Transporta…" at bounding box center [208, 109] width 416 height 219
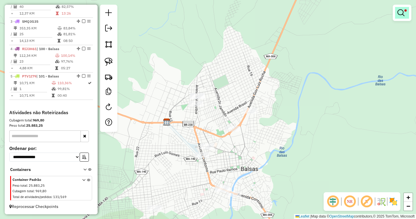
click at [402, 18] on link at bounding box center [402, 13] width 14 height 12
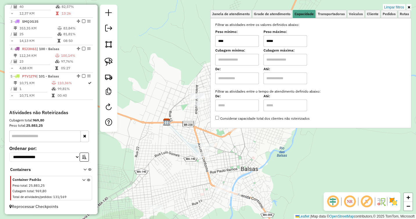
drag, startPoint x: 273, startPoint y: 40, endPoint x: 261, endPoint y: 41, distance: 12.5
click at [261, 41] on div "Peso mínimo: **** Peso máximo: *****" at bounding box center [310, 39] width 191 height 16
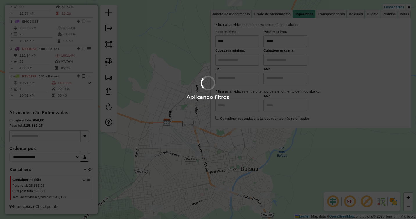
type input "*****"
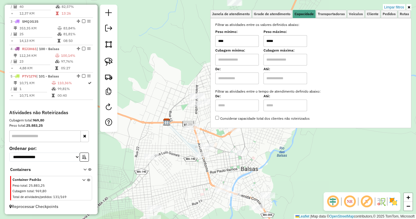
click at [257, 134] on div "Limpar filtros Janela de atendimento Grade de atendimento Capacidade Transporta…" at bounding box center [208, 109] width 416 height 219
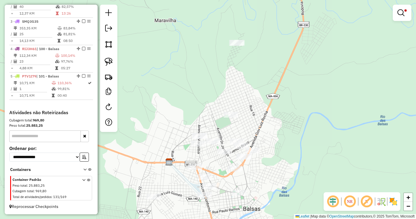
drag, startPoint x: 252, startPoint y: 95, endPoint x: 252, endPoint y: 126, distance: 30.2
click at [252, 126] on div "Limpar filtros Janela de atendimento Grade de atendimento Capacidade Transporta…" at bounding box center [208, 109] width 416 height 219
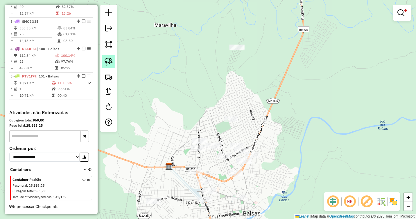
click at [110, 64] on img at bounding box center [109, 62] width 8 height 8
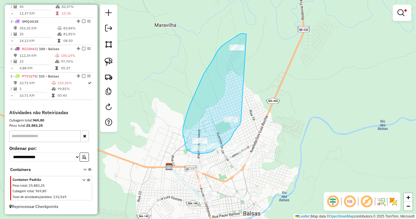
drag, startPoint x: 246, startPoint y: 34, endPoint x: 241, endPoint y: 121, distance: 87.1
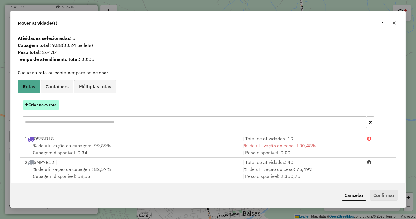
click at [48, 101] on button "Criar nova rota" at bounding box center [41, 104] width 37 height 9
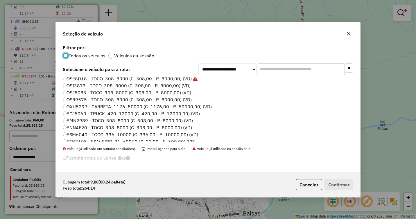
scroll to position [87, 0]
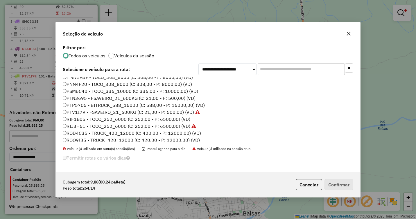
click at [71, 110] on label "PTV1I79 - FSAVEIRO_21_600KG (C: 21,00 - P: 500,00) (VD)" at bounding box center [131, 111] width 137 height 7
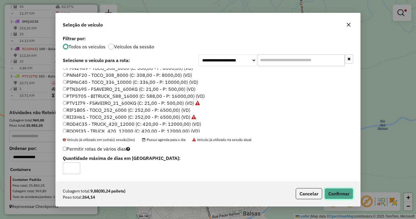
click at [337, 195] on button "Confirmar" at bounding box center [339, 193] width 29 height 11
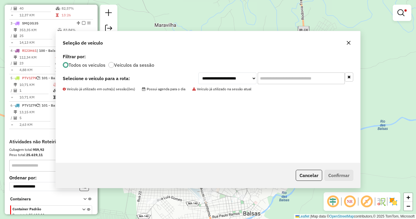
scroll to position [266, 0]
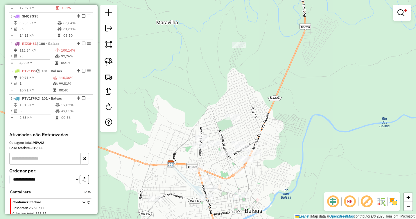
drag, startPoint x: 260, startPoint y: 133, endPoint x: 262, endPoint y: 100, distance: 33.5
click at [262, 100] on div "Limpar filtros Janela de atendimento Grade de atendimento Capacidade Transporta…" at bounding box center [208, 109] width 416 height 219
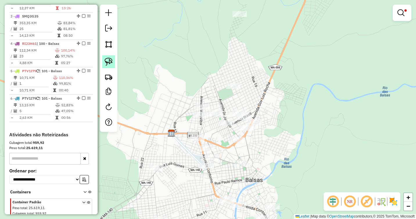
click at [110, 63] on img at bounding box center [109, 62] width 8 height 8
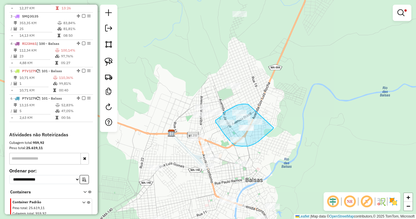
drag, startPoint x: 248, startPoint y: 104, endPoint x: 277, endPoint y: 119, distance: 32.4
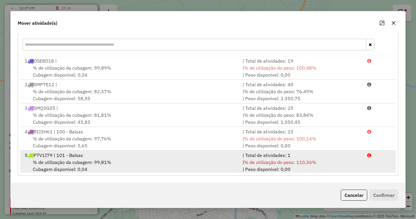
scroll to position [25, 0]
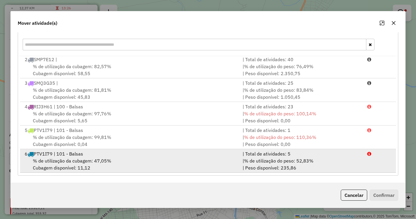
click at [79, 158] on span "% de utilização da cubagem: 47,05%" at bounding box center [72, 161] width 78 height 6
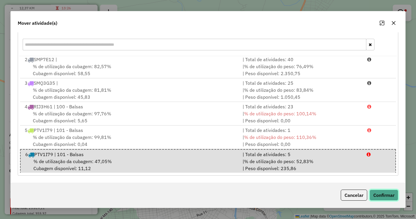
click at [383, 191] on button "Confirmar" at bounding box center [384, 194] width 29 height 11
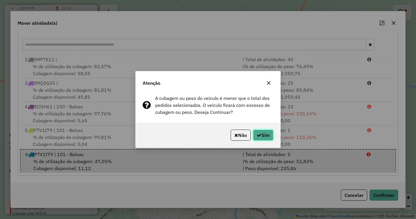
click at [267, 131] on button "Sim" at bounding box center [263, 134] width 20 height 11
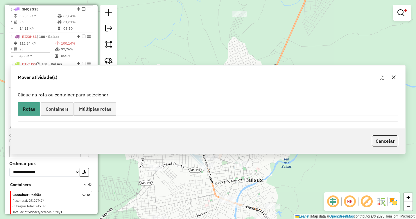
scroll to position [260, 0]
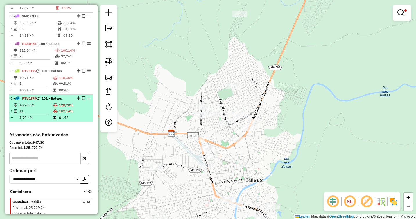
click at [43, 108] on td "18,70 KM" at bounding box center [36, 105] width 34 height 6
select select "**********"
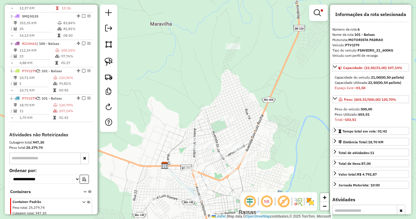
drag, startPoint x: 259, startPoint y: 175, endPoint x: 256, endPoint y: 145, distance: 30.3
click at [260, 145] on div "Limpar filtros Janela de atendimento Grade de atendimento Capacidade Transporta…" at bounding box center [208, 109] width 416 height 219
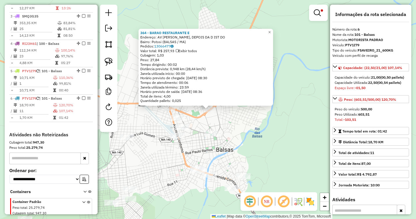
scroll to position [287, 0]
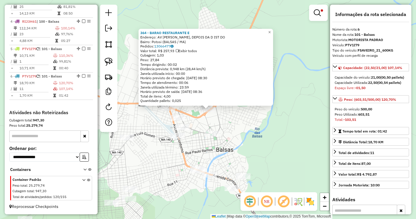
click at [231, 127] on div "364 - BARAO RESTAURANTE E Endereço: AV CARLOS BARBOSA, DEPOIS DA D IST DO Bairr…" at bounding box center [208, 109] width 416 height 219
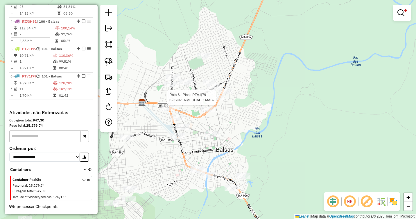
select select "**********"
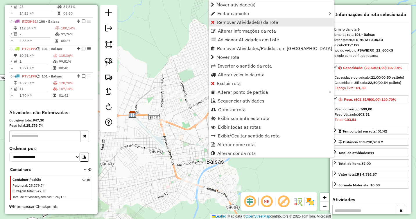
click at [226, 22] on span "Remover Atividade(s) da rota" at bounding box center [247, 22] width 61 height 5
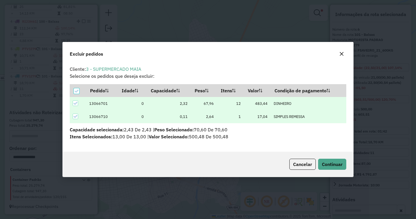
scroll to position [3, 2]
click at [329, 164] on span "Continuar" at bounding box center [332, 164] width 21 height 6
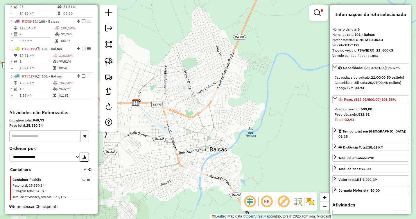
drag, startPoint x: 239, startPoint y: 127, endPoint x: 246, endPoint y: 77, distance: 49.9
click at [246, 77] on div "Limpar filtros Janela de atendimento Grade de atendimento Capacidade Transporta…" at bounding box center [208, 109] width 416 height 219
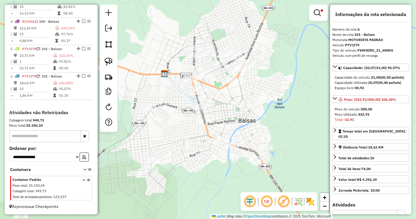
drag, startPoint x: 238, startPoint y: 83, endPoint x: 259, endPoint y: 92, distance: 22.5
click at [259, 92] on div "Limpar filtros Janela de atendimento Grade de atendimento Capacidade Transporta…" at bounding box center [208, 109] width 416 height 219
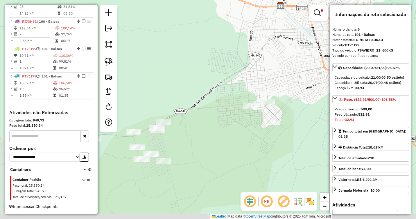
drag, startPoint x: 148, startPoint y: 137, endPoint x: 266, endPoint y: 68, distance: 136.3
click at [266, 68] on div "Limpar filtros Janela de atendimento Grade de atendimento Capacidade Transporta…" at bounding box center [208, 109] width 416 height 219
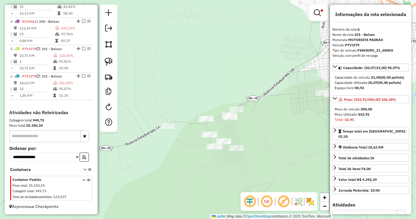
drag, startPoint x: 211, startPoint y: 107, endPoint x: 284, endPoint y: 92, distance: 75.1
click at [284, 92] on div "Limpar filtros Janela de atendimento Grade de atendimento Capacidade Transporta…" at bounding box center [208, 109] width 416 height 219
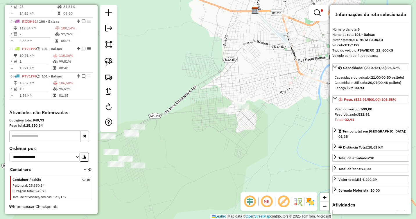
drag, startPoint x: 278, startPoint y: 90, endPoint x: 165, endPoint y: 121, distance: 116.4
click at [165, 121] on div "Limpar filtros Janela de atendimento Grade de atendimento Capacidade Transporta…" at bounding box center [208, 109] width 416 height 219
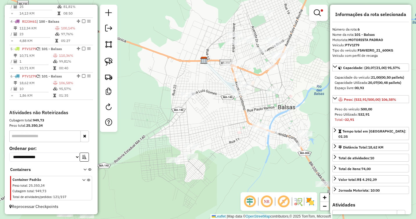
drag, startPoint x: 219, startPoint y: 79, endPoint x: 187, endPoint y: 119, distance: 51.0
click at [187, 119] on div "Limpar filtros Janela de atendimento Grade de atendimento Capacidade Transporta…" at bounding box center [208, 109] width 416 height 219
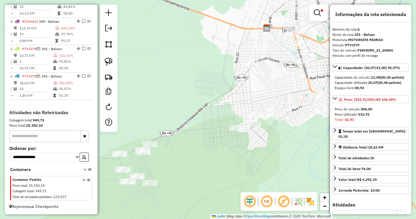
drag, startPoint x: 154, startPoint y: 128, endPoint x: 239, endPoint y: 83, distance: 95.7
click at [239, 83] on div "Limpar filtros Janela de atendimento Grade de atendimento Capacidade Transporta…" at bounding box center [208, 109] width 416 height 219
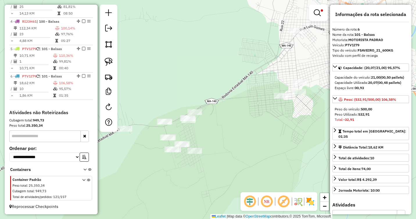
drag, startPoint x: 210, startPoint y: 120, endPoint x: 233, endPoint y: 102, distance: 29.8
click at [233, 102] on div "Limpar filtros Janela de atendimento Grade de atendimento Capacidade Transporta…" at bounding box center [208, 109] width 416 height 219
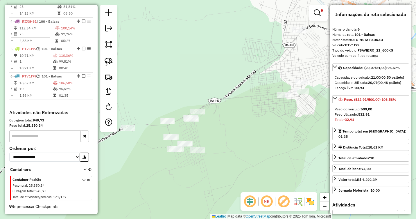
drag, startPoint x: 146, startPoint y: 68, endPoint x: 163, endPoint y: 60, distance: 19.0
click at [163, 60] on div "Limpar filtros Janela de atendimento Grade de atendimento Capacidade Transporta…" at bounding box center [208, 109] width 416 height 219
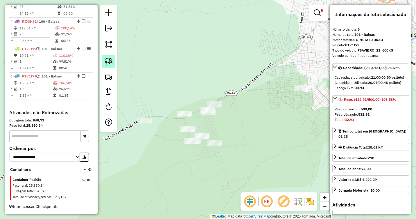
click at [110, 61] on img at bounding box center [109, 62] width 8 height 8
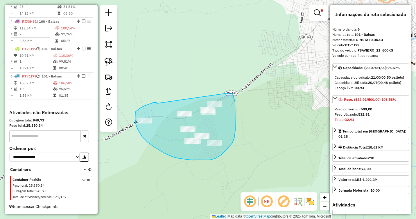
drag, startPoint x: 157, startPoint y: 103, endPoint x: 229, endPoint y: 93, distance: 73.1
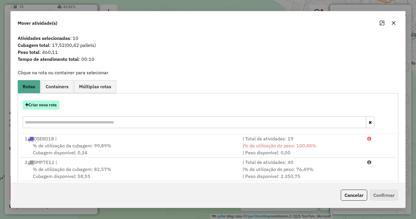
click at [44, 106] on button "Criar nova rota" at bounding box center [41, 104] width 37 height 9
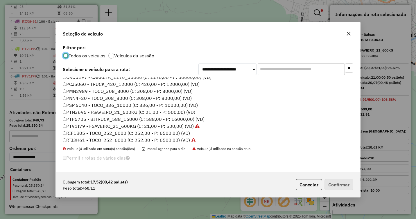
scroll to position [87, 0]
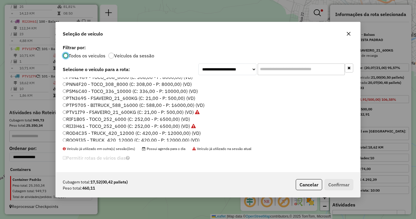
click at [72, 112] on label "PTV1I79 - FSAVEIRO_21_600KG (C: 21,00 - P: 500,00) (VD)" at bounding box center [131, 111] width 137 height 7
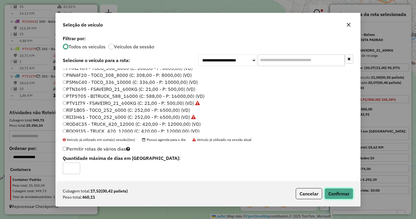
click at [329, 191] on button "Confirmar" at bounding box center [339, 193] width 29 height 11
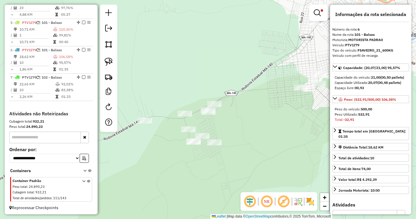
scroll to position [314, 0]
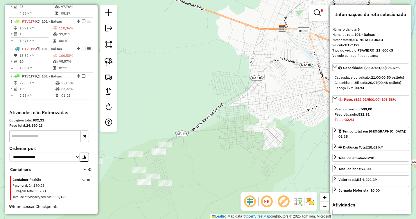
drag, startPoint x: 260, startPoint y: 121, endPoint x: 210, endPoint y: 162, distance: 64.2
click at [210, 162] on div "Limpar filtros Janela de atendimento Grade de atendimento Capacidade Transporta…" at bounding box center [208, 109] width 416 height 219
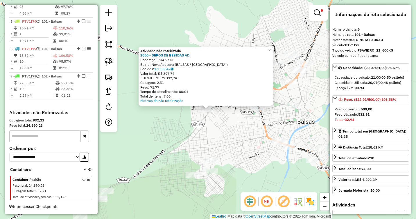
drag, startPoint x: 205, startPoint y: 127, endPoint x: 214, endPoint y: 114, distance: 15.4
click at [206, 127] on div "Atividade não roteirizada 2880 - DEPOS DE BEBIDAS AD Endereço: RUA 9 SN Bairro:…" at bounding box center [208, 109] width 416 height 219
click at [199, 120] on div "Atividade não roteirizada 2880 - DEPOS DE BEBIDAS AD Endereço: RUA 9 SN Bairro:…" at bounding box center [208, 109] width 416 height 219
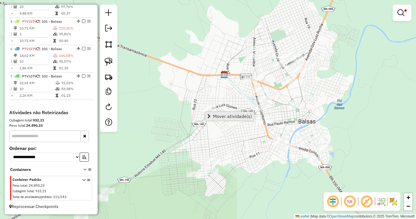
click at [214, 114] on span "Mover atividade(s)" at bounding box center [232, 116] width 39 height 5
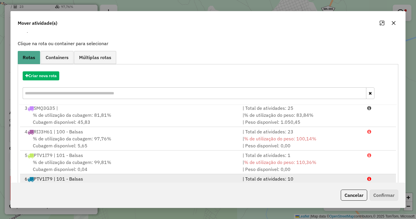
scroll to position [78, 0]
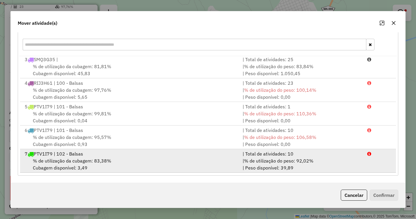
click at [87, 161] on span "% de utilização da cubagem: 83,38%" at bounding box center [72, 161] width 78 height 6
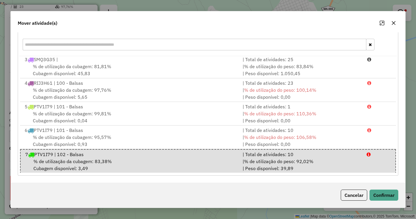
scroll to position [49, 0]
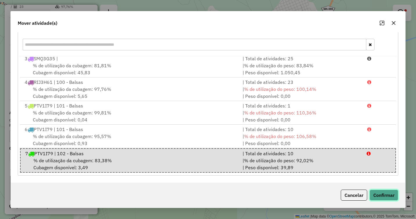
click at [377, 191] on button "Confirmar" at bounding box center [384, 194] width 29 height 11
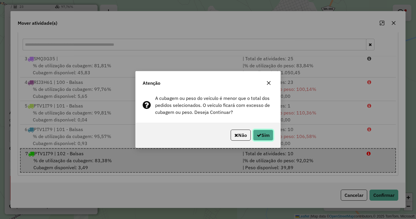
click at [264, 135] on button "Sim" at bounding box center [263, 134] width 20 height 11
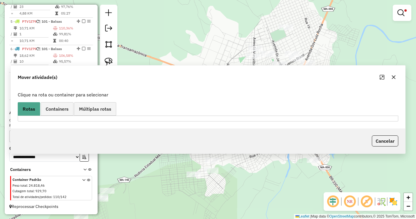
scroll to position [0, 0]
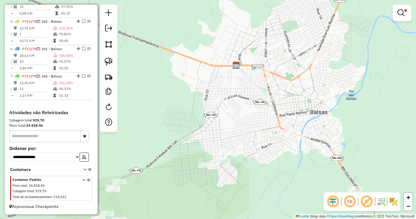
drag, startPoint x: 234, startPoint y: 148, endPoint x: 246, endPoint y: 138, distance: 15.1
click at [246, 138] on div "Limpar filtros Janela de atendimento Grade de atendimento Capacidade Transporta…" at bounding box center [208, 109] width 416 height 219
click at [107, 64] on img at bounding box center [109, 62] width 8 height 8
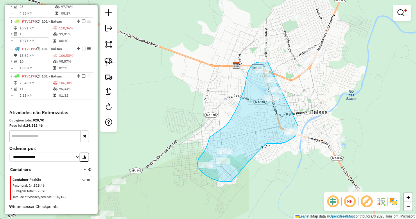
drag, startPoint x: 269, startPoint y: 63, endPoint x: 298, endPoint y: 126, distance: 68.9
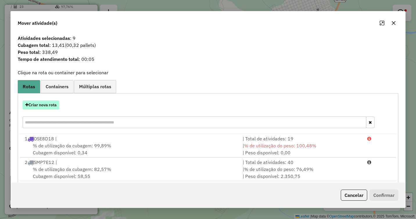
click at [31, 104] on button "Criar nova rota" at bounding box center [41, 104] width 37 height 9
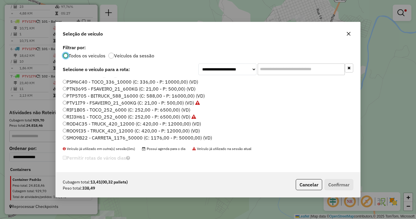
scroll to position [87, 0]
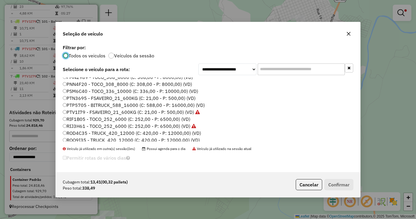
click at [68, 112] on label "PTV1I79 - FSAVEIRO_21_600KG (C: 21,00 - P: 500,00) (VD)" at bounding box center [131, 111] width 137 height 7
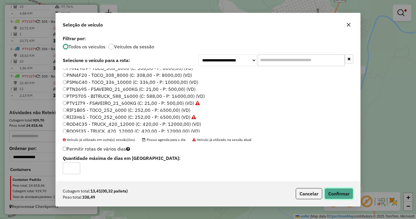
click at [338, 193] on button "Confirmar" at bounding box center [339, 193] width 29 height 11
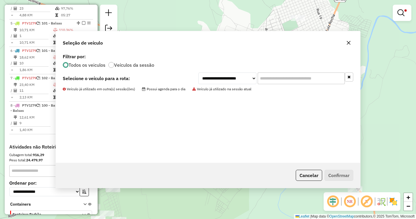
scroll to position [321, 0]
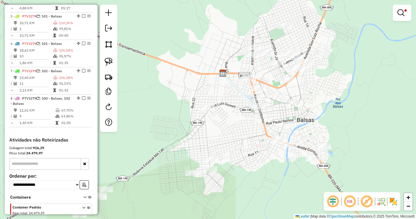
drag, startPoint x: 296, startPoint y: 110, endPoint x: 275, endPoint y: 120, distance: 23.8
click at [275, 120] on div "Limpar filtros Janela de atendimento Grade de atendimento Capacidade Transporta…" at bounding box center [208, 109] width 416 height 219
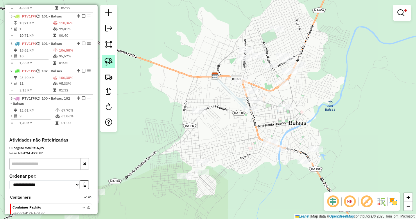
click at [111, 62] on img at bounding box center [109, 62] width 8 height 8
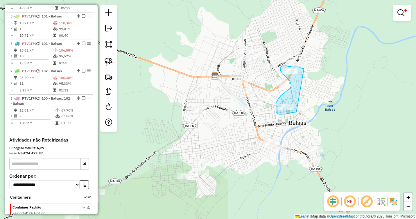
drag, startPoint x: 304, startPoint y: 69, endPoint x: 297, endPoint y: 112, distance: 43.2
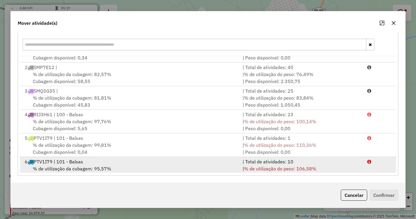
scroll to position [72, 0]
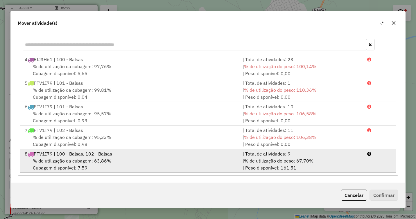
click at [99, 156] on div "8 PTV1I79 | 100 - Balsas, 102 - Balsas" at bounding box center [130, 153] width 218 height 7
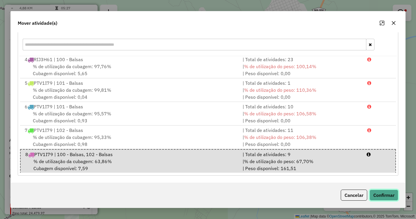
click at [384, 195] on button "Confirmar" at bounding box center [384, 194] width 29 height 11
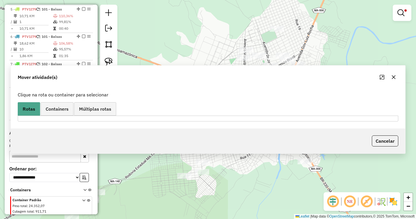
scroll to position [314, 0]
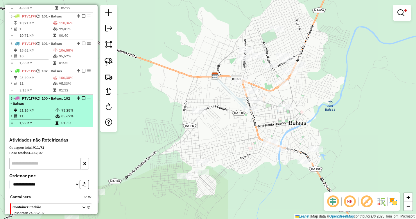
click at [71, 118] on td "85,67%" at bounding box center [75, 116] width 29 height 6
select select "**********"
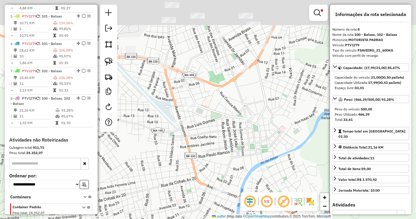
drag, startPoint x: 293, startPoint y: 63, endPoint x: 242, endPoint y: 105, distance: 65.5
click at [242, 105] on div "Limpar filtros Janela de atendimento Grade de atendimento Capacidade Transporta…" at bounding box center [208, 109] width 416 height 219
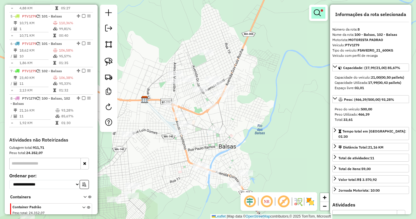
click at [320, 13] on em at bounding box center [317, 12] width 7 height 7
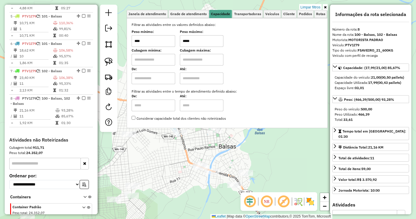
drag, startPoint x: 189, startPoint y: 41, endPoint x: 175, endPoint y: 42, distance: 14.0
click at [175, 42] on div "Peso mínimo: **** Peso máximo: *****" at bounding box center [227, 39] width 191 height 16
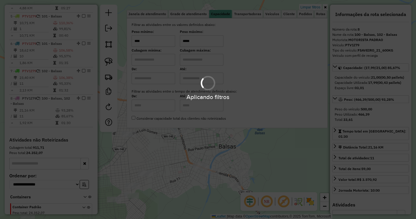
type input "*****"
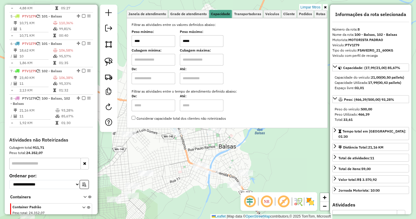
click at [203, 142] on div "Limpar filtros Janela de atendimento Grade de atendimento Capacidade Transporta…" at bounding box center [208, 109] width 416 height 219
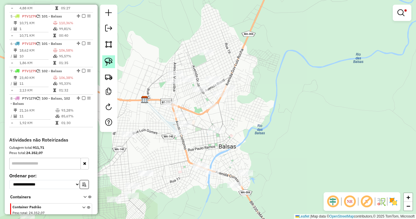
click at [109, 64] on img at bounding box center [109, 62] width 8 height 8
click at [151, 176] on div "Limpar filtros Janela de atendimento Grade de atendimento Capacidade Transporta…" at bounding box center [208, 109] width 416 height 219
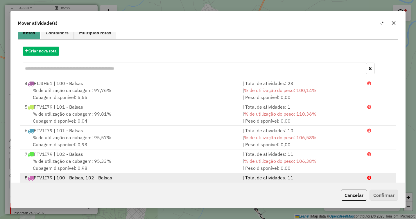
scroll to position [78, 0]
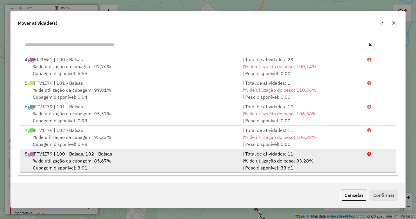
click at [89, 160] on span "% de utilização da cubagem: 85,67%" at bounding box center [72, 161] width 78 height 6
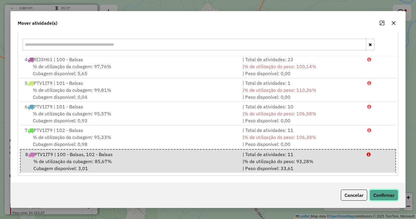
click at [393, 195] on button "Confirmar" at bounding box center [384, 194] width 29 height 11
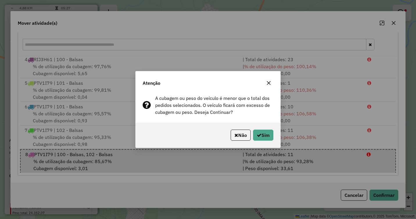
click at [274, 136] on div "Não Sim" at bounding box center [208, 134] width 145 height 25
click at [266, 133] on button "Sim" at bounding box center [263, 134] width 20 height 11
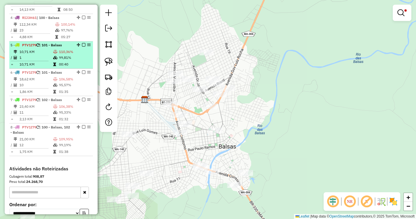
scroll to position [285, 0]
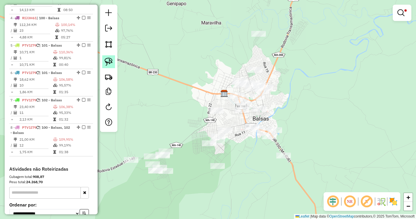
click at [105, 62] on img at bounding box center [109, 62] width 8 height 8
drag, startPoint x: 225, startPoint y: 156, endPoint x: 232, endPoint y: 169, distance: 14.9
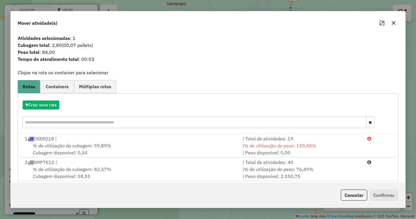
click at [394, 25] on icon "button" at bounding box center [393, 23] width 5 height 5
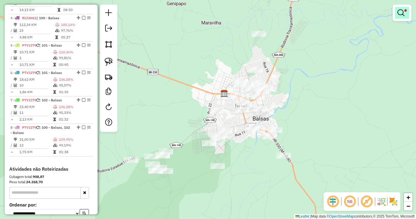
click at [406, 17] on link at bounding box center [402, 13] width 14 height 12
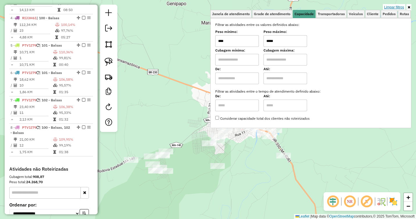
click at [393, 6] on link "Limpar filtros" at bounding box center [394, 7] width 22 height 6
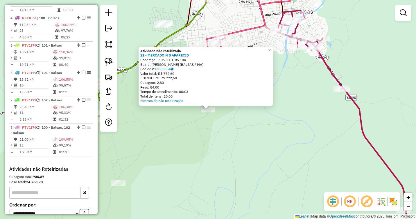
click at [218, 141] on div "Atividade não roteirizada 22 - MERCADO N S APARECID Endereço: R 06 LOTE 85 104 …" at bounding box center [208, 109] width 416 height 219
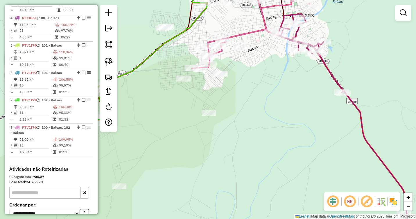
drag, startPoint x: 231, startPoint y: 108, endPoint x: 235, endPoint y: 154, distance: 45.8
click at [235, 154] on div "Janela de atendimento Grade de atendimento Capacidade Transportadoras Veículos …" at bounding box center [208, 109] width 416 height 219
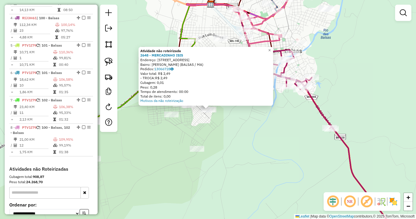
click at [219, 125] on div "Atividade não roteirizada 2648 - MERCADINHO ISIS Endereço: Rua Tres 8 Bairro: J…" at bounding box center [208, 109] width 416 height 219
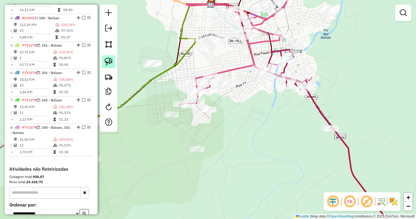
click at [110, 63] on img at bounding box center [109, 62] width 8 height 8
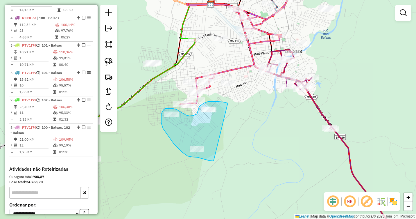
drag, startPoint x: 225, startPoint y: 102, endPoint x: 216, endPoint y: 160, distance: 58.6
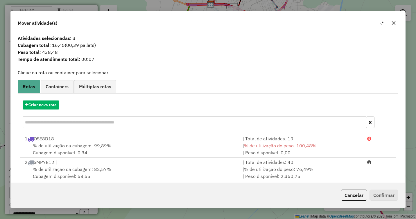
click at [396, 24] on button "button" at bounding box center [393, 22] width 9 height 9
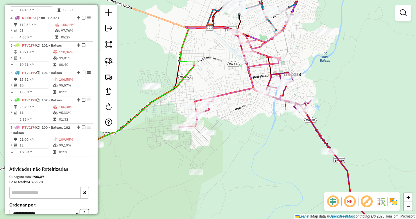
drag, startPoint x: 237, startPoint y: 111, endPoint x: 235, endPoint y: 146, distance: 34.9
click at [235, 146] on div "Janela de atendimento Grade de atendimento Capacidade Transportadoras Veículos …" at bounding box center [208, 109] width 416 height 219
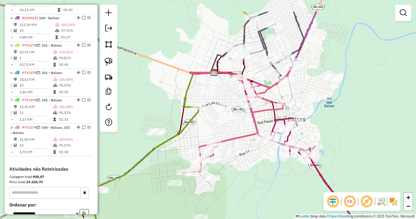
drag, startPoint x: 240, startPoint y: 133, endPoint x: 246, endPoint y: 167, distance: 34.5
click at [246, 167] on div "Janela de atendimento Grade de atendimento Capacidade Transportadoras Veículos …" at bounding box center [208, 109] width 416 height 219
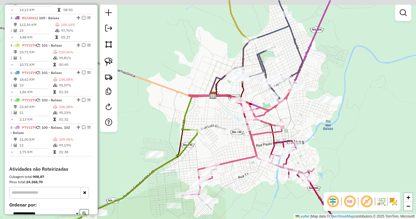
drag, startPoint x: 365, startPoint y: 91, endPoint x: 371, endPoint y: 98, distance: 8.8
click at [371, 98] on div "Janela de atendimento Grade de atendimento Capacidade Transportadoras Veículos …" at bounding box center [208, 109] width 416 height 219
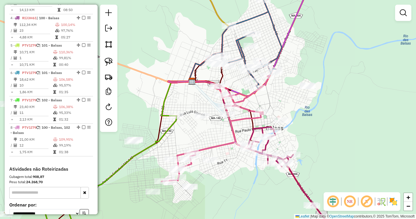
drag, startPoint x: 336, startPoint y: 103, endPoint x: 307, endPoint y: 105, distance: 29.2
click at [307, 105] on div "Janela de atendimento Grade de atendimento Capacidade Transportadoras Veículos …" at bounding box center [208, 109] width 416 height 219
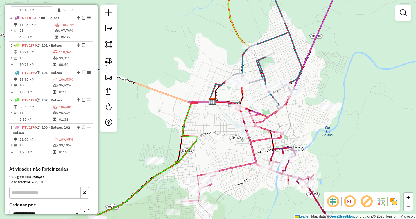
drag, startPoint x: 220, startPoint y: 130, endPoint x: 240, endPoint y: 150, distance: 28.8
click at [240, 150] on div "Janela de atendimento Grade de atendimento Capacidade Transportadoras Veículos …" at bounding box center [208, 109] width 416 height 219
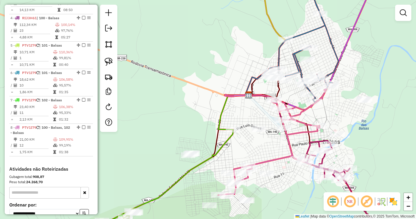
drag, startPoint x: 207, startPoint y: 110, endPoint x: 241, endPoint y: 81, distance: 44.9
click at [241, 81] on div "Janela de atendimento Grade de atendimento Capacidade Transportadoras Veículos …" at bounding box center [208, 109] width 416 height 219
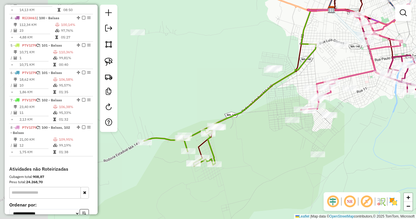
drag, startPoint x: 225, startPoint y: 134, endPoint x: 304, endPoint y: 75, distance: 98.6
click at [304, 75] on div "Janela de atendimento Grade de atendimento Capacidade Transportadoras Veículos …" at bounding box center [208, 109] width 416 height 219
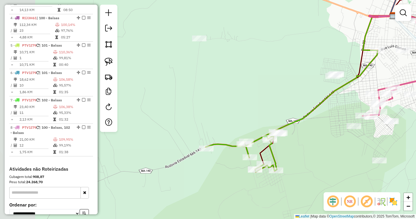
drag, startPoint x: 187, startPoint y: 72, endPoint x: 249, endPoint y: 78, distance: 61.6
click at [249, 78] on div "Janela de atendimento Grade de atendimento Capacidade Transportadoras Veículos …" at bounding box center [208, 109] width 416 height 219
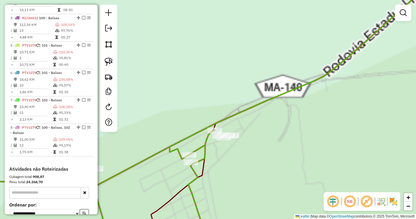
drag, startPoint x: 248, startPoint y: 140, endPoint x: 297, endPoint y: 97, distance: 65.7
click at [298, 97] on div "Janela de atendimento Grade de atendimento Capacidade Transportadoras Veículos …" at bounding box center [208, 109] width 416 height 219
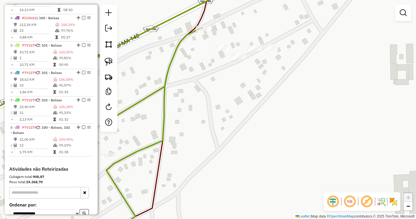
drag, startPoint x: 330, startPoint y: 39, endPoint x: 287, endPoint y: 38, distance: 42.4
click at [287, 38] on div "Janela de atendimento Grade de atendimento Capacidade Transportadoras Veículos …" at bounding box center [208, 109] width 416 height 219
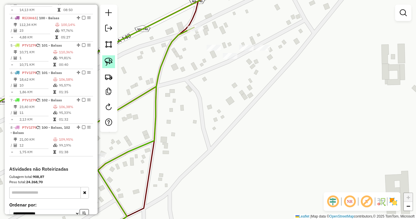
click at [103, 64] on link at bounding box center [108, 61] width 13 height 13
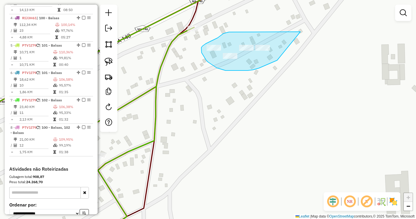
drag, startPoint x: 277, startPoint y: 32, endPoint x: 277, endPoint y: 60, distance: 28.5
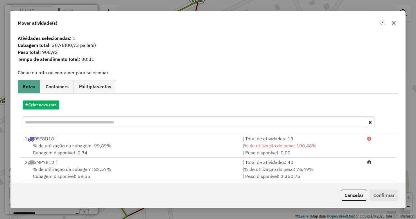
click at [394, 22] on icon "button" at bounding box center [393, 23] width 5 height 5
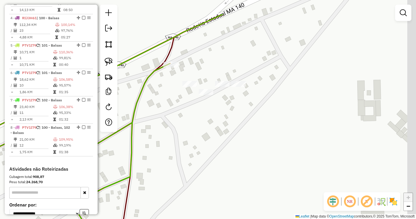
drag, startPoint x: 309, startPoint y: 80, endPoint x: 285, endPoint y: 116, distance: 43.4
click at [285, 116] on div "Janela de atendimento Grade de atendimento Capacidade Transportadoras Veículos …" at bounding box center [208, 109] width 416 height 219
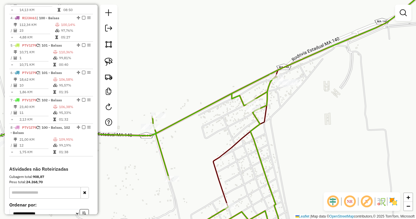
drag, startPoint x: 239, startPoint y: 143, endPoint x: 258, endPoint y: 122, distance: 28.6
click at [258, 122] on icon at bounding box center [228, 90] width 465 height 262
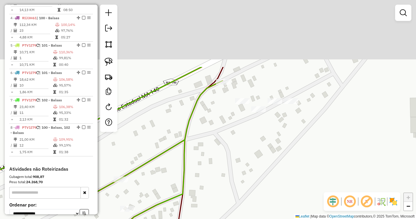
drag, startPoint x: 298, startPoint y: 90, endPoint x: 277, endPoint y: 175, distance: 87.3
click at [276, 180] on div "Janela de atendimento Grade de atendimento Capacidade Transportadoras Veículos …" at bounding box center [208, 109] width 416 height 219
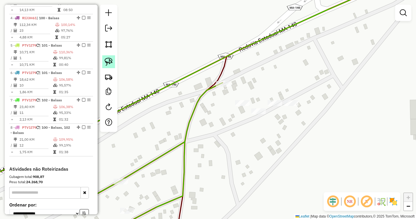
click at [110, 63] on img at bounding box center [109, 62] width 8 height 8
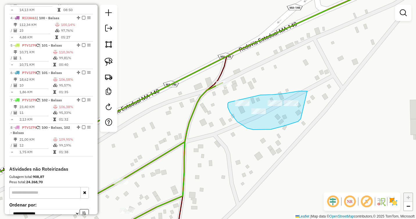
drag, startPoint x: 307, startPoint y: 91, endPoint x: 301, endPoint y: 118, distance: 27.7
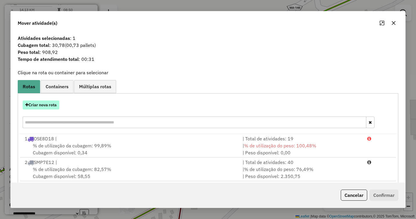
click at [42, 104] on button "Criar nova rota" at bounding box center [41, 104] width 37 height 9
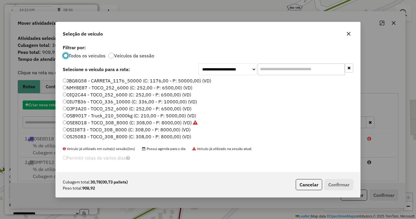
scroll to position [3, 2]
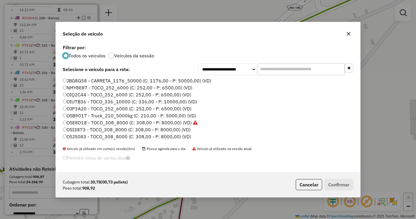
click at [78, 115] on label "OSB9017 - Truck_210_5000kg (C: 210,00 - P: 5000,00) (VD)" at bounding box center [129, 115] width 133 height 7
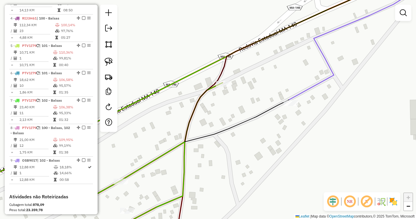
scroll to position [292, 0]
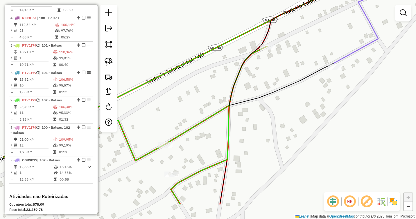
drag, startPoint x: 266, startPoint y: 136, endPoint x: 280, endPoint y: 114, distance: 26.1
click at [281, 114] on div "Janela de atendimento Grade de atendimento Capacidade Transportadoras Veículos …" at bounding box center [208, 109] width 416 height 219
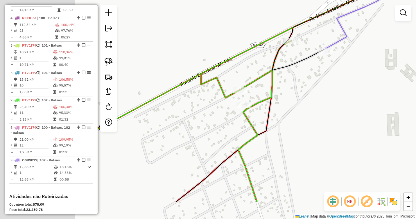
drag, startPoint x: 176, startPoint y: 108, endPoint x: 250, endPoint y: 74, distance: 81.0
click at [250, 74] on div "Janela de atendimento Grade de atendimento Capacidade Transportadoras Veículos …" at bounding box center [208, 109] width 416 height 219
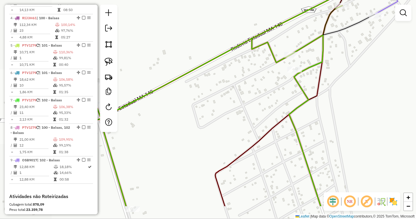
drag, startPoint x: 176, startPoint y: 148, endPoint x: 232, endPoint y: 107, distance: 70.0
click at [232, 107] on div "Janela de atendimento Grade de atendimento Capacidade Transportadoras Veículos …" at bounding box center [208, 109] width 416 height 219
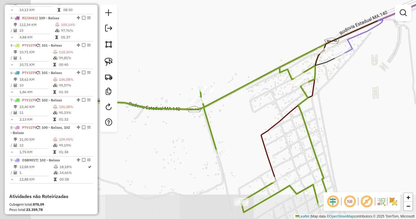
drag, startPoint x: 202, startPoint y: 126, endPoint x: 241, endPoint y: 125, distance: 39.8
click at [241, 125] on div "Janela de atendimento Grade de atendimento Capacidade Transportadoras Veículos …" at bounding box center [208, 109] width 416 height 219
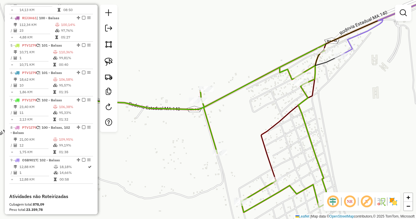
drag, startPoint x: 105, startPoint y: 63, endPoint x: 134, endPoint y: 67, distance: 29.2
click at [105, 64] on img at bounding box center [109, 62] width 8 height 8
drag, startPoint x: 212, startPoint y: 96, endPoint x: 221, endPoint y: 106, distance: 13.6
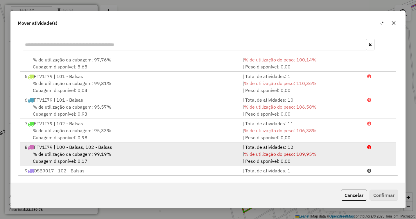
scroll to position [96, 0]
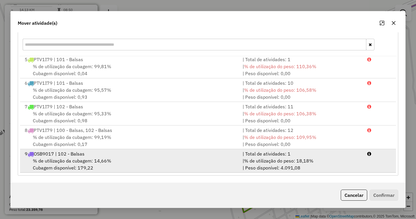
click at [264, 158] on span "% de utilização do peso: 18,18%" at bounding box center [278, 161] width 69 height 6
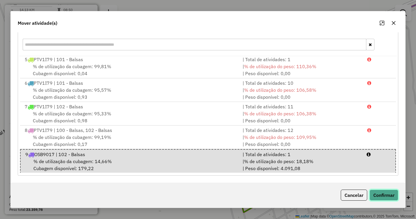
click at [380, 195] on button "Confirmar" at bounding box center [384, 194] width 29 height 11
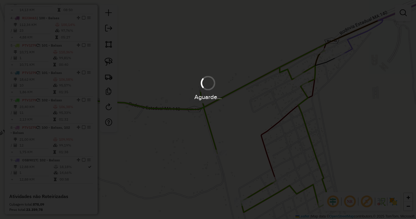
scroll to position [0, 0]
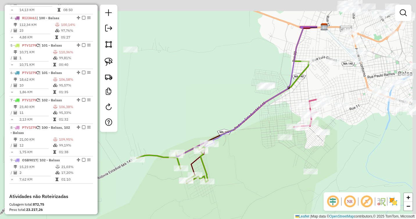
drag, startPoint x: 379, startPoint y: 138, endPoint x: 238, endPoint y: 183, distance: 148.0
click at [238, 183] on div "Janela de atendimento Grade de atendimento Capacidade Transportadoras Veículos …" at bounding box center [208, 109] width 416 height 219
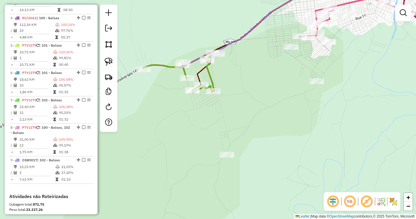
drag, startPoint x: 249, startPoint y: 159, endPoint x: 256, endPoint y: 66, distance: 93.3
click at [256, 66] on div "Janela de atendimento Grade de atendimento Capacidade Transportadoras Veículos …" at bounding box center [208, 109] width 416 height 219
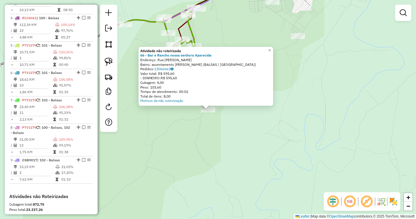
click at [219, 122] on div "Atividade não roteirizada 66 - Bar e Rancho nossa senhora Aparecida Endereço: R…" at bounding box center [208, 109] width 416 height 219
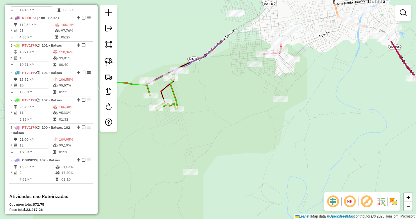
drag, startPoint x: 243, startPoint y: 52, endPoint x: 226, endPoint y: 114, distance: 64.9
click at [226, 114] on div "Janela de atendimento Grade de atendimento Capacidade Transportadoras Veículos …" at bounding box center [208, 109] width 416 height 219
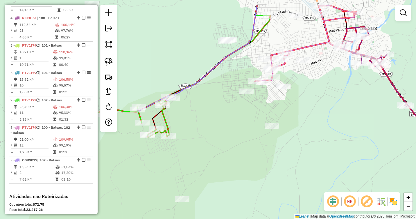
drag, startPoint x: 231, startPoint y: 99, endPoint x: 220, endPoint y: 130, distance: 33.4
click at [220, 130] on div "Janela de atendimento Grade de atendimento Capacidade Transportadoras Veículos …" at bounding box center [208, 109] width 416 height 219
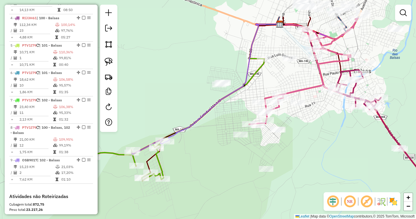
drag, startPoint x: 226, startPoint y: 114, endPoint x: 224, endPoint y: 145, distance: 30.6
click at [223, 153] on div "Janela de atendimento Grade de atendimento Capacidade Transportadoras Veículos …" at bounding box center [208, 109] width 416 height 219
click at [106, 59] on img at bounding box center [109, 62] width 8 height 8
drag, startPoint x: 229, startPoint y: 73, endPoint x: 232, endPoint y: 85, distance: 12.6
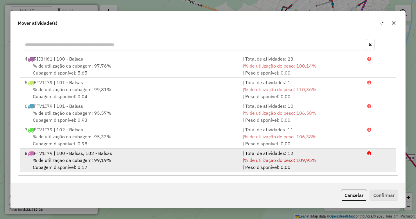
scroll to position [96, 0]
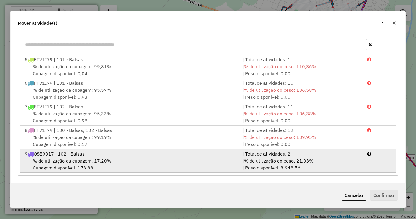
click at [103, 162] on span "% de utilização da cubagem: 17,20%" at bounding box center [72, 161] width 78 height 6
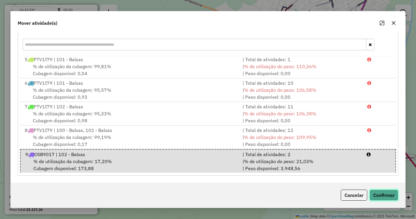
click at [382, 194] on button "Confirmar" at bounding box center [384, 194] width 29 height 11
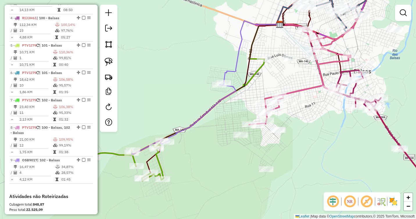
scroll to position [0, 0]
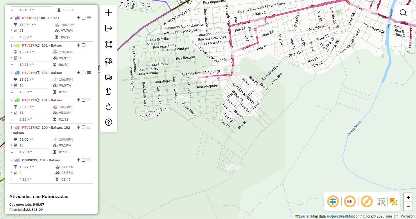
drag, startPoint x: 278, startPoint y: 153, endPoint x: 279, endPoint y: 111, distance: 41.9
click at [279, 111] on div "Janela de atendimento Grade de atendimento Capacidade Transportadoras Veículos …" at bounding box center [208, 109] width 416 height 219
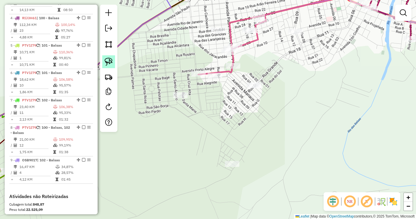
click at [111, 59] on img at bounding box center [109, 62] width 8 height 8
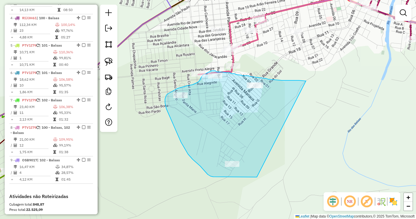
drag, startPoint x: 290, startPoint y: 80, endPoint x: 257, endPoint y: 177, distance: 101.9
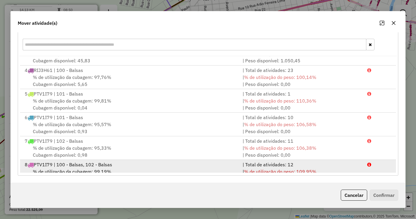
scroll to position [96, 0]
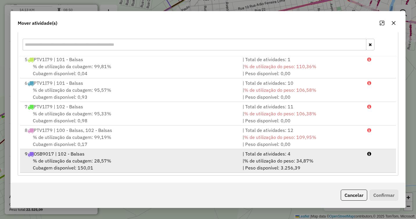
click at [106, 160] on span "% de utilização da cubagem: 28,57%" at bounding box center [72, 161] width 78 height 6
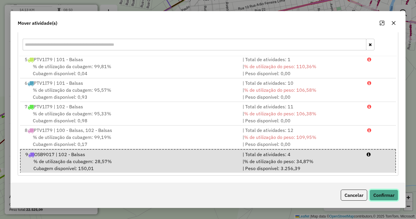
click at [378, 191] on button "Confirmar" at bounding box center [384, 194] width 29 height 11
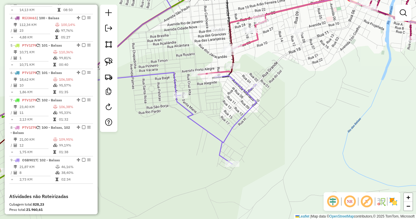
scroll to position [0, 0]
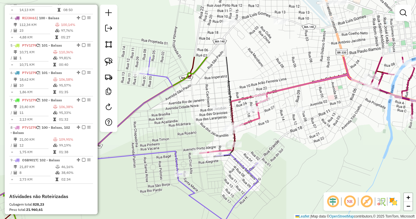
drag, startPoint x: 286, startPoint y: 72, endPoint x: 288, endPoint y: 150, distance: 77.9
click at [288, 150] on div "Janela de atendimento Grade de atendimento Capacidade Transportadoras Veículos …" at bounding box center [208, 109] width 416 height 219
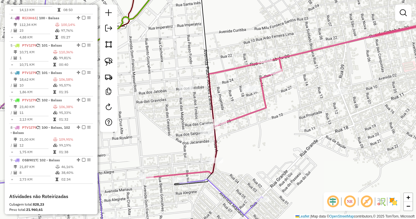
drag, startPoint x: 252, startPoint y: 145, endPoint x: 281, endPoint y: 134, distance: 31.1
click at [281, 134] on div "Janela de atendimento Grade de atendimento Capacidade Transportadoras Veículos …" at bounding box center [208, 109] width 416 height 219
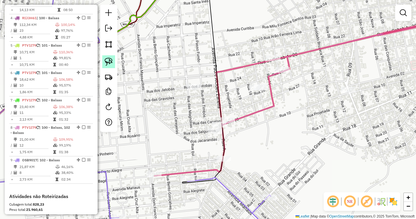
click at [106, 61] on img at bounding box center [109, 62] width 8 height 8
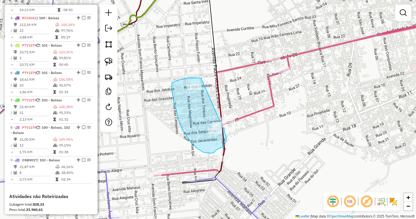
click at [221, 124] on div "Janela de atendimento Grade de atendimento Capacidade Transportadoras Veículos …" at bounding box center [208, 109] width 416 height 219
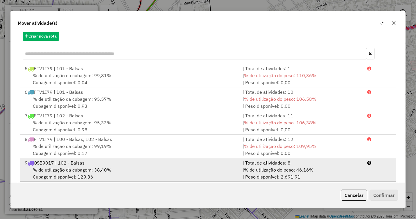
scroll to position [78, 0]
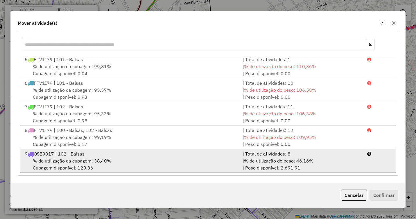
click at [75, 158] on span "% de utilização da cubagem: 38,40%" at bounding box center [72, 161] width 78 height 6
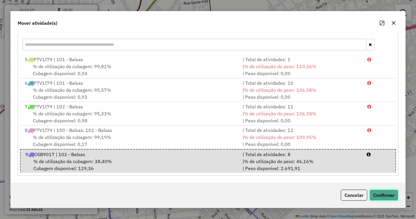
click at [380, 194] on button "Confirmar" at bounding box center [384, 194] width 29 height 11
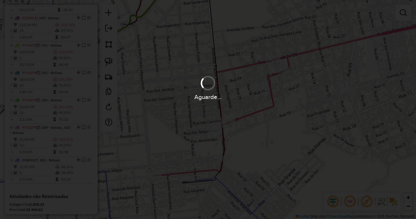
scroll to position [0, 0]
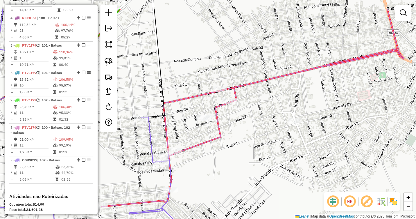
drag, startPoint x: 295, startPoint y: 109, endPoint x: 242, endPoint y: 139, distance: 61.2
click at [242, 139] on div "Janela de atendimento Grade de atendimento Capacidade Transportadoras Veículos …" at bounding box center [208, 109] width 416 height 219
click at [104, 62] on link at bounding box center [108, 61] width 13 height 13
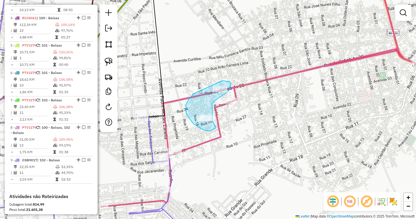
drag, startPoint x: 191, startPoint y: 96, endPoint x: 218, endPoint y: 80, distance: 31.1
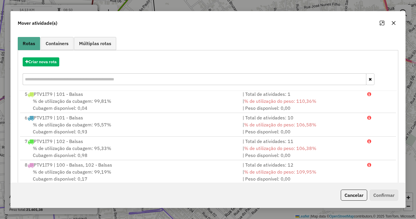
scroll to position [78, 0]
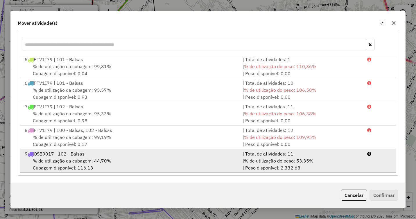
click at [112, 159] on div "% de utilização da cubagem: 44,70% Cubagem disponível: 116,13" at bounding box center [130, 164] width 218 height 14
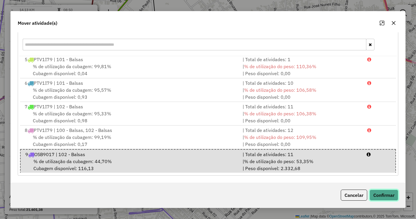
click at [384, 192] on button "Confirmar" at bounding box center [384, 194] width 29 height 11
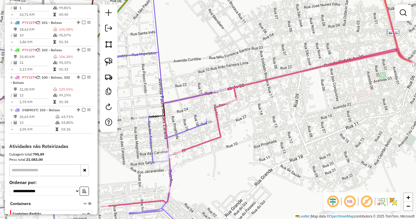
scroll to position [379, 0]
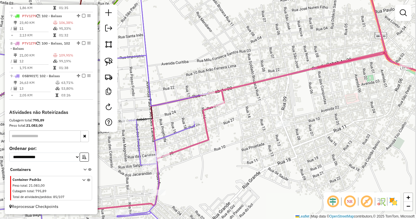
drag, startPoint x: 244, startPoint y: 133, endPoint x: 210, endPoint y: 144, distance: 35.0
click at [210, 144] on div "Janela de atendimento Grade de atendimento Capacidade Transportadoras Veículos …" at bounding box center [208, 109] width 416 height 219
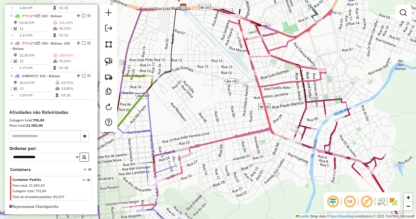
drag, startPoint x: 254, startPoint y: 96, endPoint x: 232, endPoint y: 127, distance: 37.4
click at [232, 127] on div "Janela de atendimento Grade de atendimento Capacidade Transportadoras Veículos …" at bounding box center [208, 109] width 416 height 219
click at [109, 60] on img at bounding box center [109, 62] width 8 height 8
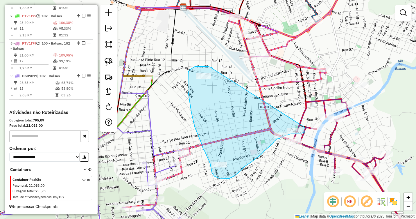
drag, startPoint x: 211, startPoint y: 67, endPoint x: 305, endPoint y: 127, distance: 111.5
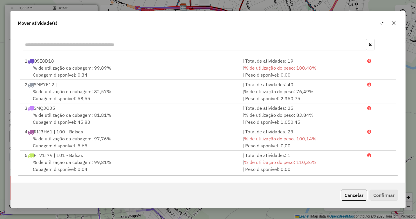
scroll to position [96, 0]
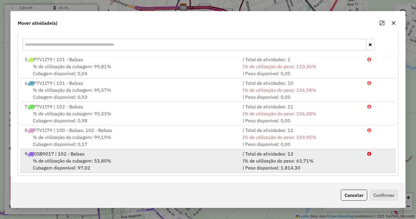
click at [80, 161] on span "% de utilização da cubagem: 53,80%" at bounding box center [72, 161] width 78 height 6
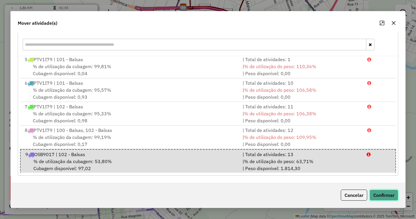
click at [387, 195] on button "Confirmar" at bounding box center [384, 194] width 29 height 11
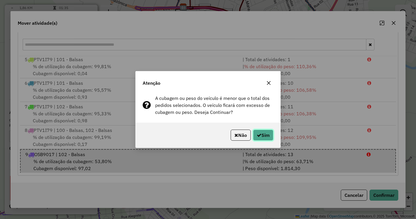
click at [263, 134] on button "Sim" at bounding box center [263, 134] width 20 height 11
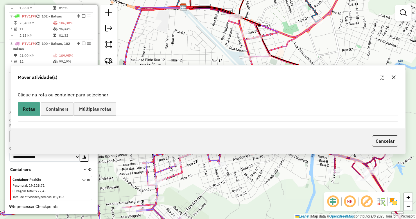
scroll to position [0, 0]
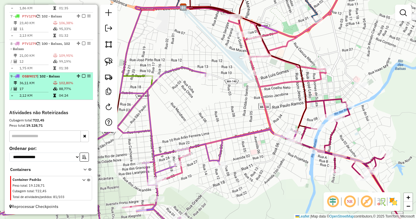
click at [57, 86] on td at bounding box center [56, 83] width 6 height 6
select select "**********"
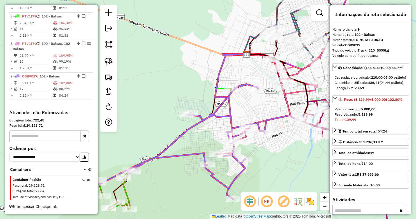
drag, startPoint x: 269, startPoint y: 83, endPoint x: 250, endPoint y: 129, distance: 49.4
click at [250, 129] on div "Janela de atendimento Grade de atendimento Capacidade Transportadoras Veículos …" at bounding box center [208, 109] width 416 height 219
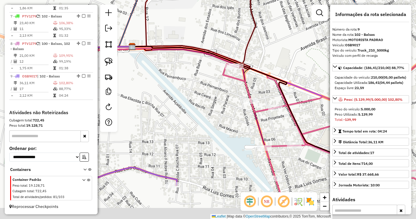
drag, startPoint x: 274, startPoint y: 120, endPoint x: 271, endPoint y: 71, distance: 49.5
click at [271, 71] on icon at bounding box center [251, 121] width 239 height 150
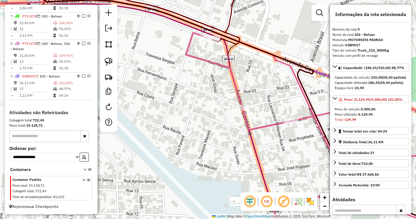
drag, startPoint x: 257, startPoint y: 90, endPoint x: 248, endPoint y: 48, distance: 43.3
click at [248, 48] on div "Janela de atendimento Grade de atendimento Capacidade Transportadoras Veículos …" at bounding box center [208, 109] width 416 height 219
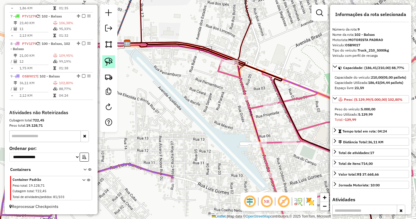
click at [111, 65] on img at bounding box center [109, 62] width 8 height 8
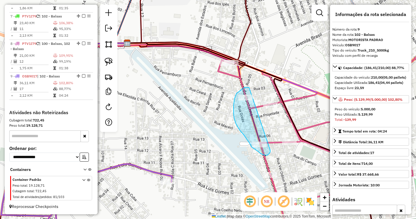
drag, startPoint x: 248, startPoint y: 87, endPoint x: 270, endPoint y: 150, distance: 66.4
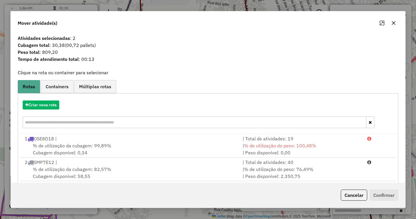
click at [395, 23] on icon "button" at bounding box center [393, 23] width 5 height 5
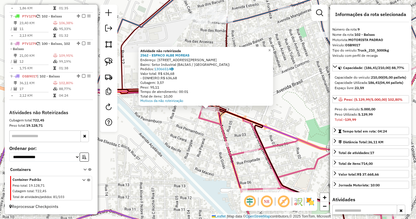
drag, startPoint x: 181, startPoint y: 113, endPoint x: 192, endPoint y: 109, distance: 11.9
click at [184, 112] on div "Atividade não roteirizada 2562 - ESPACO ALBE MOREAS Endereço: [STREET_ADDRESS][…" at bounding box center [208, 109] width 416 height 219
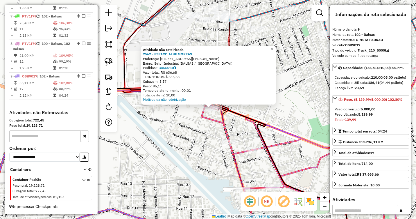
click at [191, 120] on div "Atividade não roteirizada 2562 - ESPACO ALBE MOREAS Endereço: [STREET_ADDRESS][…" at bounding box center [208, 109] width 416 height 219
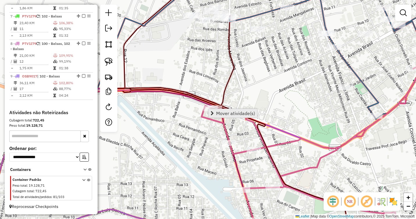
click at [222, 112] on span "Mover atividade(s)" at bounding box center [235, 113] width 39 height 5
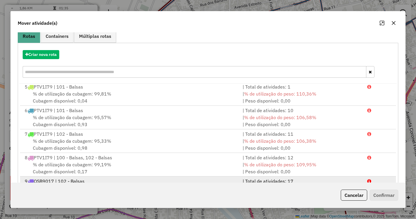
scroll to position [78, 0]
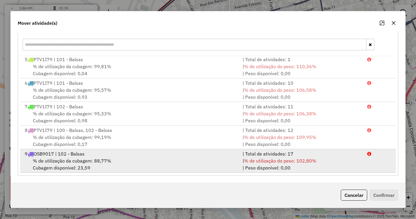
click at [69, 158] on span "% de utilização da cubagem: 88,77%" at bounding box center [72, 161] width 78 height 6
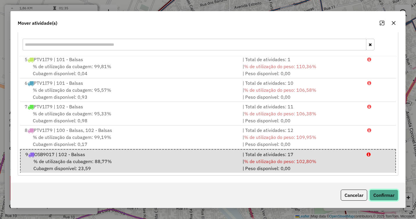
click at [383, 196] on button "Confirmar" at bounding box center [384, 194] width 29 height 11
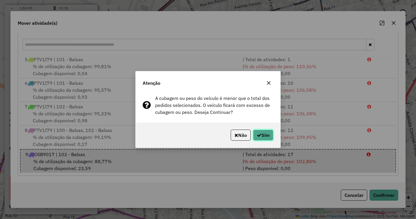
click at [264, 131] on button "Sim" at bounding box center [263, 134] width 20 height 11
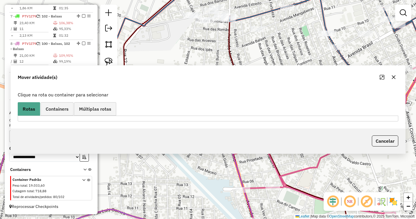
scroll to position [0, 0]
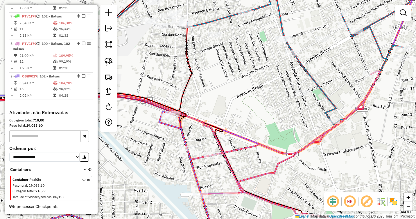
drag, startPoint x: 308, startPoint y: 112, endPoint x: 255, endPoint y: 119, distance: 53.4
click at [255, 118] on div "Janela de atendimento Grade de atendimento Capacidade Transportadoras Veículos …" at bounding box center [208, 109] width 416 height 219
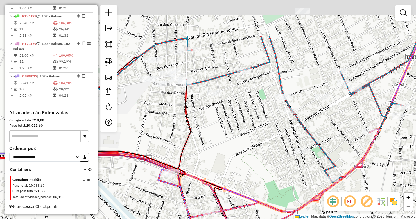
drag, startPoint x: 255, startPoint y: 104, endPoint x: 266, endPoint y: 161, distance: 58.4
click at [266, 161] on div "Janela de atendimento Grade de atendimento Capacidade Transportadoras Veículos …" at bounding box center [208, 109] width 416 height 219
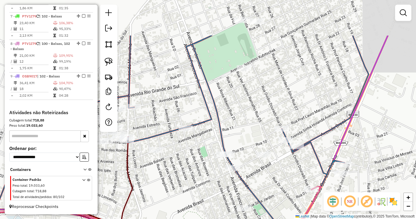
drag, startPoint x: 294, startPoint y: 101, endPoint x: 253, endPoint y: 123, distance: 47.6
click at [230, 158] on div "Janela de atendimento Grade de atendimento Capacidade Transportadoras Veículos …" at bounding box center [208, 109] width 416 height 219
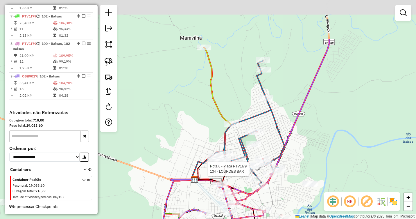
drag, startPoint x: 317, startPoint y: 66, endPoint x: 288, endPoint y: 127, distance: 66.8
click at [288, 127] on div "Rota 6 - Placa PTV1I79 134 - LOURDES BAR Janela de atendimento Grade de atendim…" at bounding box center [208, 109] width 416 height 219
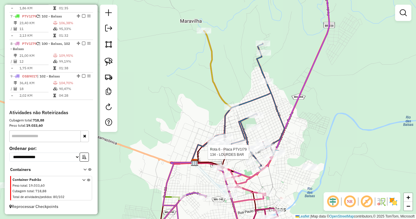
drag, startPoint x: 285, startPoint y: 114, endPoint x: 287, endPoint y: 89, distance: 25.9
click at [287, 89] on div "Rota 6 - Placa PTV1I79 134 - LOURDES BAR Janela de atendimento Grade de atendim…" at bounding box center [208, 109] width 416 height 219
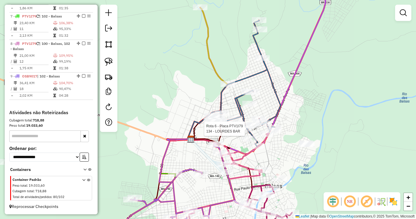
drag, startPoint x: 311, startPoint y: 78, endPoint x: 272, endPoint y: 87, distance: 39.8
click at [272, 87] on div "Rota 6 - Placa PTV1I79 134 - LOURDES BAR Janela de atendimento Grade de atendim…" at bounding box center [208, 109] width 416 height 219
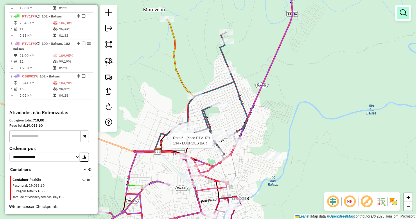
click at [403, 18] on link at bounding box center [404, 13] width 12 height 12
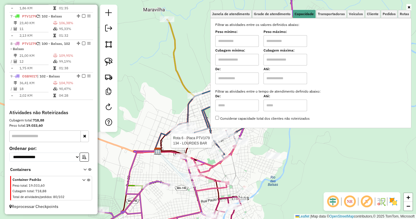
click at [233, 42] on input "text" at bounding box center [237, 41] width 44 height 12
type input "******"
click at [275, 43] on input "text" at bounding box center [286, 41] width 44 height 12
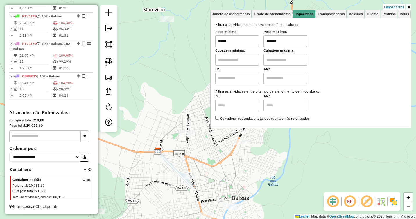
type input "*******"
click at [295, 140] on div "Limpar filtros Janela de atendimento Grade de atendimento Capacidade Transporta…" at bounding box center [208, 109] width 416 height 219
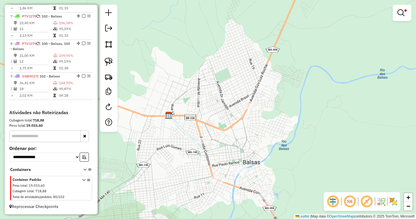
drag, startPoint x: 267, startPoint y: 144, endPoint x: 286, endPoint y: 87, distance: 60.2
click at [286, 87] on div "Limpar filtros Janela de atendimento Grade de atendimento Capacidade Transporta…" at bounding box center [208, 109] width 416 height 219
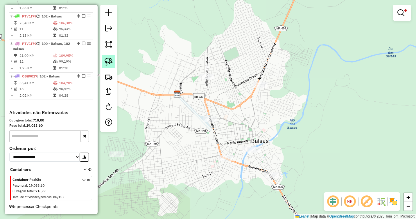
click at [109, 60] on img at bounding box center [109, 62] width 8 height 8
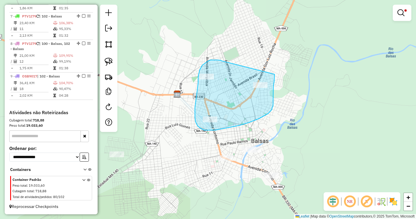
drag, startPoint x: 214, startPoint y: 60, endPoint x: 275, endPoint y: 74, distance: 61.8
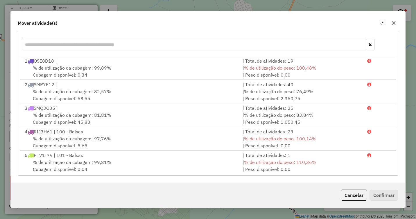
click at [393, 24] on icon "button" at bounding box center [393, 23] width 5 height 5
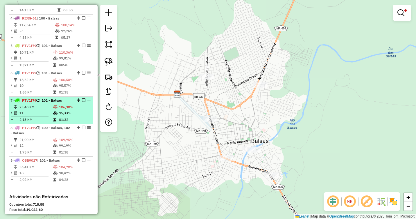
scroll to position [285, 0]
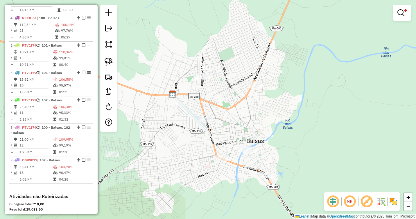
drag, startPoint x: 307, startPoint y: 68, endPoint x: 265, endPoint y: 76, distance: 42.0
click at [265, 76] on div "Limpar filtros Janela de atendimento Grade de atendimento Capacidade Transporta…" at bounding box center [208, 109] width 416 height 219
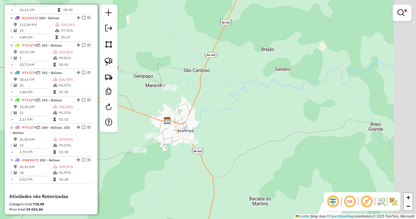
drag, startPoint x: 300, startPoint y: 64, endPoint x: 230, endPoint y: 110, distance: 83.9
click at [230, 110] on div "Limpar filtros Janela de atendimento Grade de atendimento Capacidade Transporta…" at bounding box center [208, 109] width 416 height 219
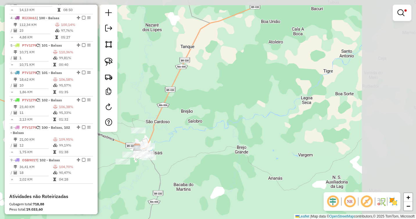
drag, startPoint x: 291, startPoint y: 75, endPoint x: 220, endPoint y: 124, distance: 86.0
click at [219, 124] on div "Limpar filtros Janela de atendimento Grade de atendimento Capacidade Transporta…" at bounding box center [208, 109] width 416 height 219
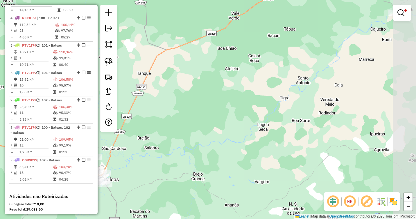
drag, startPoint x: 268, startPoint y: 98, endPoint x: 225, endPoint y: 117, distance: 46.8
click at [225, 117] on div "Limpar filtros Janela de atendimento Grade de atendimento Capacidade Transporta…" at bounding box center [208, 109] width 416 height 219
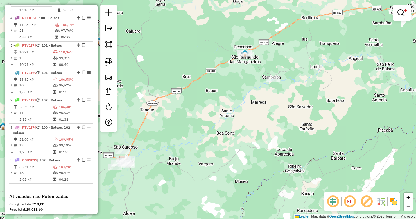
drag, startPoint x: 268, startPoint y: 97, endPoint x: 212, endPoint y: 129, distance: 64.6
click at [212, 128] on div "Limpar filtros Janela de atendimento Grade de atendimento Capacidade Transporta…" at bounding box center [208, 109] width 416 height 219
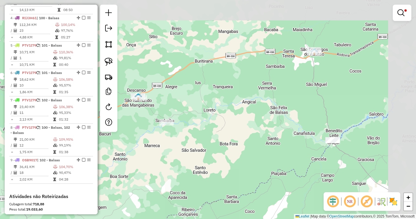
drag, startPoint x: 299, startPoint y: 106, endPoint x: 205, endPoint y: 138, distance: 99.1
click at [205, 138] on div "Limpar filtros Janela de atendimento Grade de atendimento Capacidade Transporta…" at bounding box center [208, 109] width 416 height 219
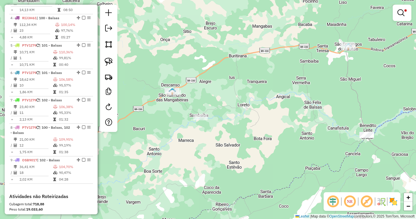
drag, startPoint x: 236, startPoint y: 99, endPoint x: 265, endPoint y: 93, distance: 30.3
click at [265, 93] on div "Limpar filtros Janela de atendimento Grade de atendimento Capacidade Transporta…" at bounding box center [208, 109] width 416 height 219
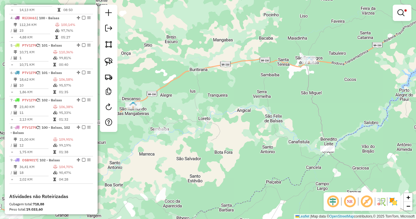
drag, startPoint x: 288, startPoint y: 80, endPoint x: 251, endPoint y: 96, distance: 40.2
click at [251, 96] on div "Limpar filtros Janela de atendimento Grade de atendimento Capacidade Transporta…" at bounding box center [208, 109] width 416 height 219
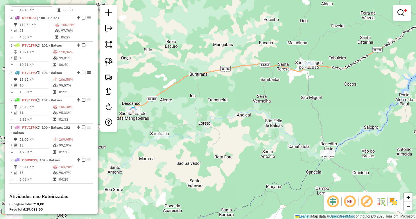
drag, startPoint x: 323, startPoint y: 48, endPoint x: 281, endPoint y: 92, distance: 60.4
click at [281, 92] on div "Limpar filtros Janela de atendimento Grade de atendimento Capacidade Transporta…" at bounding box center [208, 109] width 416 height 219
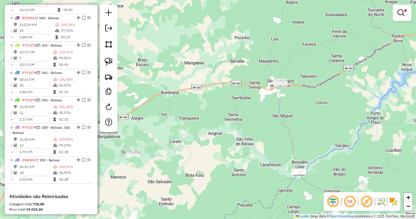
drag, startPoint x: 297, startPoint y: 127, endPoint x: 312, endPoint y: 102, distance: 29.0
click at [312, 102] on div "Limpar filtros Janela de atendimento Grade de atendimento Capacidade Transporta…" at bounding box center [208, 109] width 416 height 219
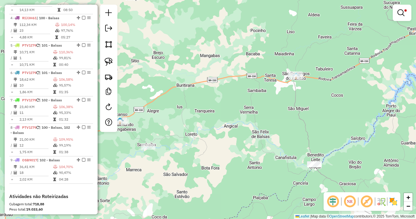
drag, startPoint x: 249, startPoint y: 117, endPoint x: 315, endPoint y: 84, distance: 74.1
click at [315, 84] on div "Limpar filtros Janela de atendimento Grade de atendimento Capacidade Transporta…" at bounding box center [208, 109] width 416 height 219
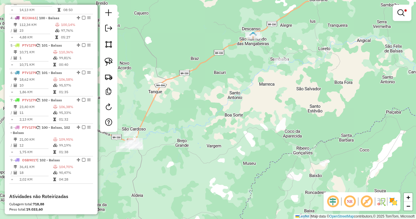
drag, startPoint x: 222, startPoint y: 139, endPoint x: 328, endPoint y: 59, distance: 132.6
click at [341, 51] on div "Limpar filtros Janela de atendimento Grade de atendimento Capacidade Transporta…" at bounding box center [208, 109] width 416 height 219
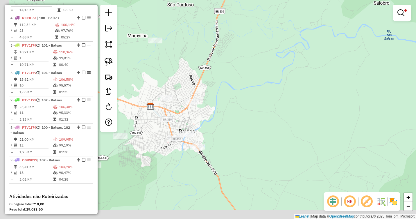
drag, startPoint x: 211, startPoint y: 116, endPoint x: 254, endPoint y: 82, distance: 54.8
click at [254, 82] on div "Limpar filtros Janela de atendimento Grade de atendimento Capacidade Transporta…" at bounding box center [208, 109] width 416 height 219
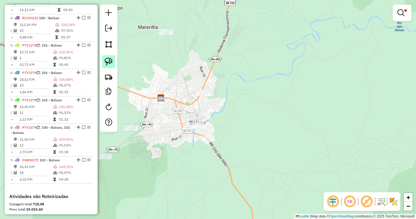
click at [106, 61] on img at bounding box center [109, 62] width 8 height 8
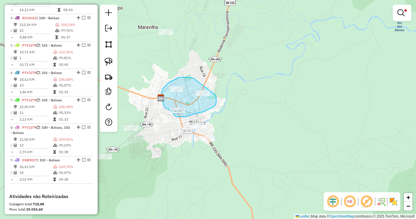
drag, startPoint x: 193, startPoint y: 78, endPoint x: 215, endPoint y: 94, distance: 27.4
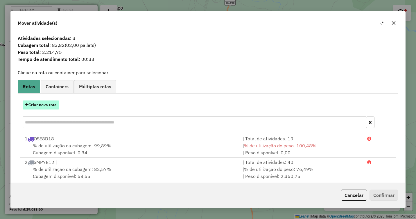
click at [38, 105] on button "Criar nova rota" at bounding box center [41, 104] width 37 height 9
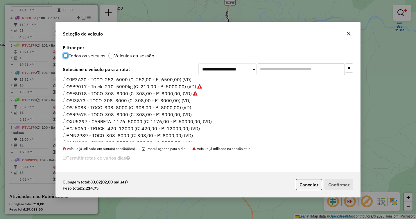
scroll to position [0, 0]
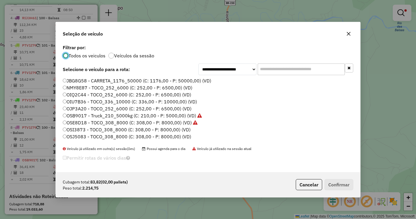
click at [73, 103] on label "OIU7B36 - TOCO_336_10000 (C: 336,00 - P: 10000,00) (VD)" at bounding box center [130, 101] width 134 height 7
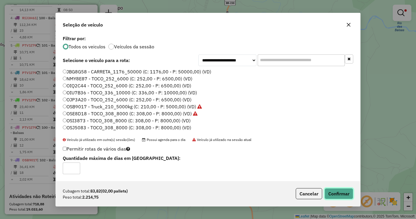
click at [343, 195] on button "Confirmar" at bounding box center [339, 193] width 29 height 11
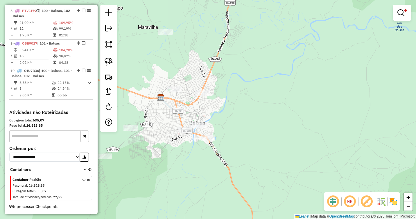
scroll to position [385, 0]
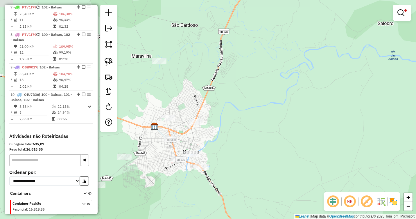
drag, startPoint x: 230, startPoint y: 87, endPoint x: 225, endPoint y: 117, distance: 30.6
click at [223, 117] on div "Limpar filtros Janela de atendimento Grade de atendimento Capacidade Transporta…" at bounding box center [208, 109] width 416 height 219
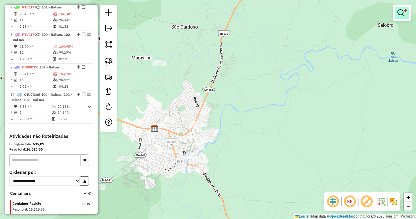
click at [396, 18] on link at bounding box center [402, 13] width 14 height 12
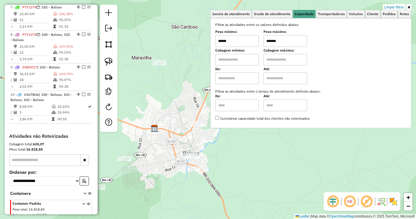
drag, startPoint x: 270, startPoint y: 41, endPoint x: 253, endPoint y: 43, distance: 17.8
click at [253, 43] on div "Peso mínimo: ****** Peso máximo: *******" at bounding box center [310, 39] width 191 height 16
click at [227, 41] on input "******" at bounding box center [237, 41] width 44 height 12
drag, startPoint x: 222, startPoint y: 42, endPoint x: 212, endPoint y: 42, distance: 10.5
click at [212, 42] on div "Limpar filtros Janela de atendimento Grade de atendimento Capacidade Transporta…" at bounding box center [208, 109] width 416 height 219
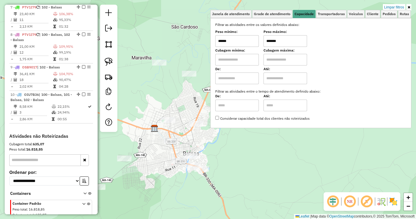
type input "******"
click at [190, 96] on div "Limpar filtros Janela de atendimento Grade de atendimento Capacidade Transporta…" at bounding box center [208, 109] width 416 height 219
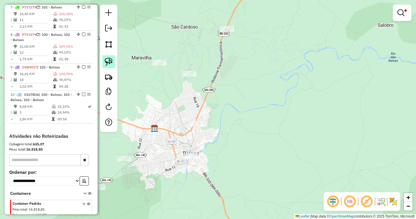
click at [108, 59] on img at bounding box center [109, 62] width 8 height 8
drag, startPoint x: 192, startPoint y: 65, endPoint x: 200, endPoint y: 76, distance: 12.9
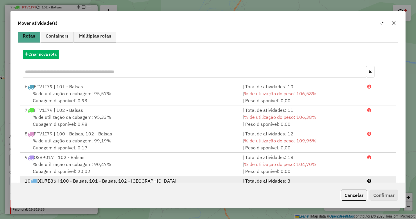
scroll to position [78, 0]
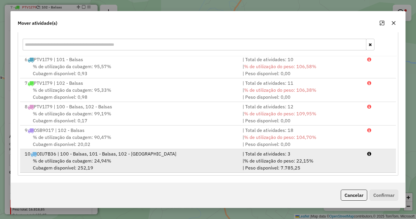
click at [73, 156] on div "10 OIU7B36 | 100 - Balsas, 101 - Balsas, 102 - Balsas" at bounding box center [130, 153] width 218 height 7
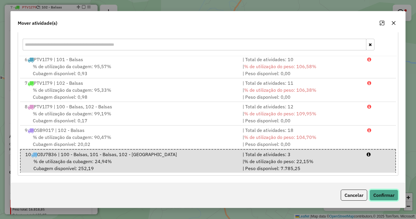
click at [376, 191] on button "Confirmar" at bounding box center [384, 194] width 29 height 11
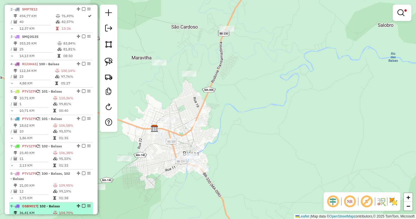
scroll to position [239, 0]
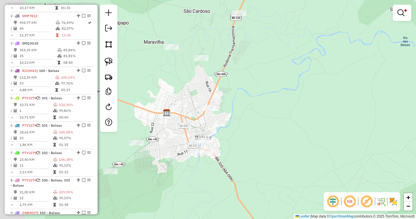
drag, startPoint x: 176, startPoint y: 80, endPoint x: 228, endPoint y: 94, distance: 54.4
click at [228, 94] on div "Limpar filtros Janela de atendimento Grade de atendimento Capacidade Transporta…" at bounding box center [208, 109] width 416 height 219
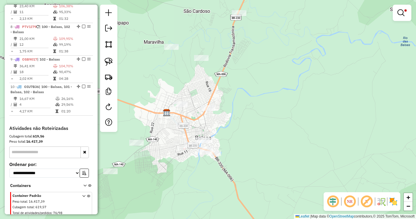
scroll to position [385, 0]
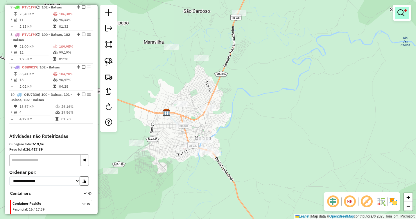
click at [402, 12] on em at bounding box center [401, 12] width 7 height 7
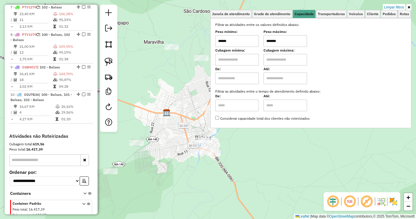
drag, startPoint x: 222, startPoint y: 41, endPoint x: 213, endPoint y: 42, distance: 9.1
click at [213, 42] on div "Selecione os dias de semana para filtrar as janelas de atendimento Seg Ter Qua …" at bounding box center [310, 73] width 201 height 110
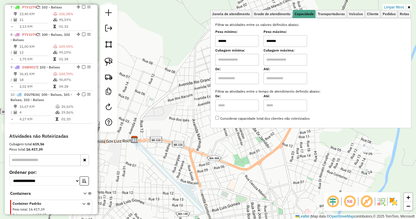
type input "******"
click at [200, 103] on span "Mover atividade(s)" at bounding box center [216, 104] width 39 height 5
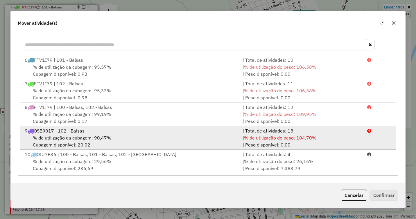
scroll to position [119, 0]
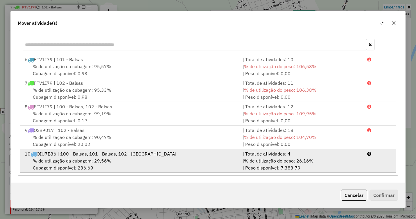
click at [76, 154] on div "10 OIU7B36 | 100 - Balsas, 101 - Balsas, 102 - Balsas" at bounding box center [130, 153] width 218 height 7
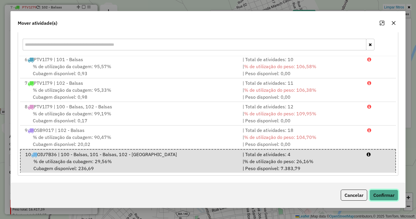
click at [380, 192] on button "Confirmar" at bounding box center [384, 194] width 29 height 11
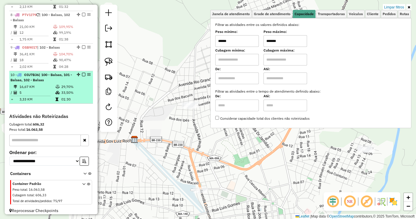
scroll to position [414, 0]
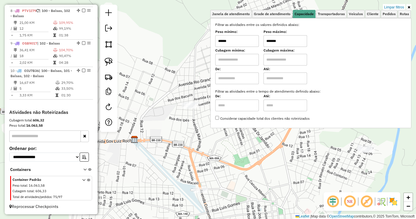
click at [314, 151] on div "Limpar filtros Janela de atendimento Grade de atendimento Capacidade Transporta…" at bounding box center [208, 109] width 416 height 219
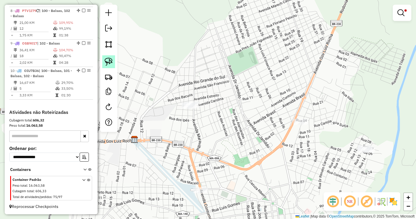
click at [107, 62] on img at bounding box center [109, 62] width 8 height 8
click at [374, 151] on div "Limpar filtros Janela de atendimento Grade de atendimento Capacidade Transporta…" at bounding box center [208, 109] width 416 height 219
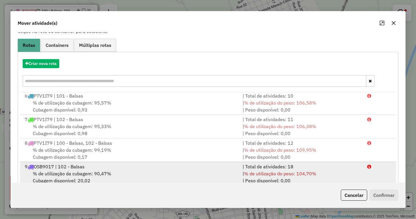
scroll to position [78, 0]
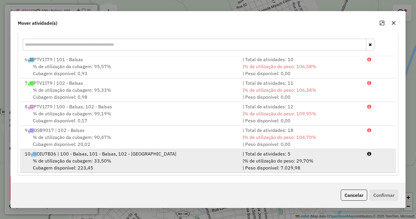
click at [73, 158] on span "% de utilização da cubagem: 33,50%" at bounding box center [72, 161] width 78 height 6
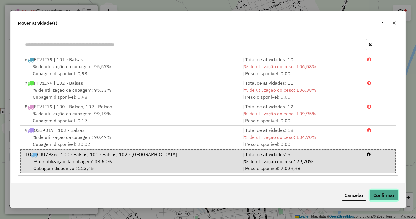
click at [381, 193] on button "Confirmar" at bounding box center [384, 194] width 29 height 11
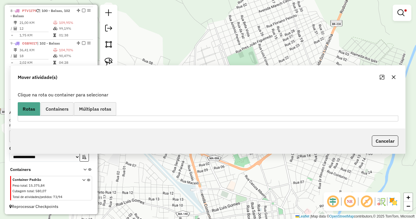
scroll to position [0, 0]
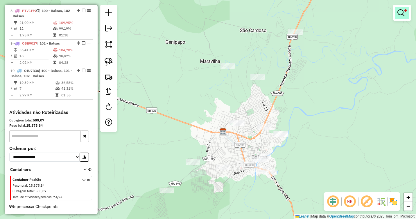
click at [400, 11] on em at bounding box center [401, 12] width 7 height 7
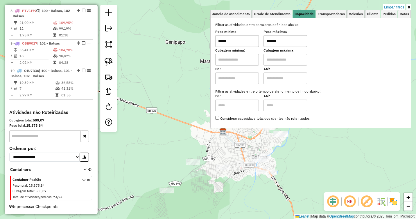
drag, startPoint x: 222, startPoint y: 41, endPoint x: 195, endPoint y: 47, distance: 27.8
click at [195, 47] on div "Limpar filtros Janela de atendimento Grade de atendimento Capacidade Transporta…" at bounding box center [208, 109] width 416 height 219
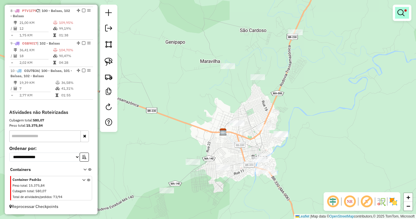
click at [402, 8] on link at bounding box center [402, 13] width 14 height 12
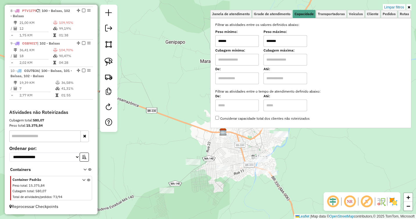
click at [226, 44] on input "******" at bounding box center [237, 41] width 44 height 12
click at [223, 41] on input "******" at bounding box center [237, 41] width 44 height 12
drag, startPoint x: 223, startPoint y: 41, endPoint x: 217, endPoint y: 41, distance: 5.5
click at [217, 41] on div "Selecione os dias de semana para filtrar as janelas de atendimento Seg Ter Qua …" at bounding box center [310, 73] width 201 height 110
click at [219, 41] on input "******" at bounding box center [237, 41] width 44 height 12
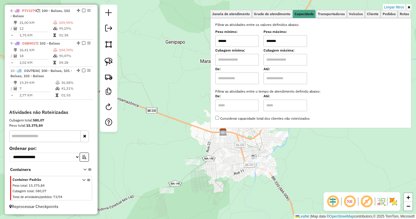
click at [222, 41] on input "******" at bounding box center [237, 41] width 44 height 12
drag, startPoint x: 222, startPoint y: 41, endPoint x: 218, endPoint y: 41, distance: 4.1
click at [218, 41] on input "******" at bounding box center [237, 41] width 44 height 12
click at [222, 41] on input "******" at bounding box center [237, 41] width 44 height 12
type input "******"
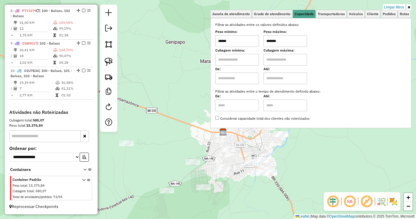
click at [198, 94] on div "Limpar filtros Janela de atendimento Grade de atendimento Capacidade Transporta…" at bounding box center [208, 109] width 416 height 219
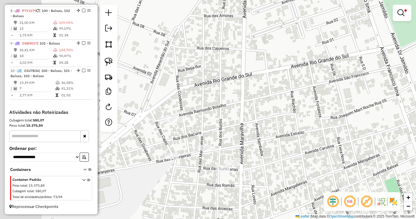
drag, startPoint x: 216, startPoint y: 125, endPoint x: 273, endPoint y: 93, distance: 65.5
click at [273, 93] on div "Limpar filtros Janela de atendimento Grade de atendimento Capacidade Transporta…" at bounding box center [208, 109] width 416 height 219
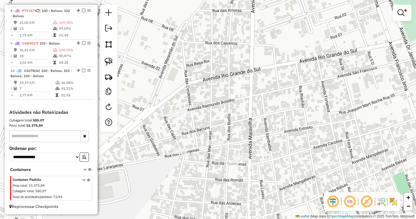
drag, startPoint x: 105, startPoint y: 61, endPoint x: 123, endPoint y: 68, distance: 18.5
click at [105, 61] on img at bounding box center [109, 62] width 8 height 8
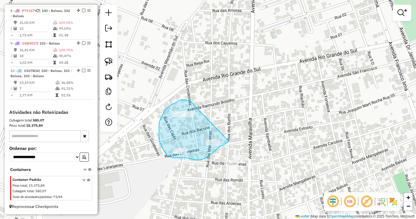
drag, startPoint x: 191, startPoint y: 101, endPoint x: 230, endPoint y: 139, distance: 54.3
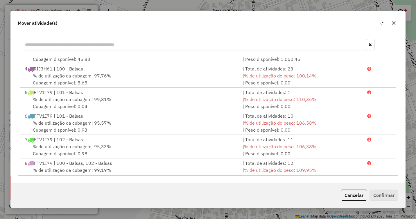
scroll to position [119, 0]
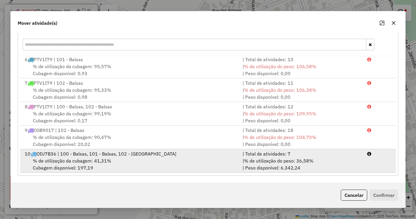
click at [106, 158] on span "% de utilização da cubagem: 41,31%" at bounding box center [72, 161] width 78 height 6
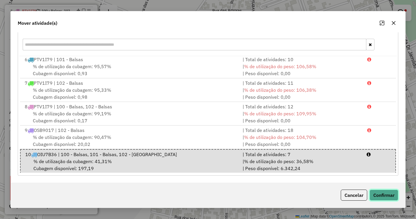
click at [390, 196] on button "Confirmar" at bounding box center [384, 194] width 29 height 11
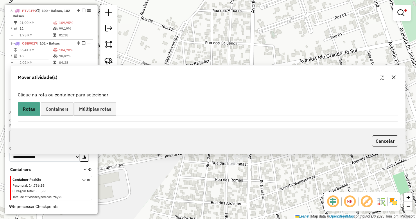
scroll to position [0, 0]
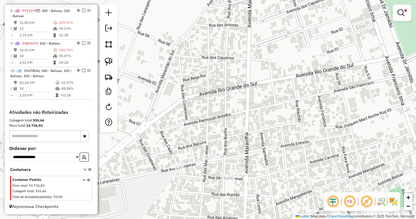
drag, startPoint x: 273, startPoint y: 100, endPoint x: 250, endPoint y: 139, distance: 45.3
click at [250, 139] on div "Limpar filtros Janela de atendimento Grade de atendimento Capacidade Transporta…" at bounding box center [208, 109] width 416 height 219
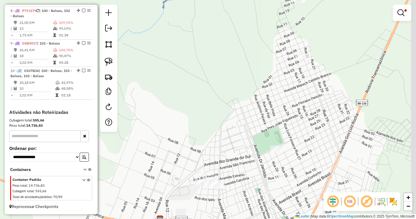
drag, startPoint x: 323, startPoint y: 111, endPoint x: 287, endPoint y: 142, distance: 47.7
click at [287, 142] on div "Limpar filtros Janela de atendimento Grade de atendimento Capacidade Transporta…" at bounding box center [208, 109] width 416 height 219
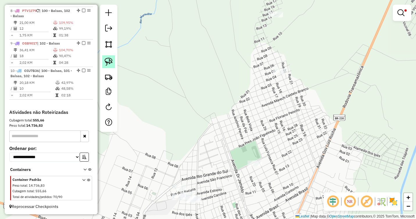
click at [108, 62] on img at bounding box center [109, 62] width 8 height 8
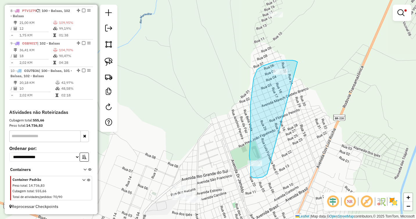
drag, startPoint x: 298, startPoint y: 62, endPoint x: 269, endPoint y: 172, distance: 114.1
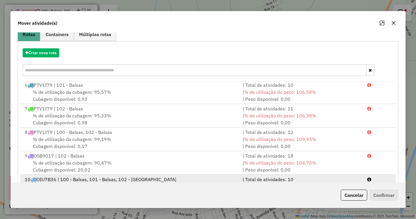
scroll to position [78, 0]
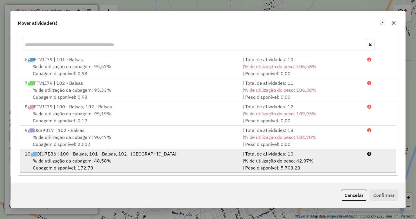
click at [95, 155] on div "10 OIU7B36 | 100 - Balsas, 101 - Balsas, 102 - Balsas" at bounding box center [130, 153] width 218 height 7
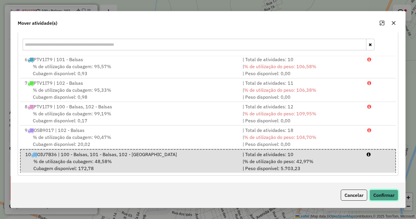
click at [383, 192] on button "Confirmar" at bounding box center [384, 194] width 29 height 11
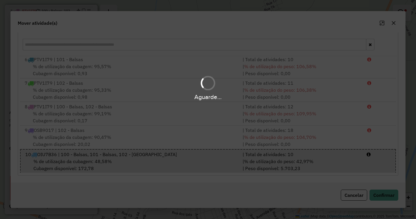
scroll to position [0, 0]
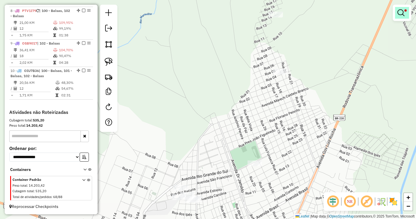
click at [398, 17] on link at bounding box center [402, 13] width 14 height 12
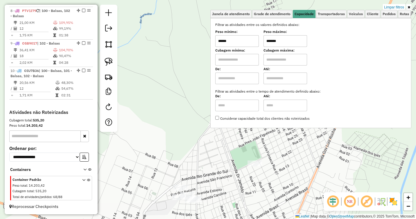
drag, startPoint x: 222, startPoint y: 41, endPoint x: 213, endPoint y: 44, distance: 9.9
click at [213, 44] on div "Selecione os dias de semana para filtrar as janelas de atendimento Seg Ter Qua …" at bounding box center [310, 73] width 201 height 110
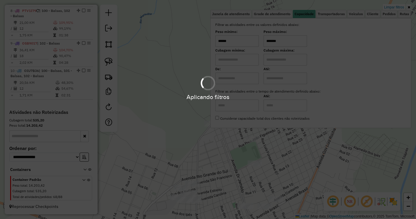
type input "******"
click at [195, 151] on div "Aplicando filtros" at bounding box center [208, 109] width 416 height 219
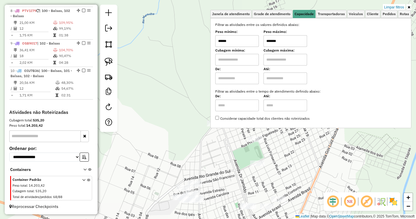
drag, startPoint x: 230, startPoint y: 160, endPoint x: 231, endPoint y: 148, distance: 11.5
click at [231, 148] on div "Limpar filtros Janela de atendimento Grade de atendimento Capacidade Transporta…" at bounding box center [208, 109] width 416 height 219
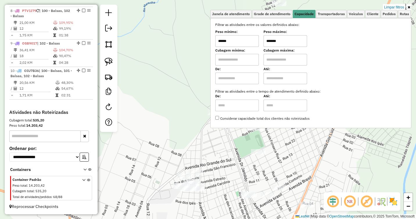
click at [231, 148] on div "Limpar filtros Janela de atendimento Grade de atendimento Capacidade Transporta…" at bounding box center [208, 109] width 416 height 219
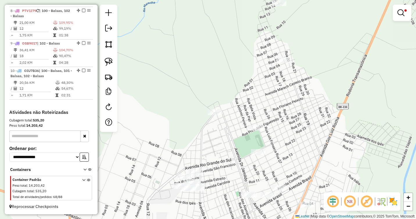
drag, startPoint x: 305, startPoint y: 119, endPoint x: 295, endPoint y: 112, distance: 12.8
click at [295, 112] on div "Limpar filtros Janela de atendimento Grade de atendimento Capacidade Transporta…" at bounding box center [208, 109] width 416 height 219
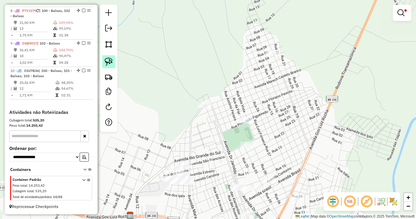
click at [111, 63] on img at bounding box center [109, 62] width 8 height 8
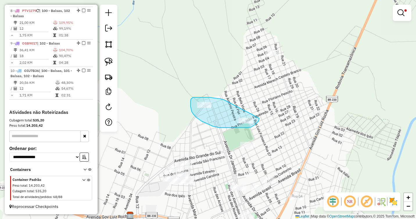
drag, startPoint x: 225, startPoint y: 100, endPoint x: 259, endPoint y: 118, distance: 38.7
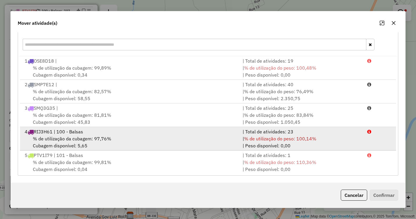
scroll to position [119, 0]
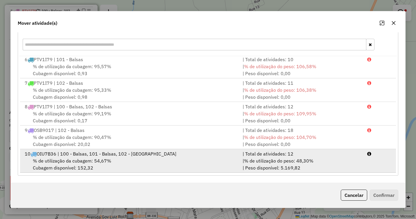
click at [110, 158] on span "% de utilização da cubagem: 54,67%" at bounding box center [72, 161] width 78 height 6
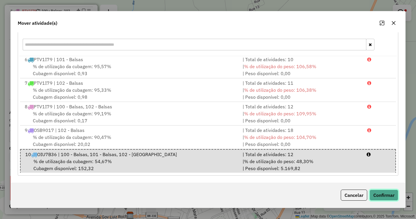
click at [383, 193] on button "Confirmar" at bounding box center [384, 194] width 29 height 11
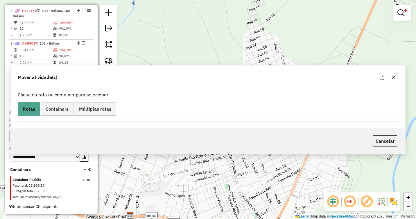
scroll to position [0, 0]
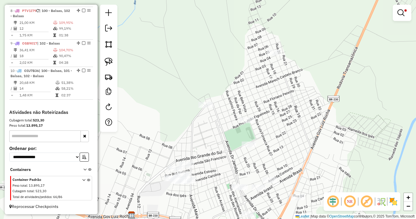
drag, startPoint x: 251, startPoint y: 163, endPoint x: 286, endPoint y: 132, distance: 46.9
click at [286, 132] on div "Limpar filtros Janela de atendimento Grade de atendimento Capacidade Transporta…" at bounding box center [208, 109] width 416 height 219
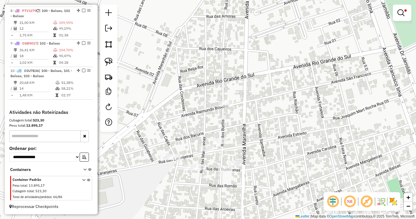
drag, startPoint x: 229, startPoint y: 139, endPoint x: 275, endPoint y: 124, distance: 48.3
click at [275, 124] on div "Limpar filtros Janela de atendimento Grade de atendimento Capacidade Transporta…" at bounding box center [208, 109] width 416 height 219
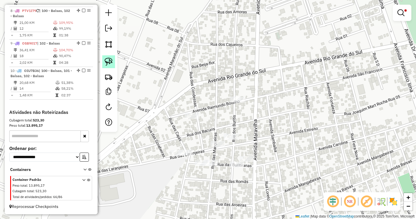
click at [110, 61] on img at bounding box center [109, 62] width 8 height 8
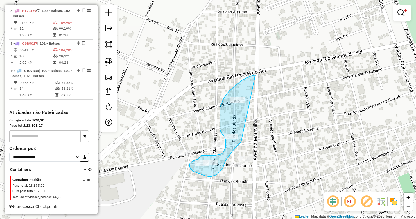
drag, startPoint x: 251, startPoint y: 76, endPoint x: 241, endPoint y: 141, distance: 65.5
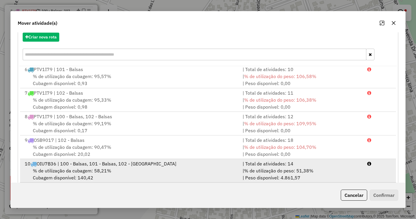
scroll to position [78, 0]
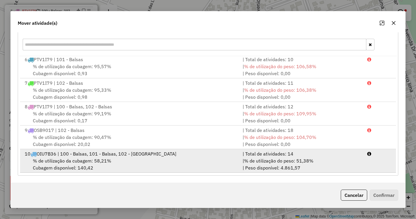
click at [92, 155] on div "10 OIU7B36 | 100 - Balsas, 101 - Balsas, 102 - Balsas" at bounding box center [130, 153] width 218 height 7
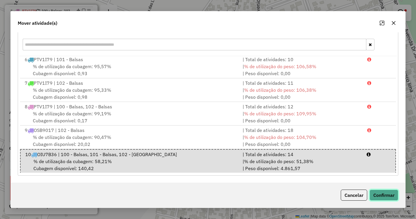
click at [390, 193] on button "Confirmar" at bounding box center [384, 194] width 29 height 11
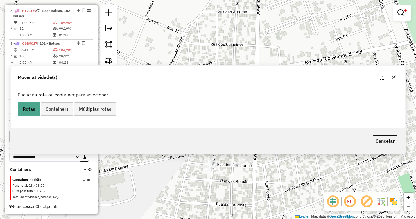
scroll to position [0, 0]
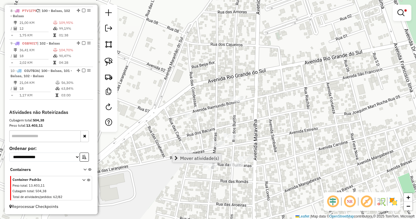
click at [181, 154] on link "Mover atividade(s)" at bounding box center [197, 157] width 49 height 9
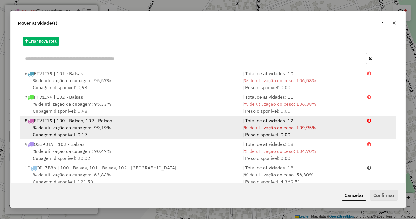
scroll to position [78, 0]
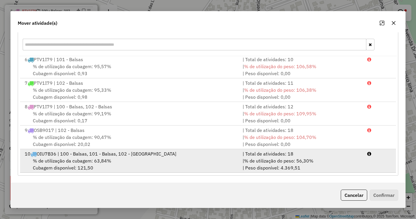
click at [85, 155] on div "10 OIU7B36 | 100 - Balsas, 101 - Balsas, 102 - Balsas" at bounding box center [130, 153] width 218 height 7
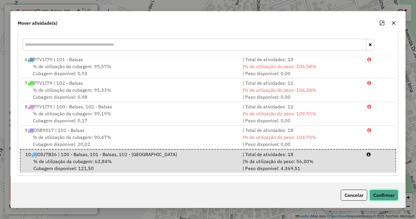
click at [378, 193] on button "Confirmar" at bounding box center [384, 194] width 29 height 11
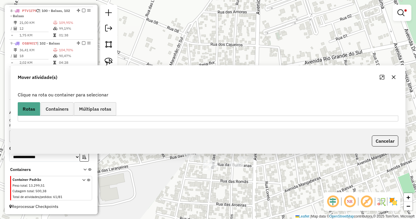
scroll to position [0, 0]
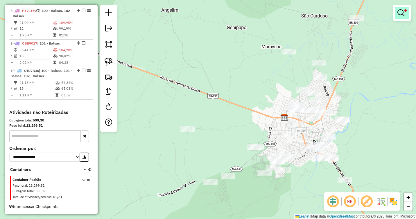
click at [399, 12] on em at bounding box center [401, 12] width 7 height 7
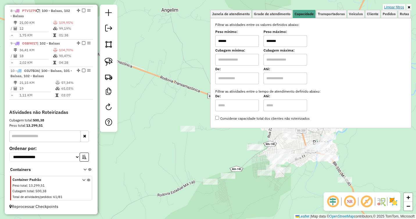
click at [392, 5] on link "Limpar filtros" at bounding box center [394, 7] width 22 height 6
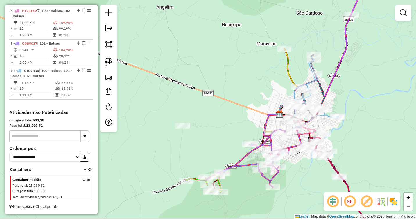
drag, startPoint x: 359, startPoint y: 100, endPoint x: 319, endPoint y: 101, distance: 40.4
click at [344, 95] on div "Janela de atendimento Grade de atendimento Capacidade Transportadoras Veículos …" at bounding box center [208, 109] width 416 height 219
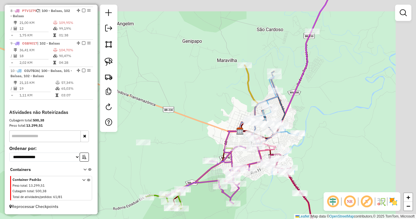
drag, startPoint x: 355, startPoint y: 86, endPoint x: 318, endPoint y: 105, distance: 41.5
click at [320, 105] on div "Janela de atendimento Grade de atendimento Capacidade Transportadoras Veículos …" at bounding box center [208, 109] width 416 height 219
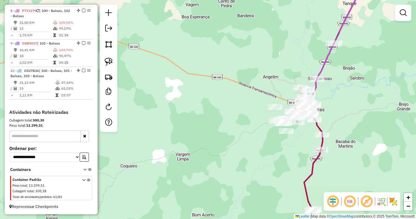
drag, startPoint x: 354, startPoint y: 93, endPoint x: 309, endPoint y: 118, distance: 51.4
click at [309, 118] on div "Janela de atendimento Grade de atendimento Capacidade Transportadoras Veículos …" at bounding box center [208, 109] width 416 height 219
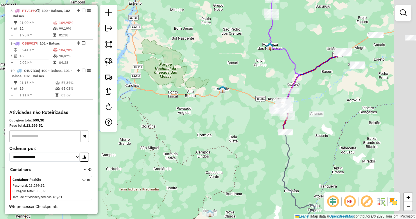
drag, startPoint x: 385, startPoint y: 104, endPoint x: 340, endPoint y: 103, distance: 45.0
click at [339, 101] on div "Janela de atendimento Grade de atendimento Capacidade Transportadoras Veículos …" at bounding box center [208, 109] width 416 height 219
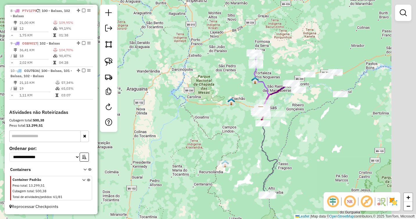
drag, startPoint x: 373, startPoint y: 109, endPoint x: 309, endPoint y: 118, distance: 64.6
click at [309, 117] on div "Janela de atendimento Grade de atendimento Capacidade Transportadoras Veículos …" at bounding box center [208, 109] width 416 height 219
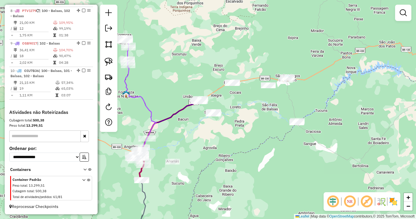
drag, startPoint x: 326, startPoint y: 84, endPoint x: 315, endPoint y: 110, distance: 28.1
click at [315, 110] on div "Janela de atendimento Grade de atendimento Capacidade Transportadoras Veículos …" at bounding box center [208, 109] width 416 height 219
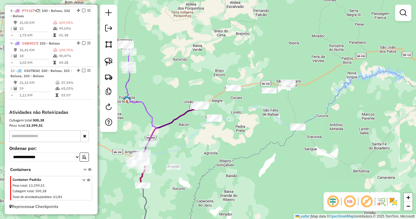
drag, startPoint x: 110, startPoint y: 62, endPoint x: 118, endPoint y: 64, distance: 8.7
click at [110, 62] on img at bounding box center [109, 62] width 8 height 8
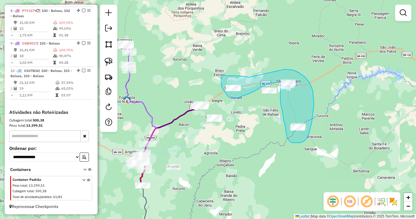
drag, startPoint x: 248, startPoint y: 77, endPoint x: 285, endPoint y: 69, distance: 38.1
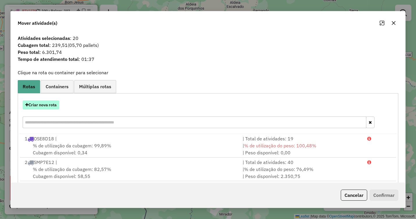
click at [40, 101] on button "Criar nova rota" at bounding box center [41, 104] width 37 height 9
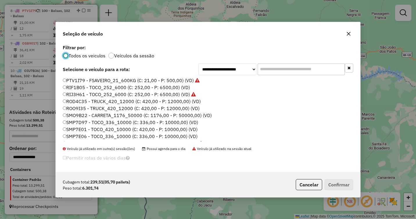
scroll to position [145, 0]
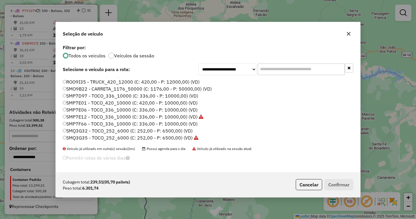
click at [81, 97] on label "SMP7D97 - TOCO_336_10000 (C: 336,00 - P: 10000,00) (VD)" at bounding box center [130, 95] width 135 height 7
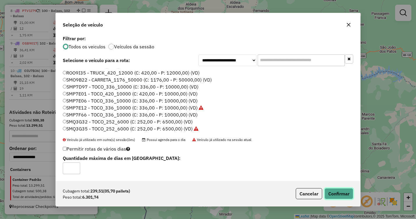
click at [332, 192] on button "Confirmar" at bounding box center [339, 193] width 29 height 11
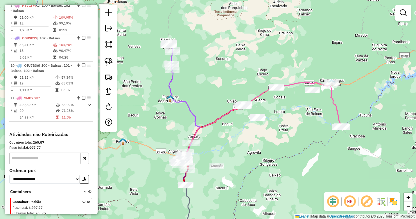
drag, startPoint x: 217, startPoint y: 146, endPoint x: 261, endPoint y: 146, distance: 44.2
click at [261, 146] on div "Janela de atendimento Grade de atendimento Capacidade Transportadoras Veículos …" at bounding box center [208, 109] width 416 height 219
click at [109, 60] on img at bounding box center [109, 62] width 8 height 8
drag, startPoint x: 268, startPoint y: 107, endPoint x: 265, endPoint y: 124, distance: 17.1
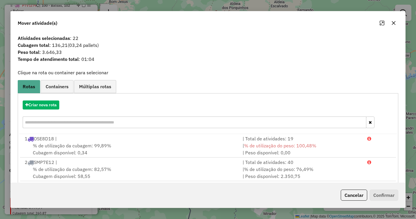
click at [394, 22] on icon "button" at bounding box center [393, 23] width 5 height 5
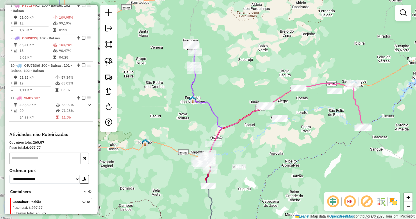
drag, startPoint x: 263, startPoint y: 141, endPoint x: 287, endPoint y: 142, distance: 24.1
click at [287, 142] on div "Janela de atendimento Grade de atendimento Capacidade Transportadoras Veículos …" at bounding box center [208, 109] width 416 height 219
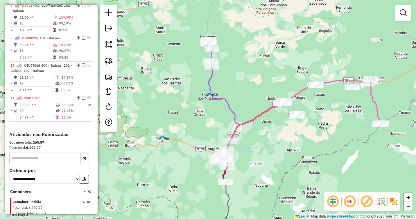
drag, startPoint x: 266, startPoint y: 139, endPoint x: 283, endPoint y: 135, distance: 17.5
click at [283, 135] on div "Janela de atendimento Grade de atendimento Capacidade Transportadoras Veículos …" at bounding box center [208, 109] width 416 height 219
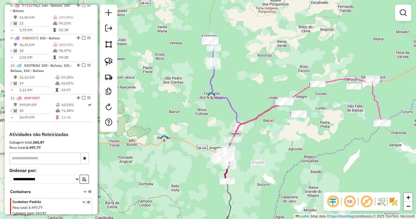
drag, startPoint x: 261, startPoint y: 144, endPoint x: 262, endPoint y: 104, distance: 39.8
click at [262, 104] on div "Janela de atendimento Grade de atendimento Capacidade Transportadoras Veículos …" at bounding box center [208, 109] width 416 height 219
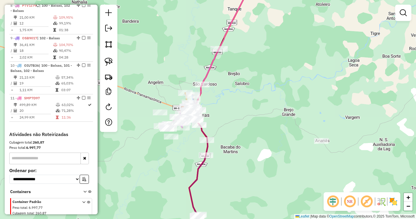
drag, startPoint x: 198, startPoint y: 112, endPoint x: 216, endPoint y: 106, distance: 19.5
click at [222, 106] on div "Janela de atendimento Grade de atendimento Capacidade Transportadoras Veículos …" at bounding box center [208, 109] width 416 height 219
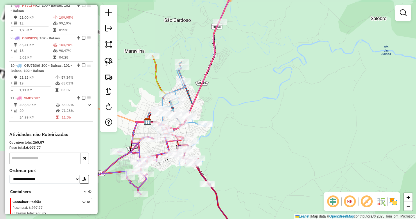
drag, startPoint x: 224, startPoint y: 111, endPoint x: 254, endPoint y: 106, distance: 30.1
click at [254, 106] on div "Janela de atendimento Grade de atendimento Capacidade Transportadoras Veículos …" at bounding box center [208, 109] width 416 height 219
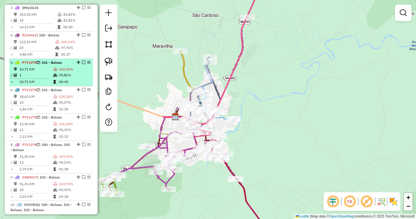
scroll to position [269, 0]
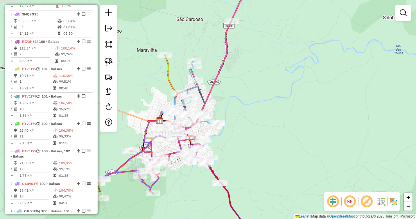
drag, startPoint x: 287, startPoint y: 85, endPoint x: 265, endPoint y: 90, distance: 22.4
click at [265, 90] on div "Janela de atendimento Grade de atendimento Capacidade Transportadoras Veículos …" at bounding box center [208, 109] width 416 height 219
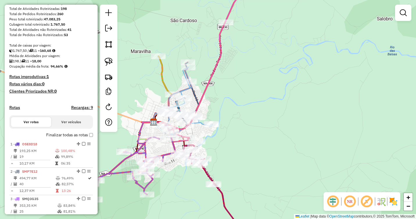
scroll to position [87, 0]
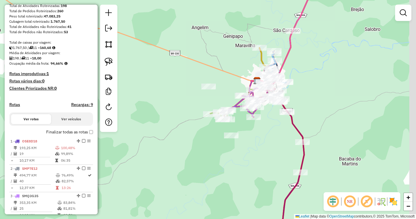
drag, startPoint x: 372, startPoint y: 114, endPoint x: 304, endPoint y: 96, distance: 70.7
click at [303, 96] on div "Janela de atendimento Grade de atendimento Capacidade Transportadoras Veículos …" at bounding box center [208, 109] width 416 height 219
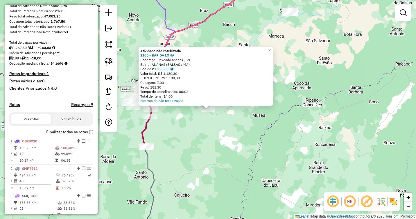
click at [306, 98] on div "Atividade não roteirizada 2205 - BAR DA LONA Endereço: Povoado ananas , SN Bair…" at bounding box center [208, 109] width 416 height 219
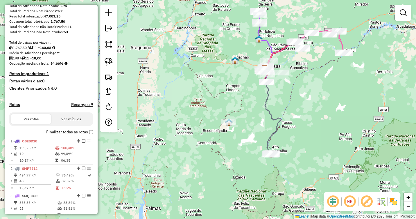
drag, startPoint x: 341, startPoint y: 84, endPoint x: 325, endPoint y: 72, distance: 19.9
click at [326, 72] on div "Janela de atendimento Grade de atendimento Capacidade Transportadoras Veículos …" at bounding box center [208, 109] width 416 height 219
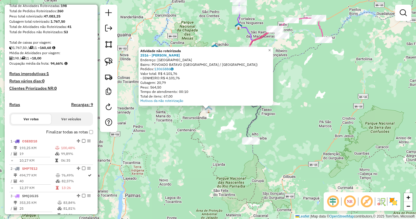
click at [303, 92] on div "Atividade não roteirizada 2516 - [PERSON_NAME]: Rua [GEOGRAPHIC_DATA] SN Bairro…" at bounding box center [208, 109] width 416 height 219
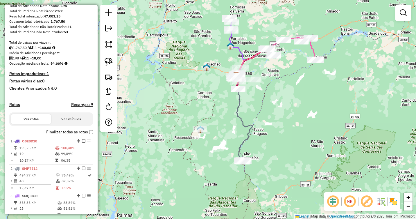
drag, startPoint x: 300, startPoint y: 70, endPoint x: 266, endPoint y: 137, distance: 75.5
click at [266, 137] on div "Janela de atendimento Grade de atendimento Capacidade Transportadoras Veículos …" at bounding box center [208, 109] width 416 height 219
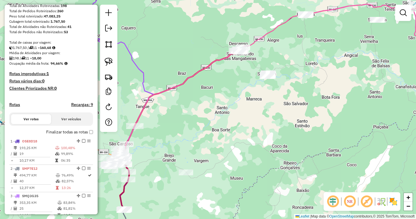
drag, startPoint x: 245, startPoint y: 121, endPoint x: 289, endPoint y: 130, distance: 44.5
click at [289, 130] on div "Janela de atendimento Grade de atendimento Capacidade Transportadoras Veículos …" at bounding box center [208, 109] width 416 height 219
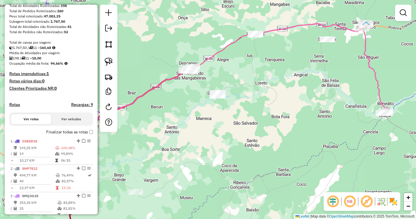
drag, startPoint x: 287, startPoint y: 125, endPoint x: 235, endPoint y: 160, distance: 62.9
click at [234, 160] on div "Janela de atendimento Grade de atendimento Capacidade Transportadoras Veículos …" at bounding box center [208, 109] width 416 height 219
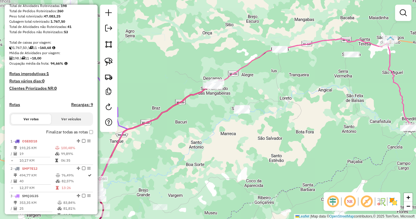
drag, startPoint x: 210, startPoint y: 153, endPoint x: 238, endPoint y: 153, distance: 27.6
click at [238, 153] on div "Janela de atendimento Grade de atendimento Capacidade Transportadoras Veículos …" at bounding box center [208, 109] width 416 height 219
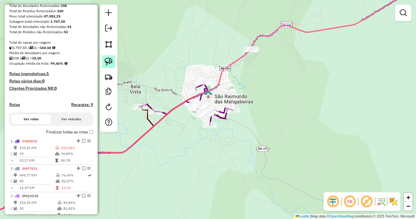
click at [106, 59] on img at bounding box center [109, 62] width 8 height 8
drag, startPoint x: 259, startPoint y: 37, endPoint x: 261, endPoint y: 50, distance: 13.5
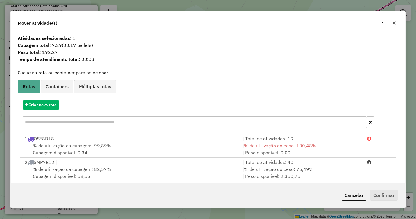
click at [393, 23] on icon "button" at bounding box center [393, 23] width 5 height 5
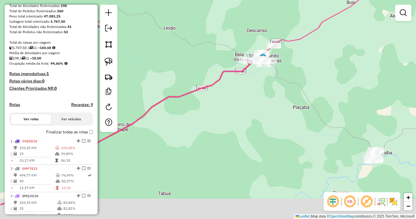
drag, startPoint x: 281, startPoint y: 110, endPoint x: 307, endPoint y: 73, distance: 45.2
click at [307, 73] on div "Janela de atendimento Grade de atendimento Capacidade Transportadoras Veículos …" at bounding box center [208, 109] width 416 height 219
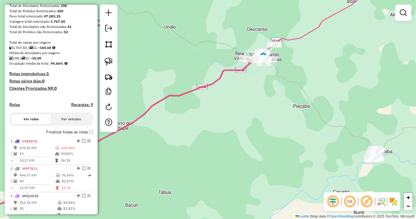
drag, startPoint x: 204, startPoint y: 130, endPoint x: 296, endPoint y: 85, distance: 102.3
click at [296, 85] on div "Janela de atendimento Grade de atendimento Capacidade Transportadoras Veículos …" at bounding box center [208, 109] width 416 height 219
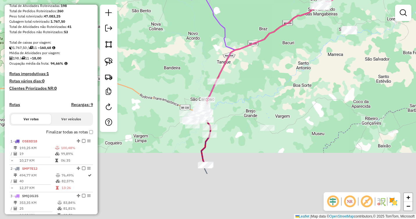
drag, startPoint x: 211, startPoint y: 137, endPoint x: 253, endPoint y: 64, distance: 83.9
click at [253, 68] on div "Janela de atendimento Grade de atendimento Capacidade Transportadoras Veículos …" at bounding box center [208, 109] width 416 height 219
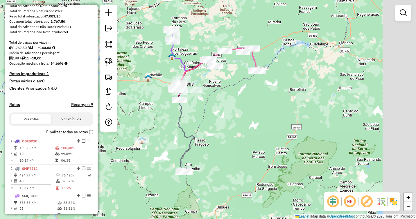
drag, startPoint x: 313, startPoint y: 100, endPoint x: 261, endPoint y: 99, distance: 52.3
click at [262, 98] on div "Janela de atendimento Grade de atendimento Capacidade Transportadoras Veículos …" at bounding box center [208, 109] width 416 height 219
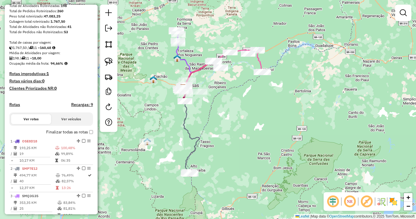
drag, startPoint x: 238, startPoint y: 105, endPoint x: 278, endPoint y: 106, distance: 39.2
click at [278, 106] on div "Janela de atendimento Grade de atendimento Capacidade Transportadoras Veículos …" at bounding box center [208, 109] width 416 height 219
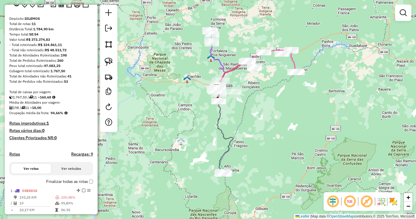
scroll to position [0, 0]
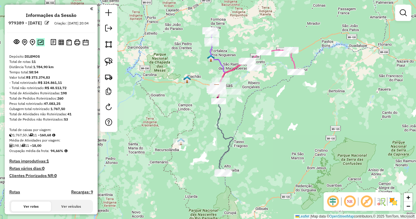
click at [42, 45] on img at bounding box center [40, 43] width 6 height 6
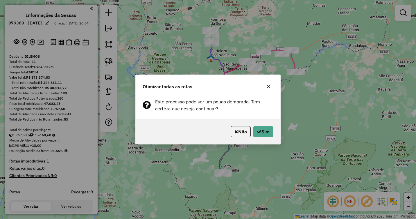
click at [276, 130] on div "Não Sim" at bounding box center [208, 131] width 145 height 25
click at [266, 131] on button "Sim" at bounding box center [263, 131] width 20 height 11
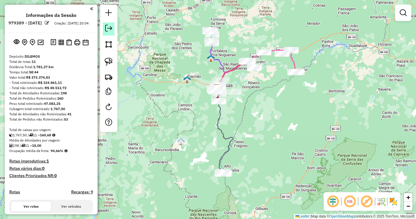
click at [108, 31] on em at bounding box center [108, 28] width 7 height 7
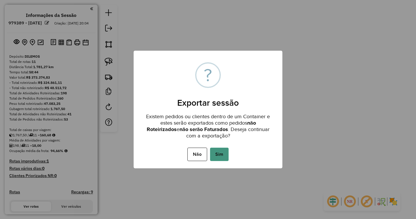
click at [219, 159] on button "Sim" at bounding box center [219, 153] width 19 height 13
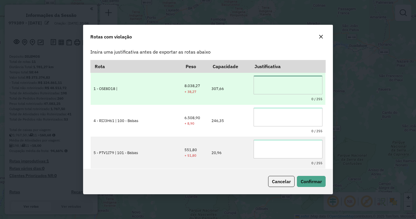
click at [264, 83] on textarea at bounding box center [288, 85] width 69 height 19
drag, startPoint x: 300, startPoint y: 82, endPoint x: 227, endPoint y: 80, distance: 73.0
click at [227, 80] on tr "**********" at bounding box center [208, 89] width 235 height 32
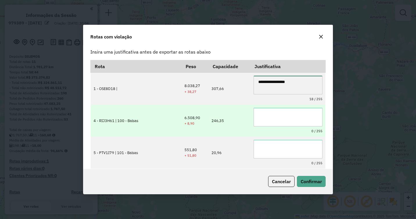
type textarea "**********"
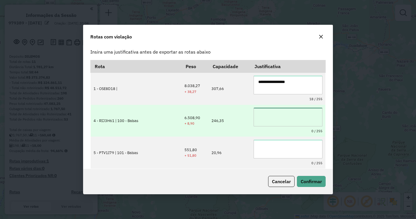
click at [269, 114] on textarea at bounding box center [288, 117] width 69 height 19
paste textarea "**********"
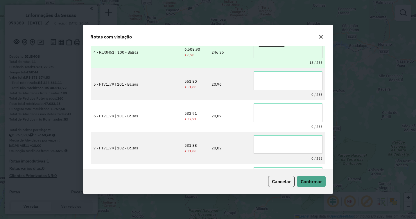
scroll to position [29, 0]
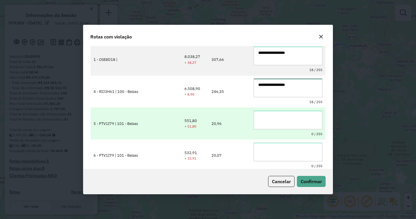
type textarea "**********"
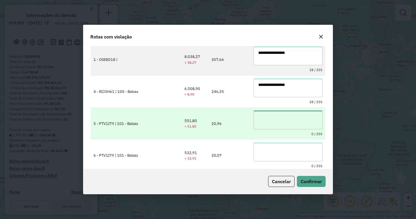
click at [271, 116] on textarea at bounding box center [288, 119] width 69 height 19
paste textarea "**********"
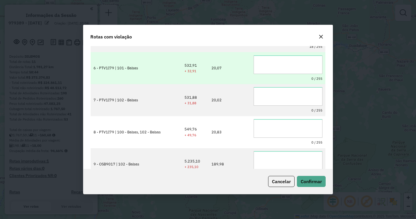
type textarea "**********"
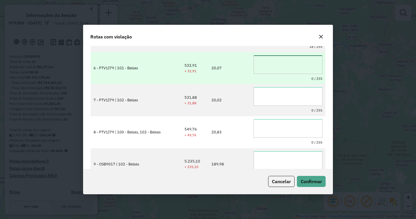
click at [267, 67] on textarea at bounding box center [288, 64] width 69 height 19
paste textarea "**********"
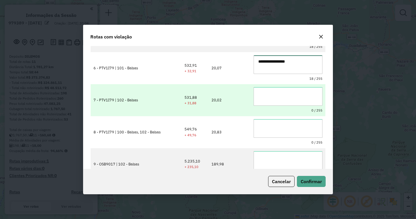
type textarea "**********"
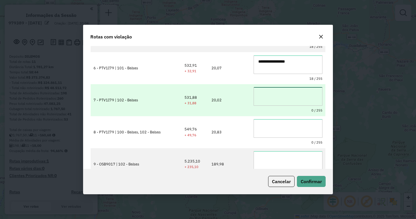
click at [271, 95] on textarea at bounding box center [288, 96] width 69 height 19
paste textarea "**********"
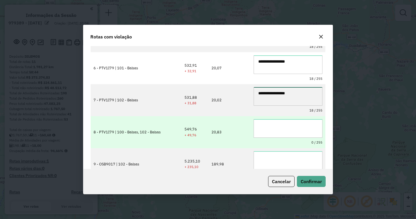
type textarea "**********"
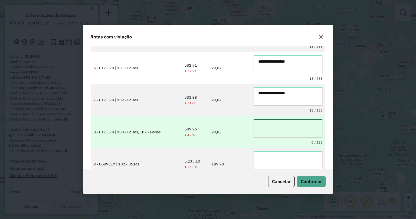
click at [268, 125] on textarea at bounding box center [288, 128] width 69 height 19
paste textarea "**********"
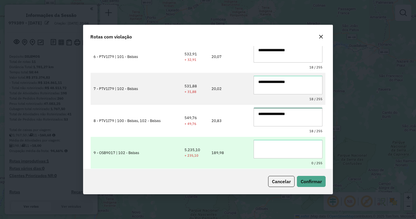
type textarea "**********"
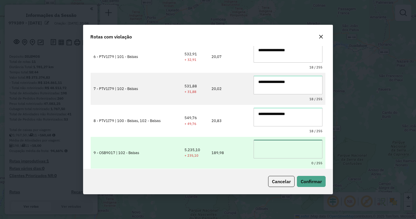
click at [271, 144] on textarea at bounding box center [288, 148] width 69 height 19
paste textarea "**********"
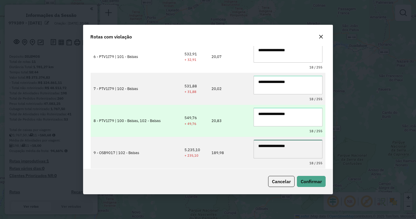
scroll to position [0, 0]
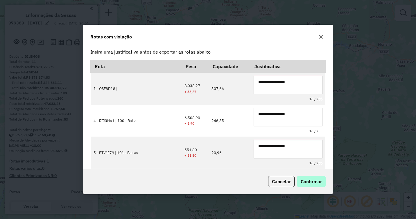
type textarea "**********"
click at [307, 180] on span "Confirmar" at bounding box center [311, 181] width 21 height 6
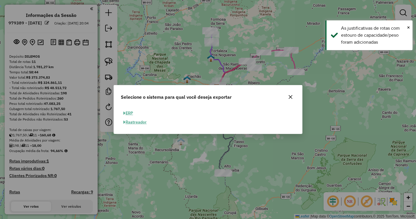
click at [130, 113] on button "ERP" at bounding box center [128, 112] width 15 height 9
select select "**"
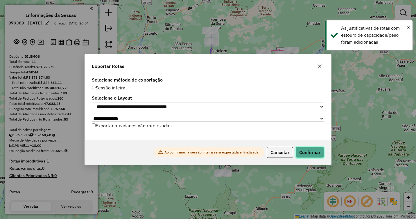
click at [305, 151] on button "Confirmar" at bounding box center [310, 151] width 29 height 11
